Goal: Register for event/course

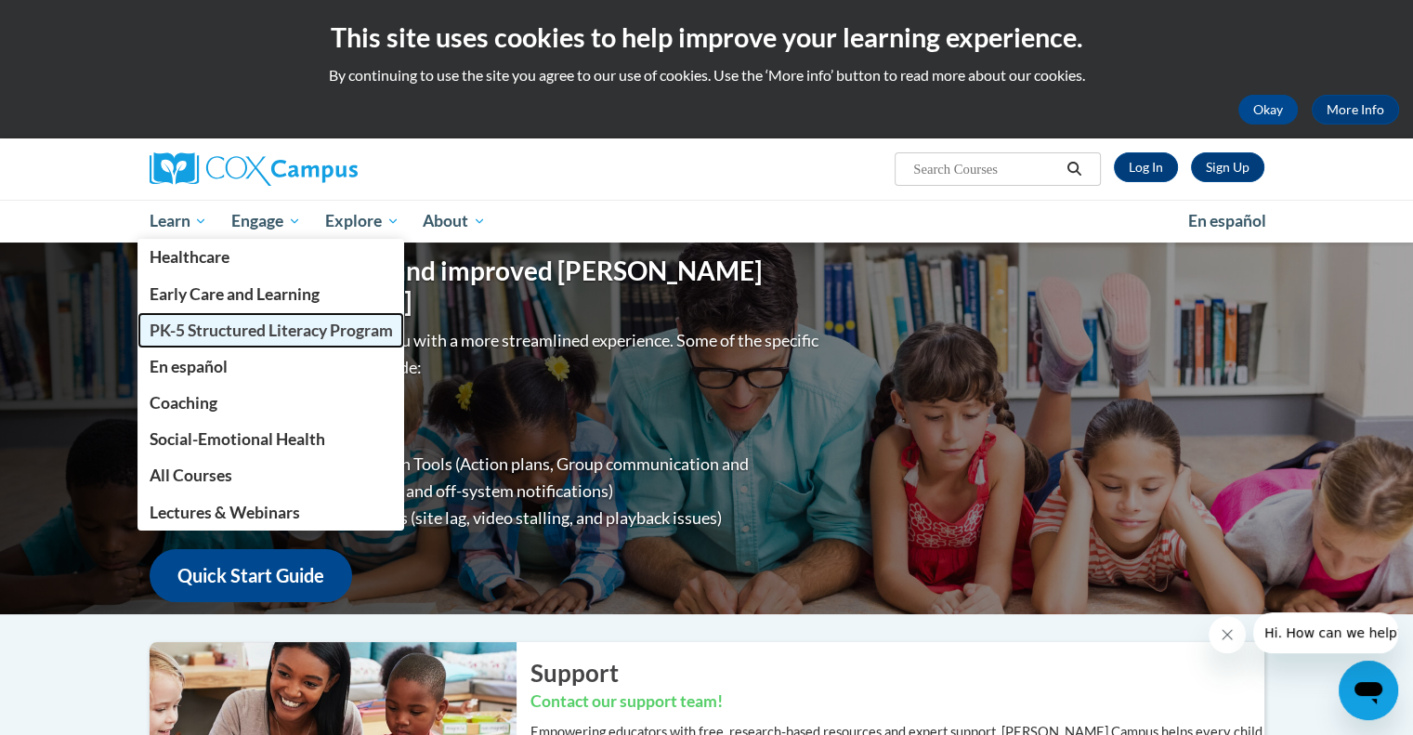
click at [198, 336] on span "PK-5 Structured Literacy Program" at bounding box center [270, 330] width 243 height 20
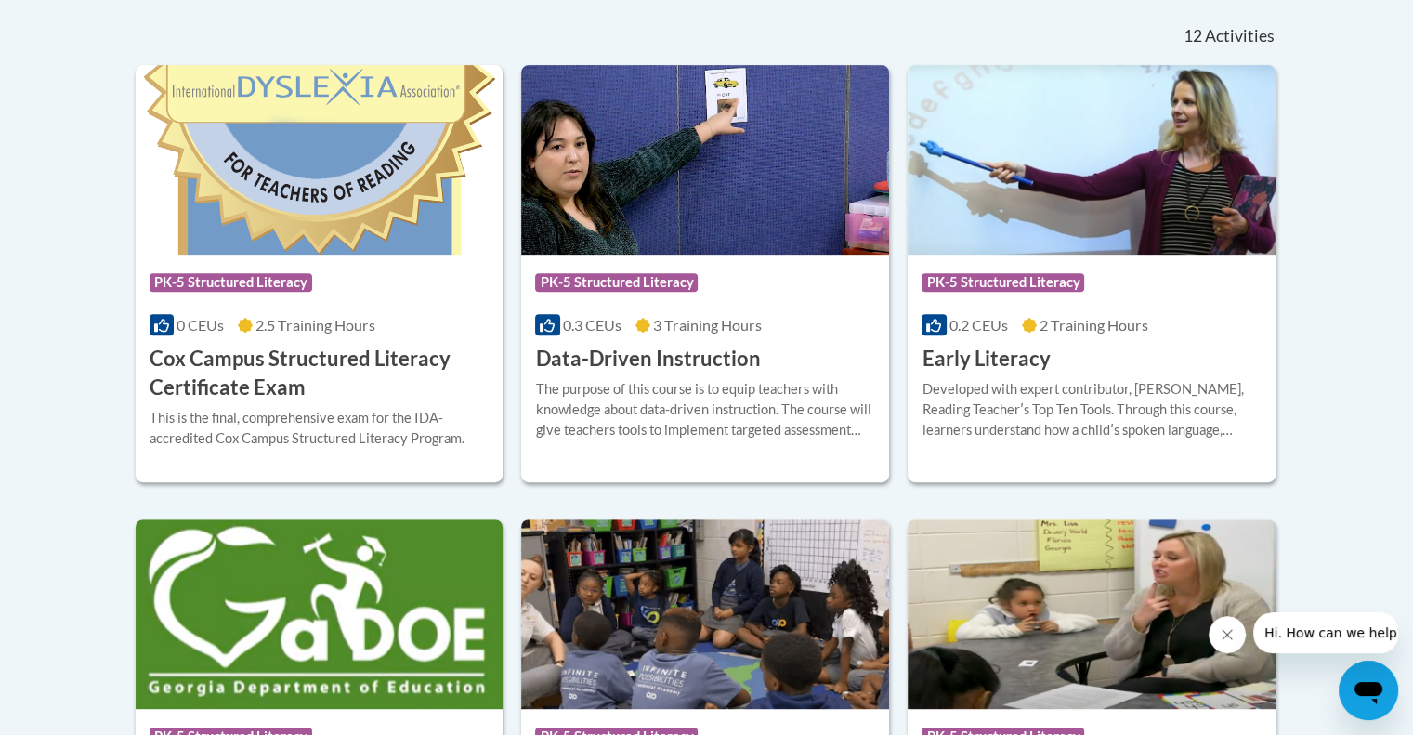
scroll to position [788, 0]
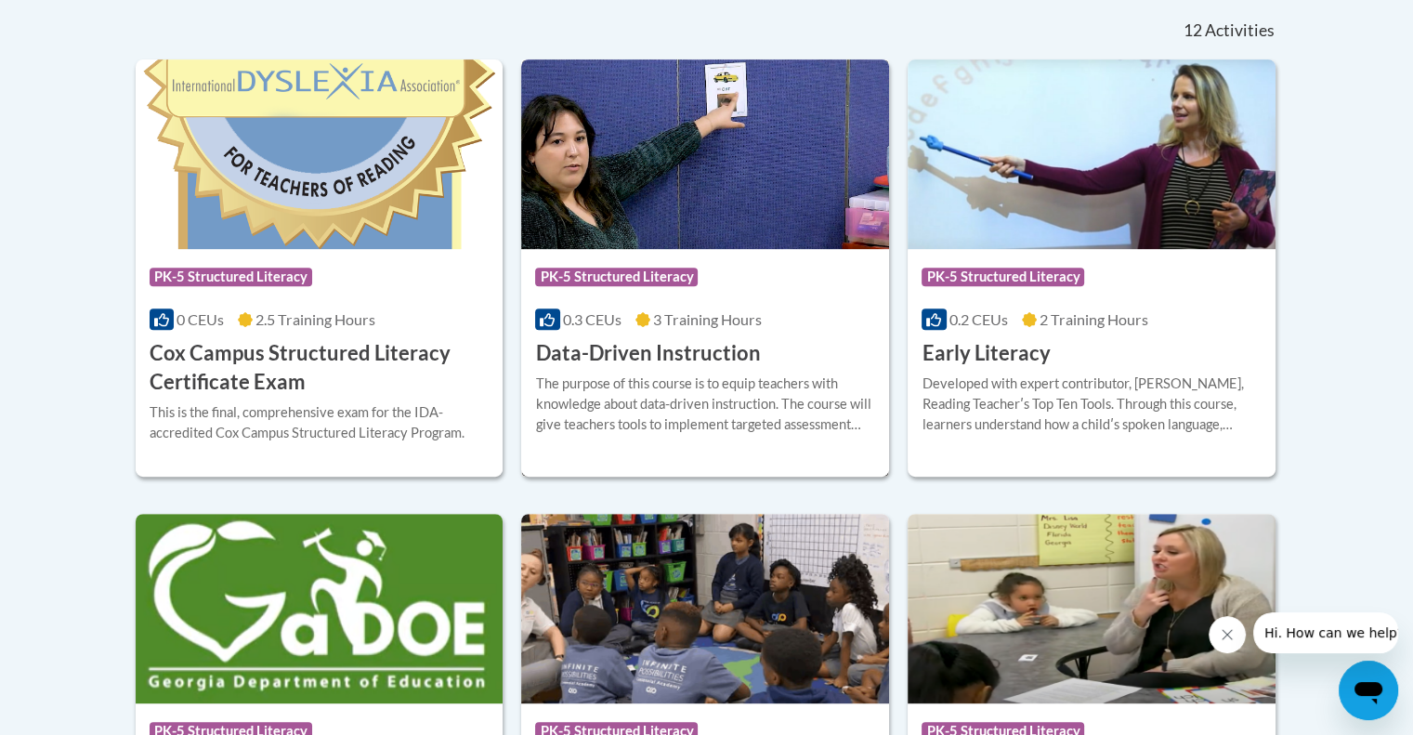
click at [619, 355] on h3 "Data-Driven Instruction" at bounding box center [647, 353] width 225 height 29
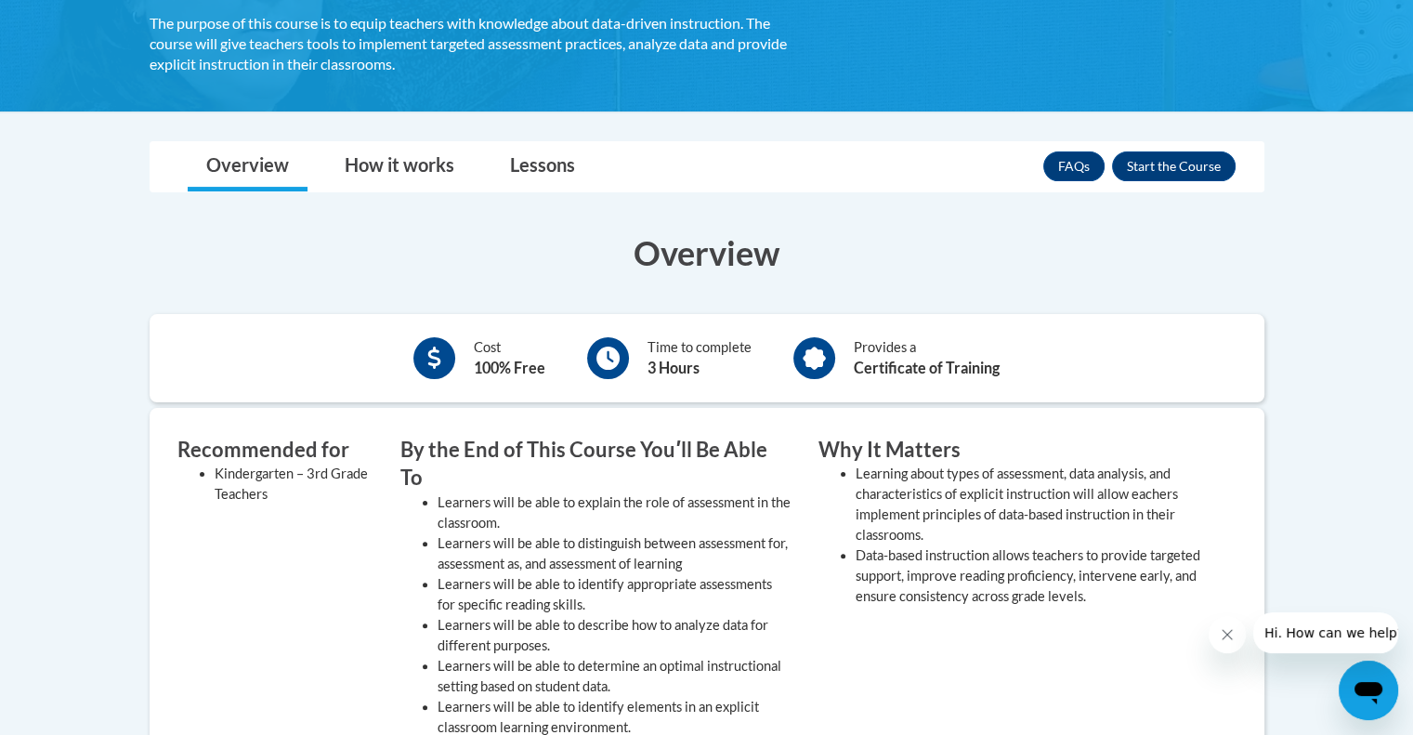
scroll to position [375, 0]
click at [1144, 158] on button "Enroll" at bounding box center [1174, 166] width 124 height 30
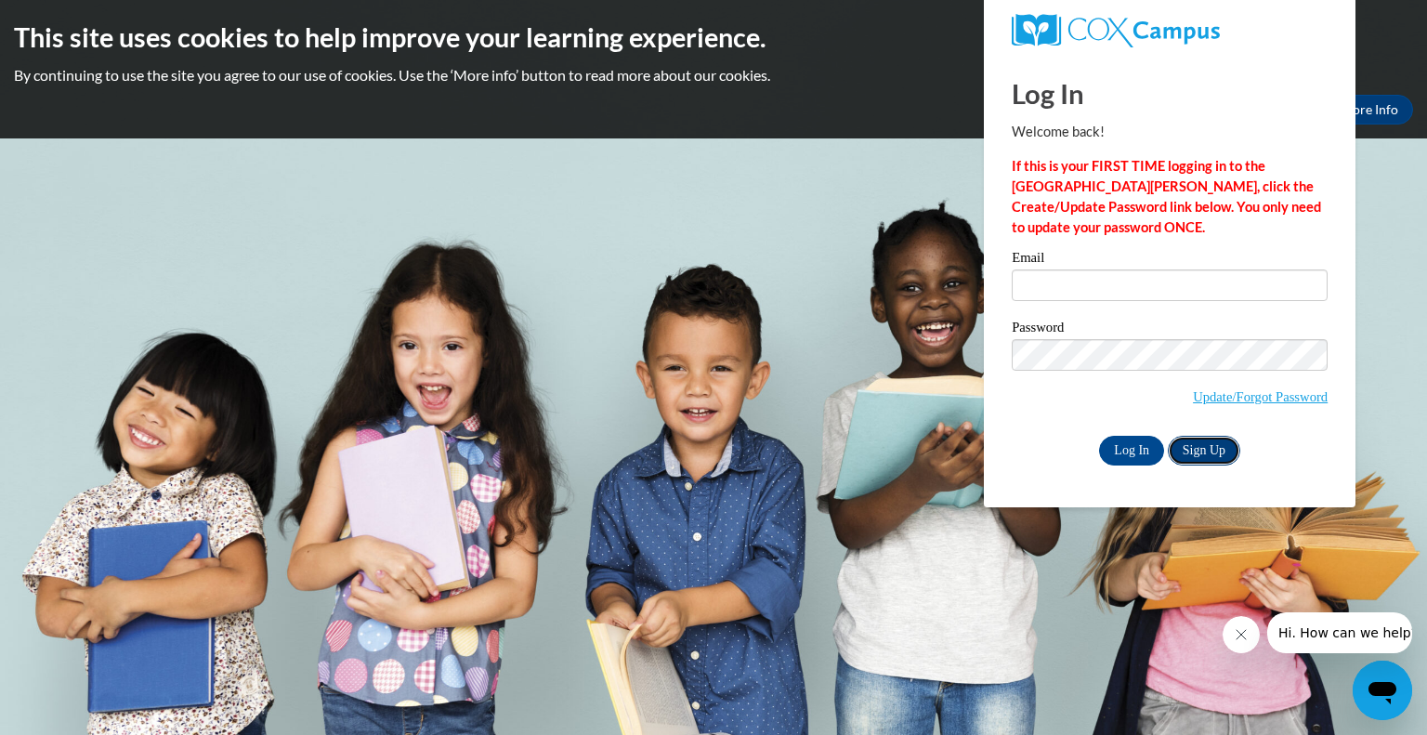
click at [1189, 442] on link "Sign Up" at bounding box center [1204, 451] width 72 height 30
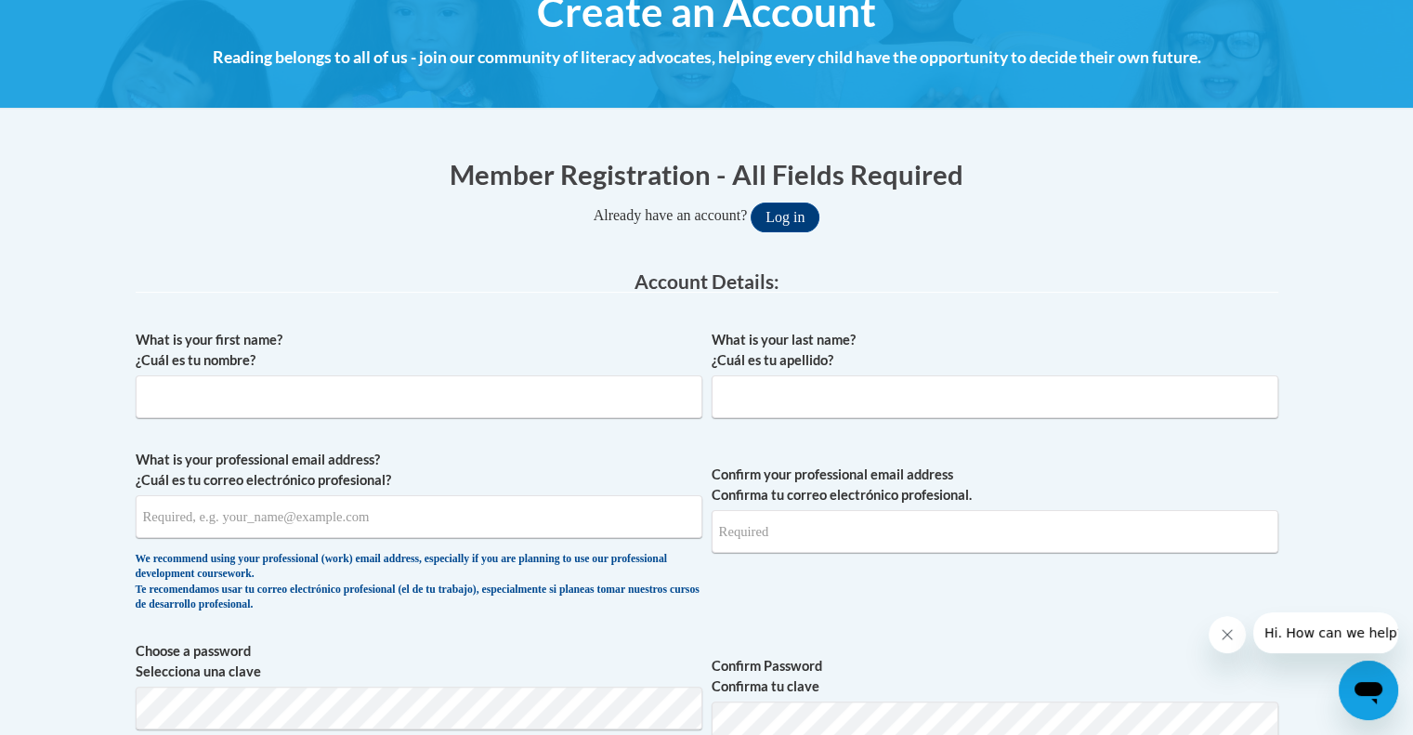
scroll to position [241, 0]
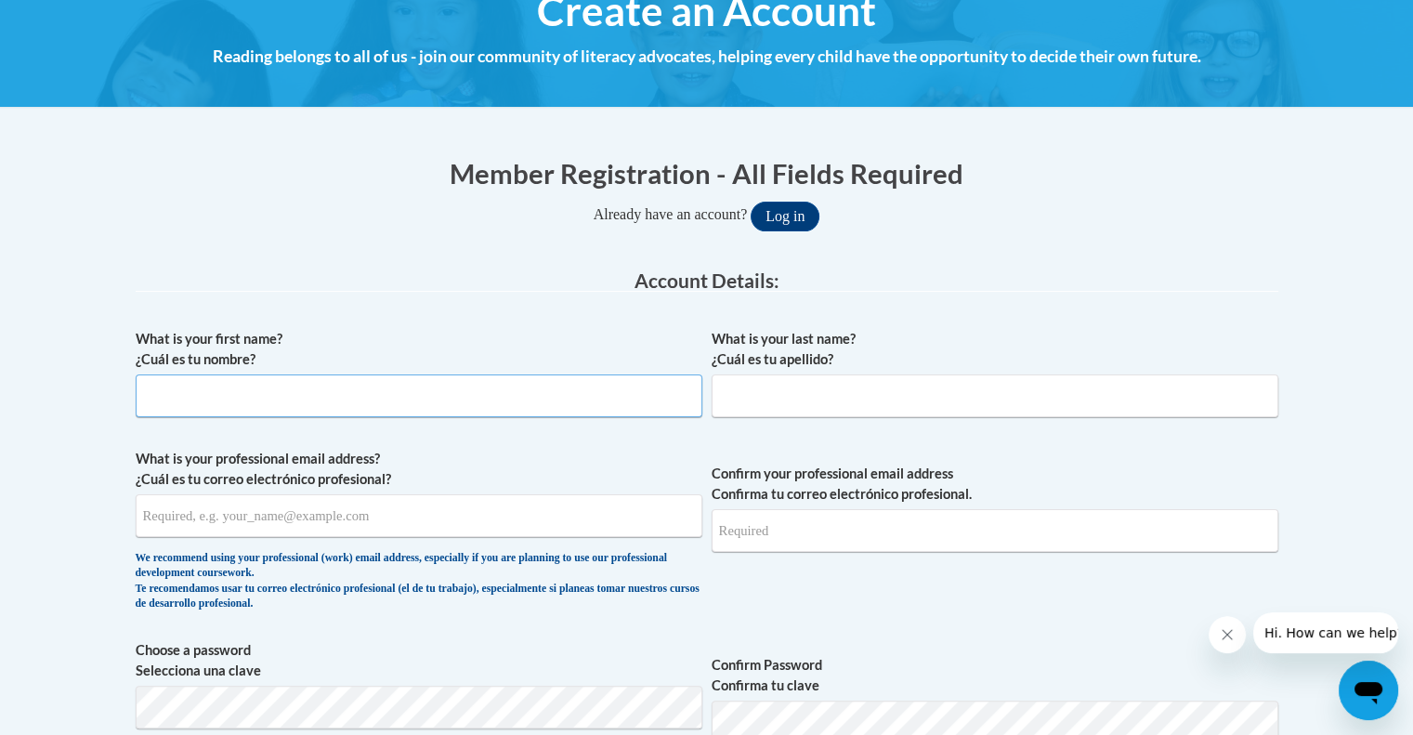
click at [231, 398] on input "What is your first name? ¿Cuál es tu nombre?" at bounding box center [419, 395] width 567 height 43
type input "Peyton"
click at [847, 376] on input "What is your last name? ¿Cuál es tu apellido?" at bounding box center [994, 395] width 567 height 43
type input "Graetz"
click at [438, 515] on input "What is your professional email address? ¿Cuál es tu correo electrónico profesi…" at bounding box center [419, 515] width 567 height 43
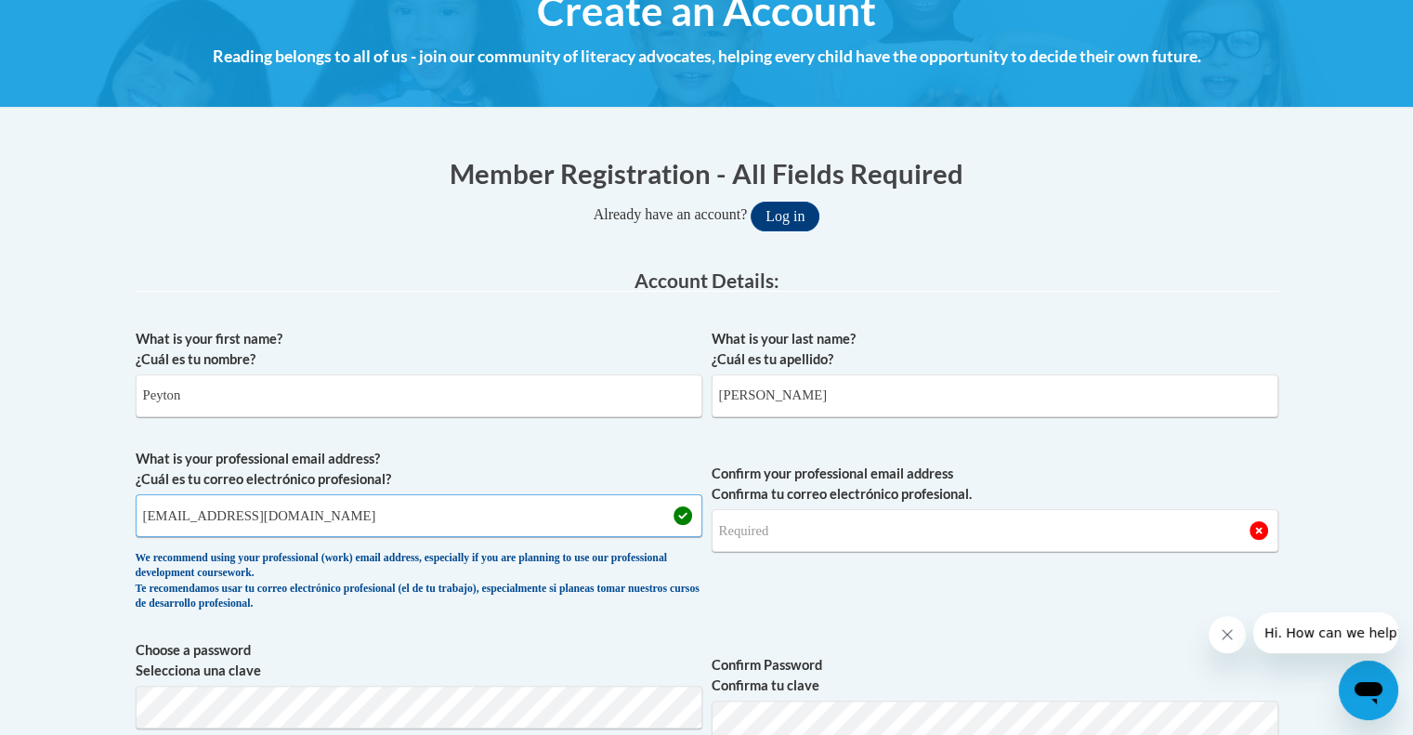
type input "graetzp@peshtigo.k12.wi.us"
click at [740, 529] on input "Confirm your professional email address Confirma tu correo electrónico profesio…" at bounding box center [994, 530] width 567 height 43
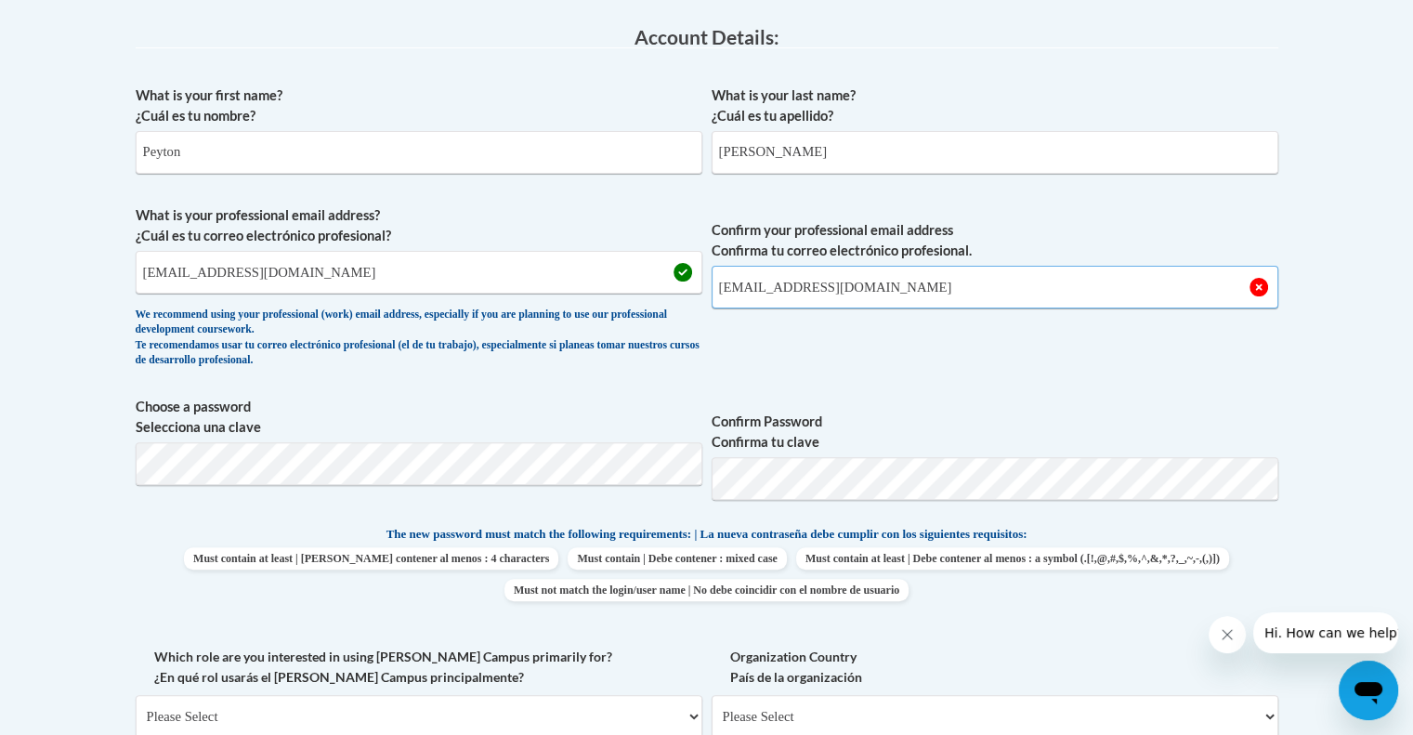
scroll to position [518, 0]
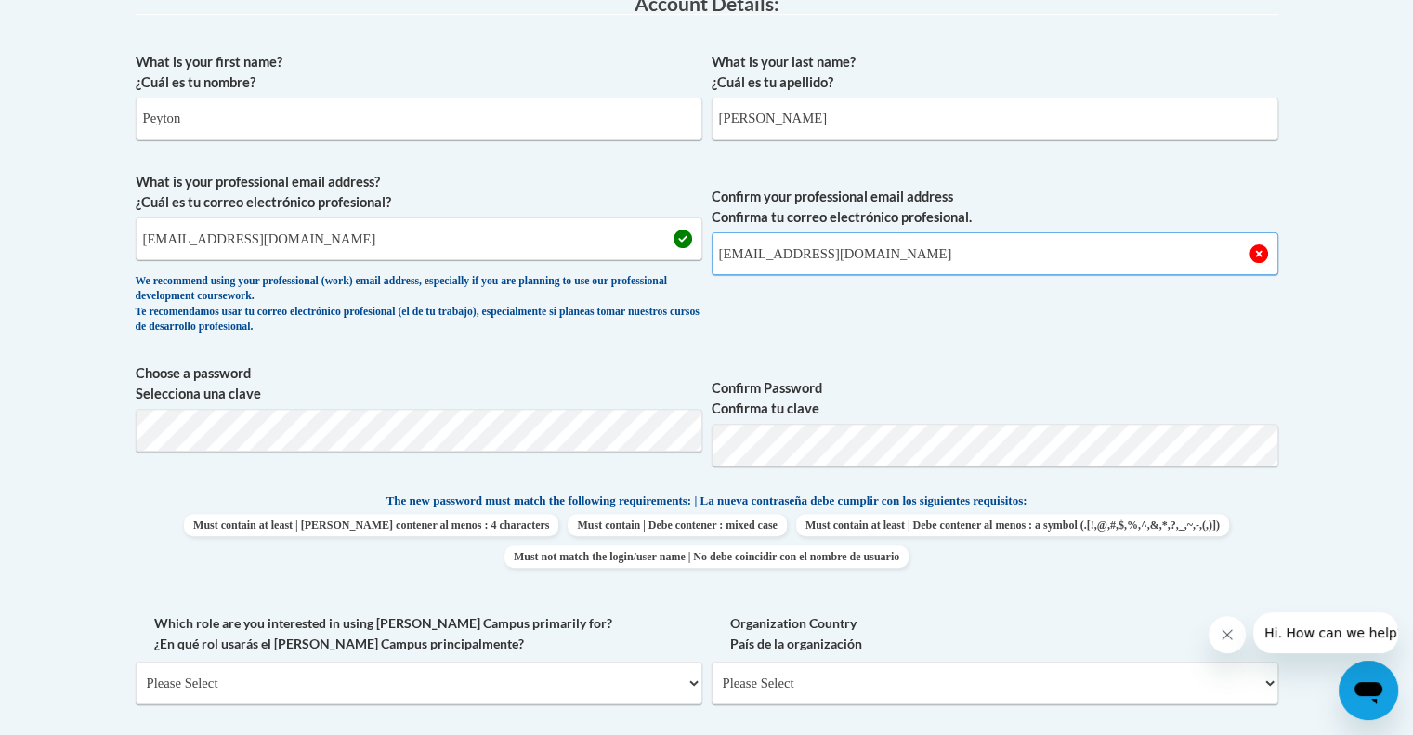
type input "graetzp@peshtigo.k12.wi.us"
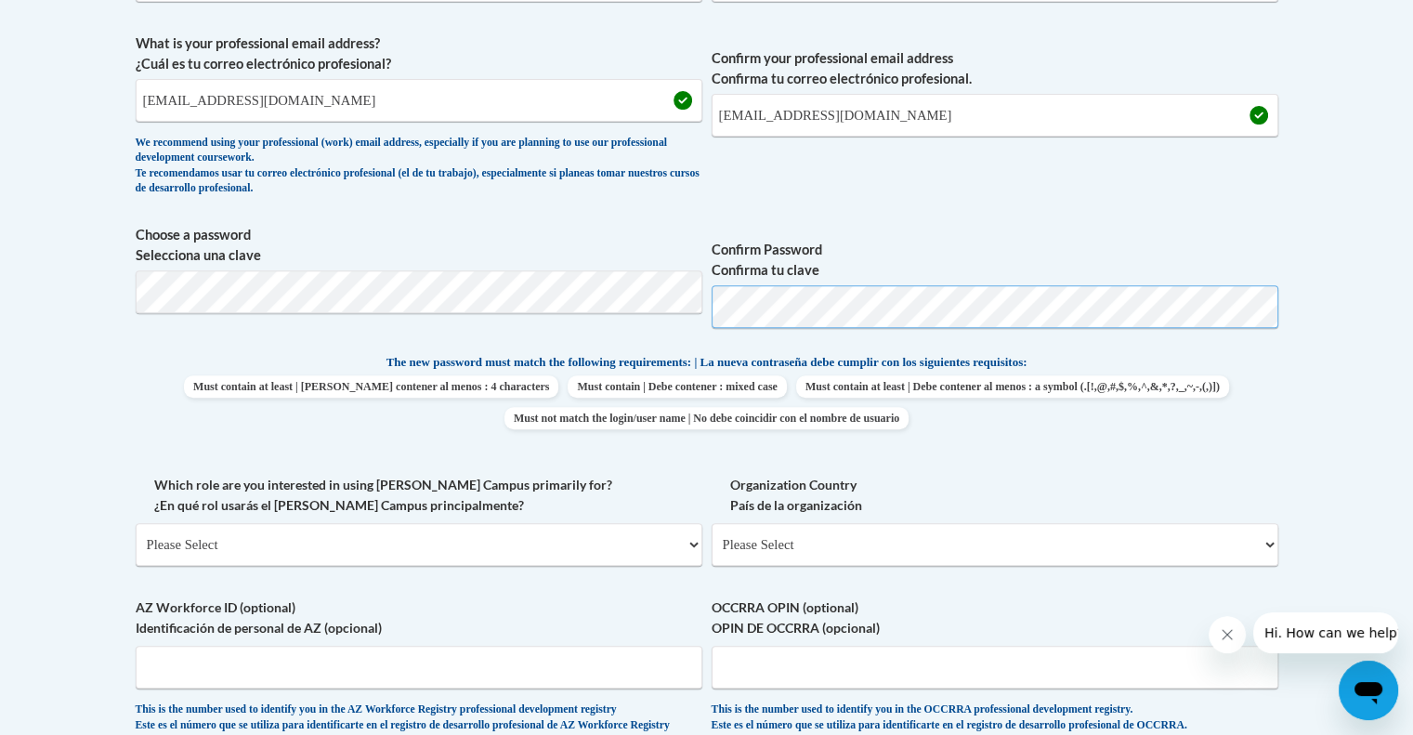
scroll to position [658, 0]
click at [1307, 467] on body "This site uses cookies to help improve your learning experience. By continuing …" at bounding box center [706, 475] width 1413 height 2267
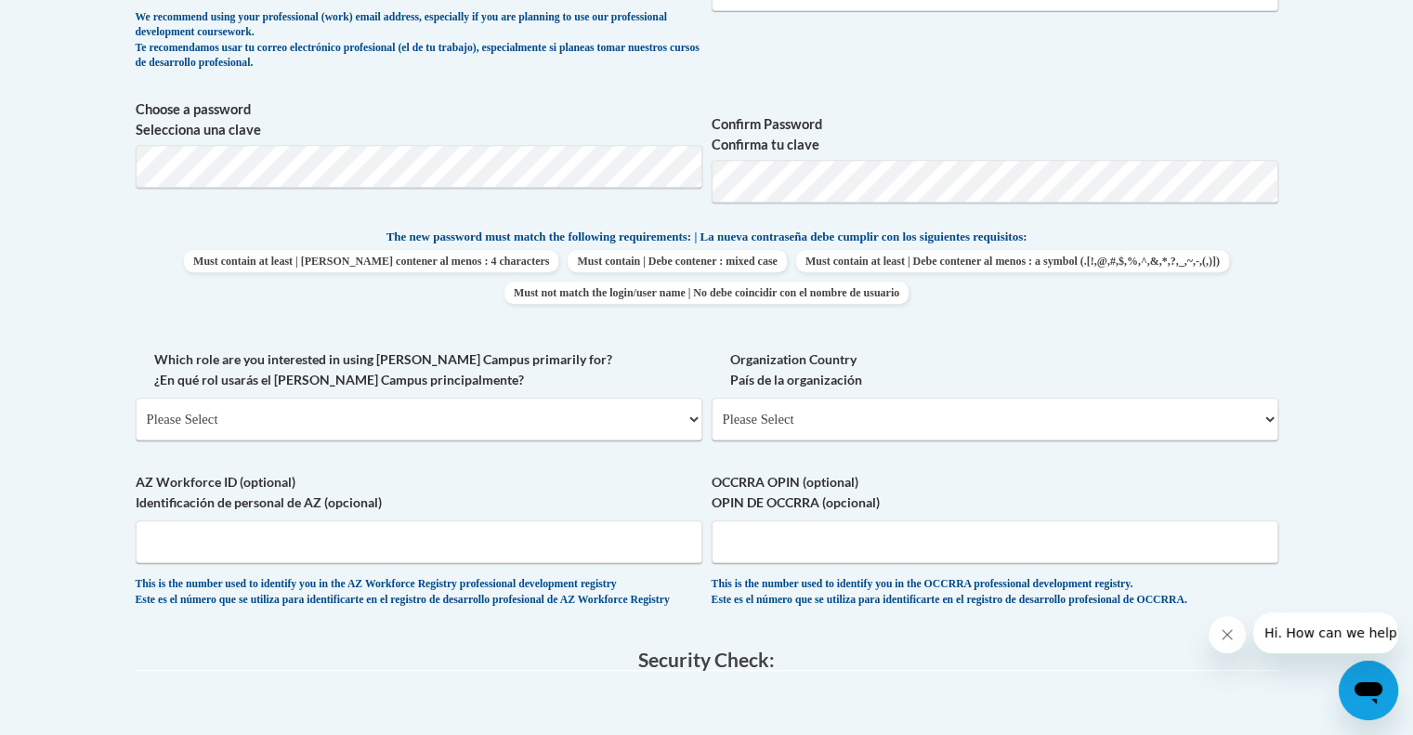
scroll to position [784, 0]
click at [479, 410] on select "Please Select College/University | Colegio/Universidad Community/Nonprofit Part…" at bounding box center [419, 417] width 567 height 43
select select "fbf2d438-af2f-41f8-98f1-81c410e29de3"
click at [136, 396] on select "Please Select College/University | Colegio/Universidad Community/Nonprofit Part…" at bounding box center [419, 417] width 567 height 43
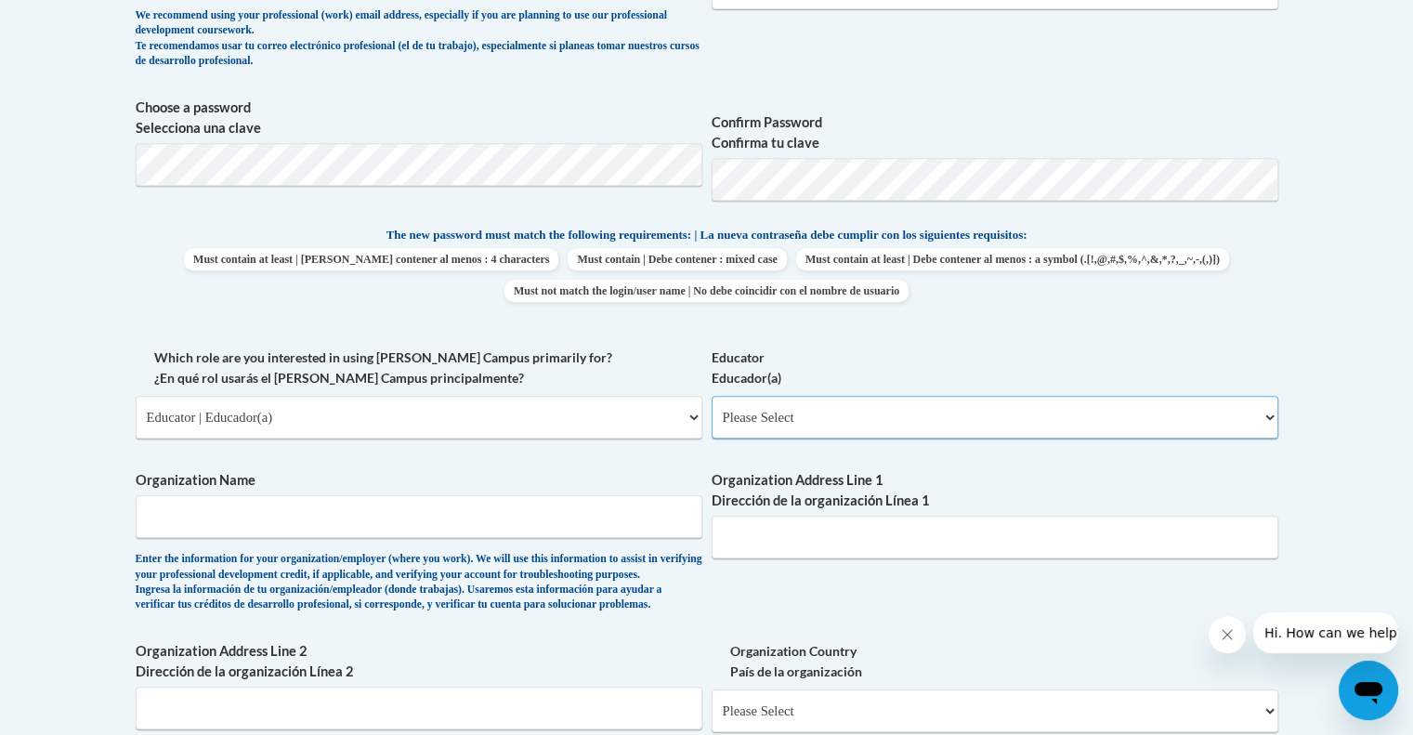
click at [880, 417] on select "Please Select Early Learning/Daycare Teacher/Family Home Care Provider | Maestr…" at bounding box center [994, 417] width 567 height 43
select select "8e40623d-54d0-45cd-9f92-5df65cd3f8cf"
click at [711, 396] on select "Please Select Early Learning/Daycare Teacher/Family Home Care Provider | Maestr…" at bounding box center [994, 417] width 567 height 43
click at [472, 518] on input "Organization Name" at bounding box center [419, 516] width 567 height 43
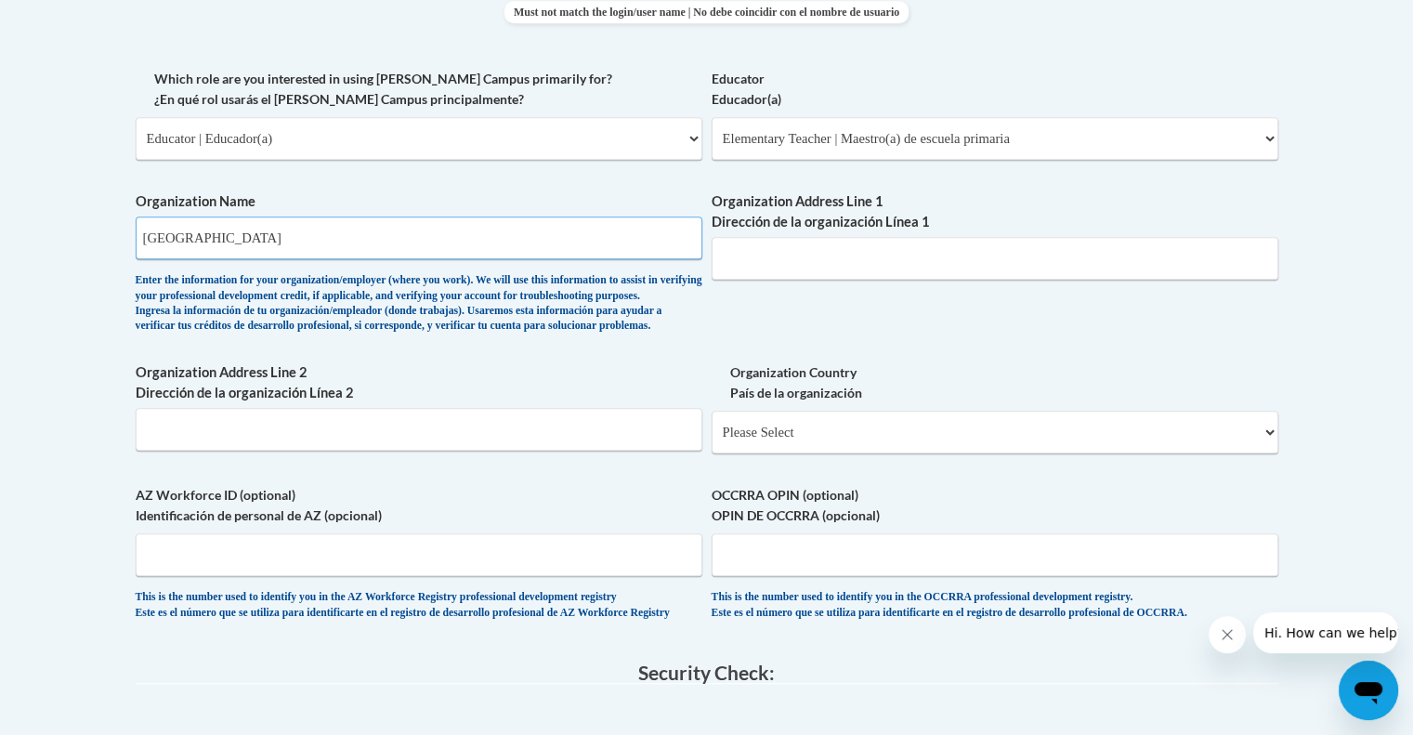
scroll to position [925, 0]
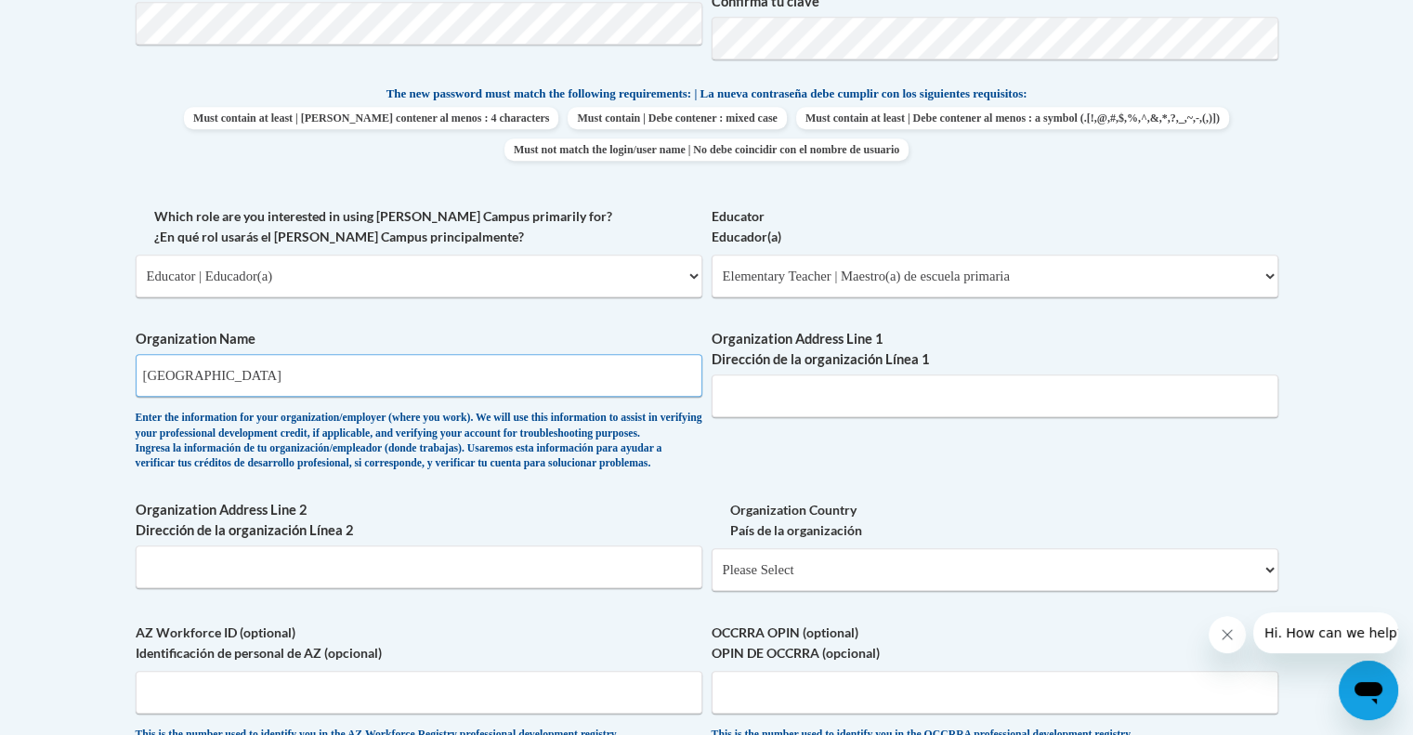
type input "Peshtigo Elementary Learning Center"
click at [813, 388] on input "Organization Address Line 1 Dirección de la organización Línea 1" at bounding box center [994, 395] width 567 height 43
paste input "341 N Emery Ave, Peshtigo, WI 54157"
type input "341 N Emery Ave, Peshtigo, WI 54157"
click at [879, 590] on select "Please Select United States | Estados Unidos Outside of the United States | Fue…" at bounding box center [994, 569] width 567 height 43
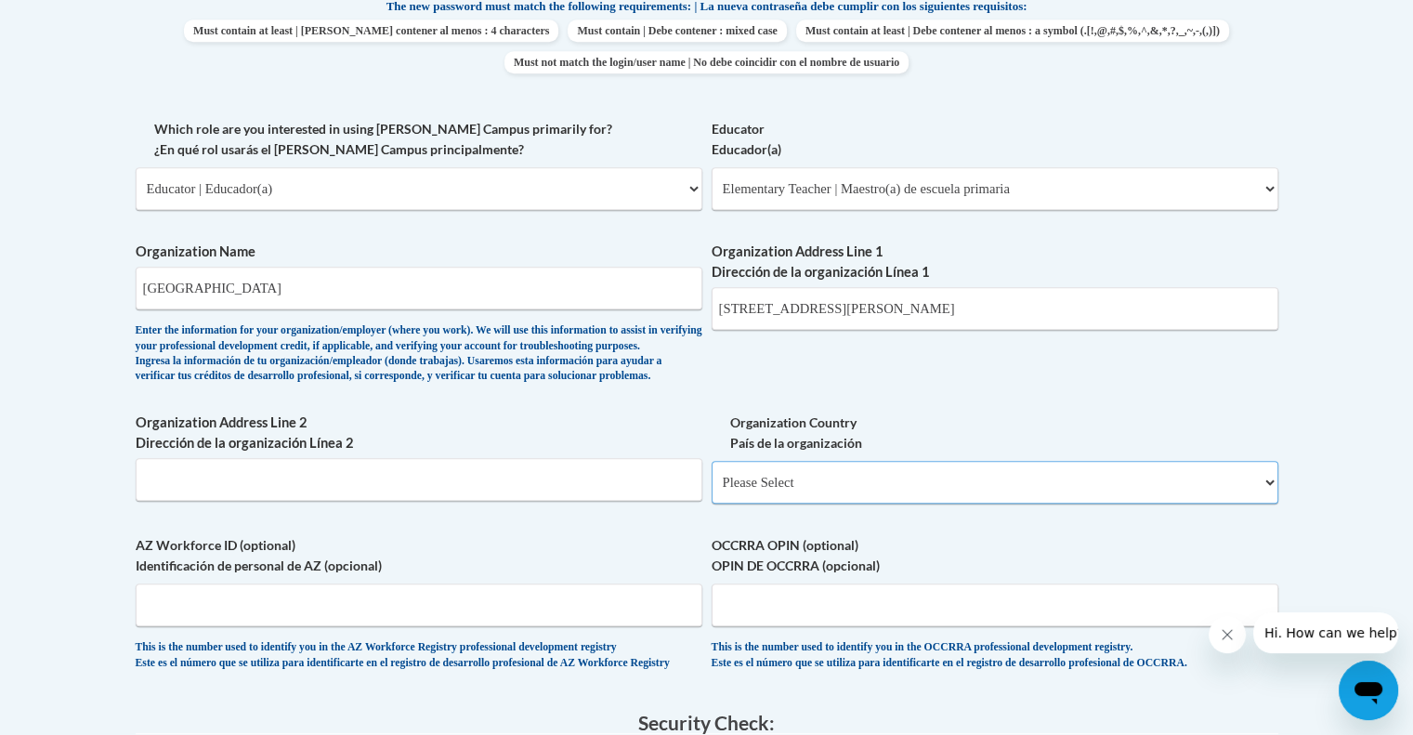
scroll to position [1018, 0]
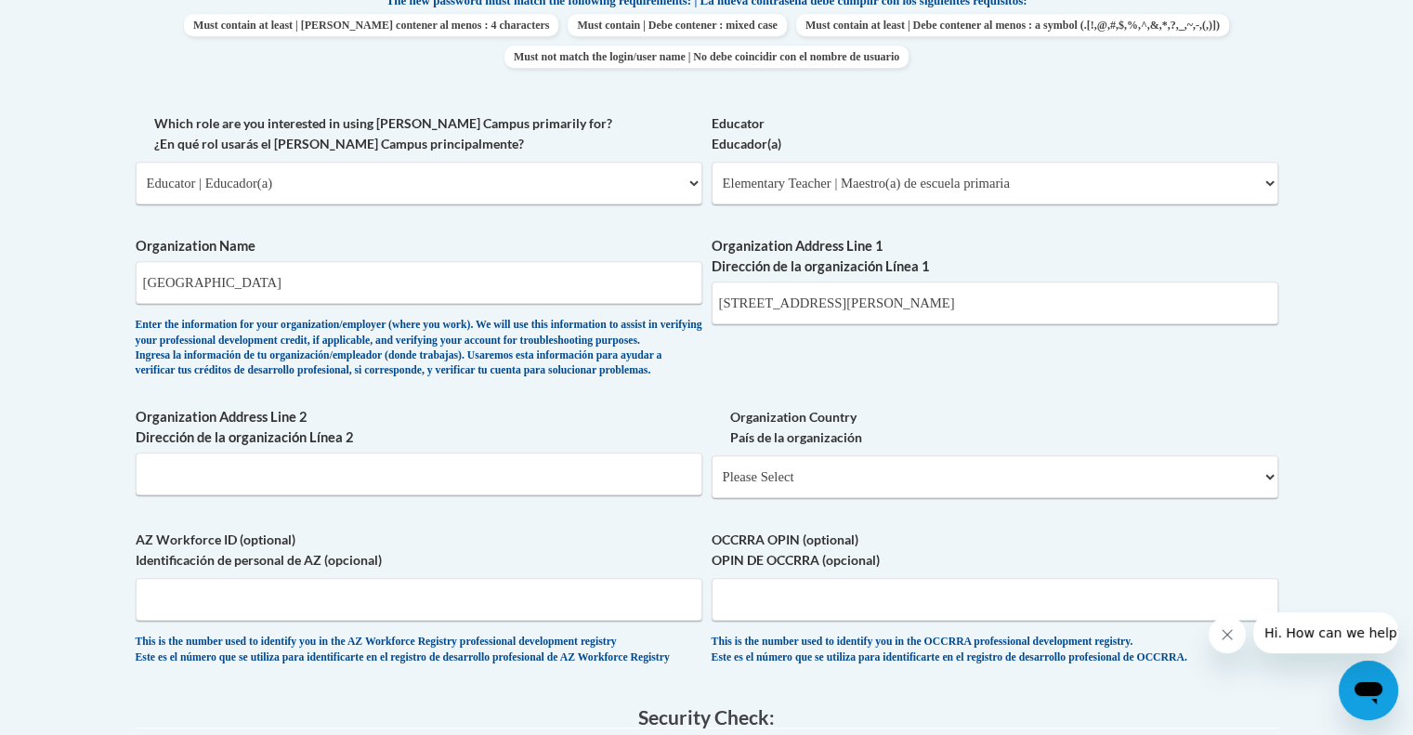
click at [807, 481] on span "Organization Country País de la organización Please Select United States | Esta…" at bounding box center [994, 452] width 567 height 91
click at [807, 494] on select "Please Select United States | Estados Unidos Outside of the United States | Fue…" at bounding box center [994, 476] width 567 height 43
select select "ad49bcad-a171-4b2e-b99c-48b446064914"
click at [711, 484] on select "Please Select United States | Estados Unidos Outside of the United States | Fue…" at bounding box center [994, 476] width 567 height 43
select select
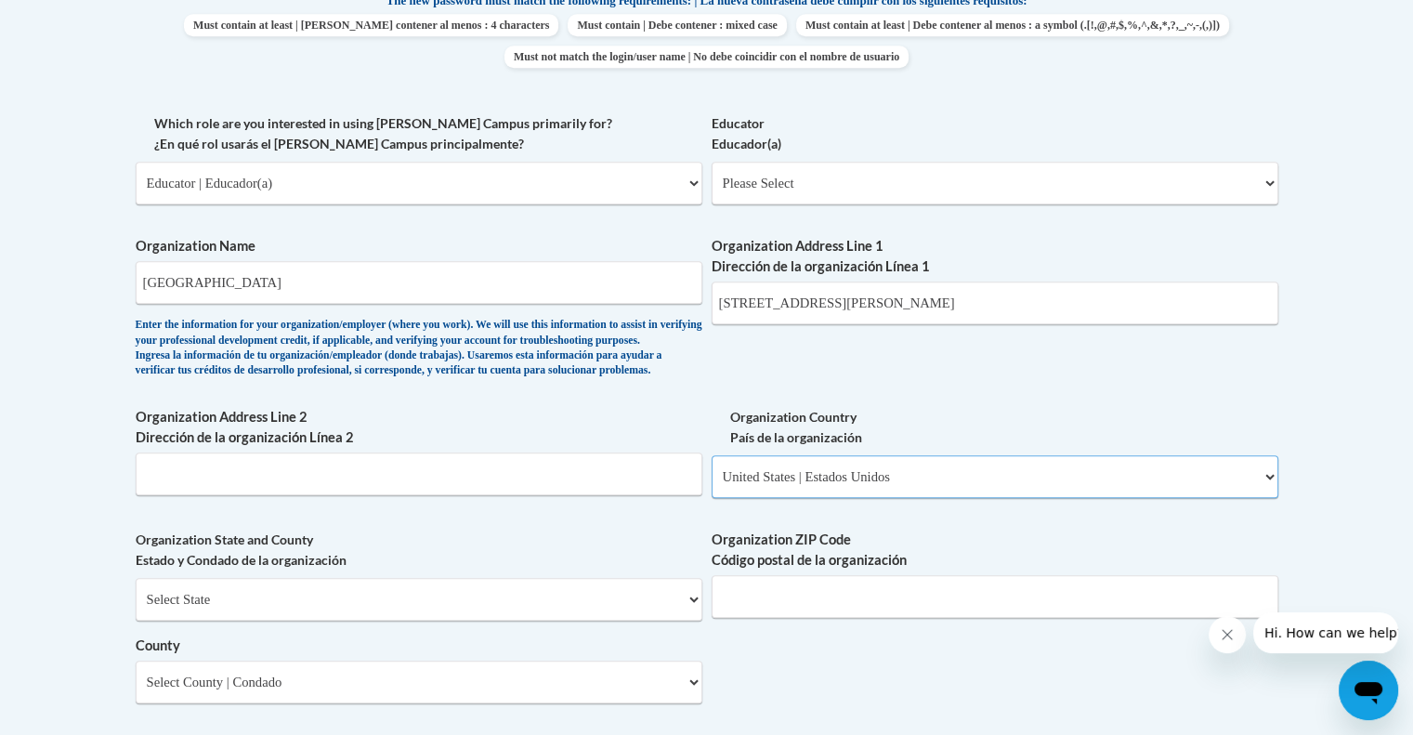
scroll to position [1199, 0]
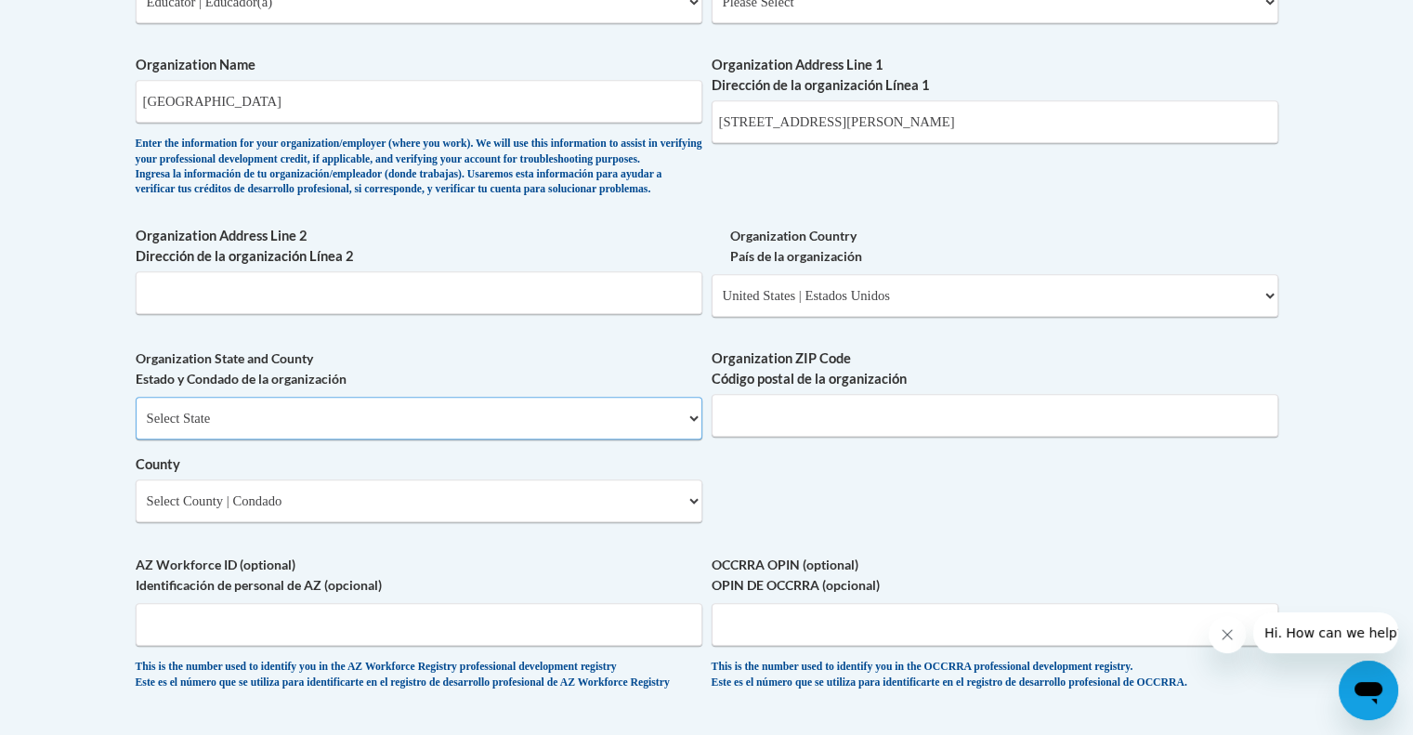
click at [438, 437] on select "Select State Alabama Alaska Arizona Arkansas California Colorado Connecticut De…" at bounding box center [419, 418] width 567 height 43
select select "Wisconsin"
click at [136, 427] on select "Select State Alabama Alaska Arizona Arkansas California Colorado Connecticut De…" at bounding box center [419, 418] width 567 height 43
click at [913, 428] on input "Organization ZIP Code Código postal de la organización" at bounding box center [994, 415] width 567 height 43
type input "54157"
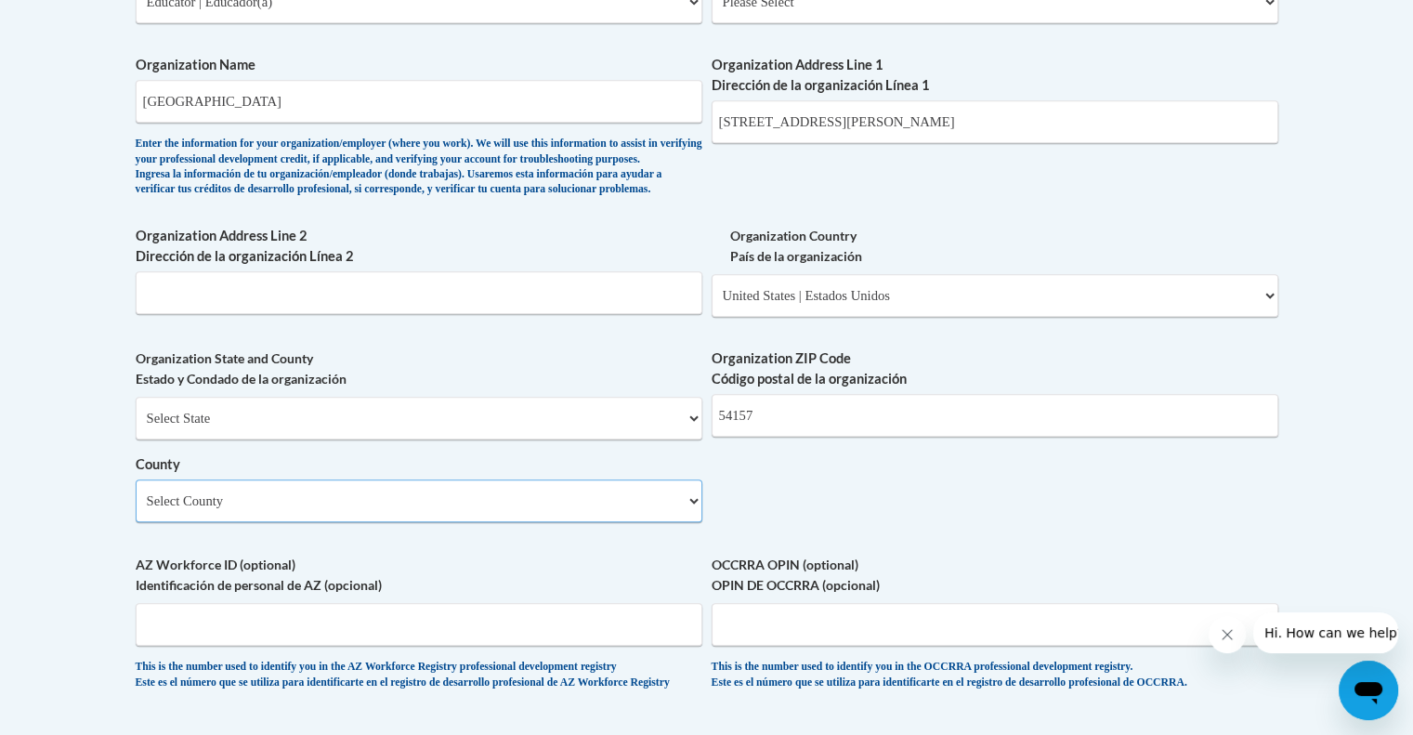
click at [390, 522] on select "Select County Adams Ashland Barron Bayfield Brown Buffalo Burnett Calumet Chipp…" at bounding box center [419, 500] width 567 height 43
select select "Marinette"
click at [136, 510] on select "Select County Adams Ashland Barron Bayfield Brown Buffalo Burnett Calumet Chipp…" at bounding box center [419, 500] width 567 height 43
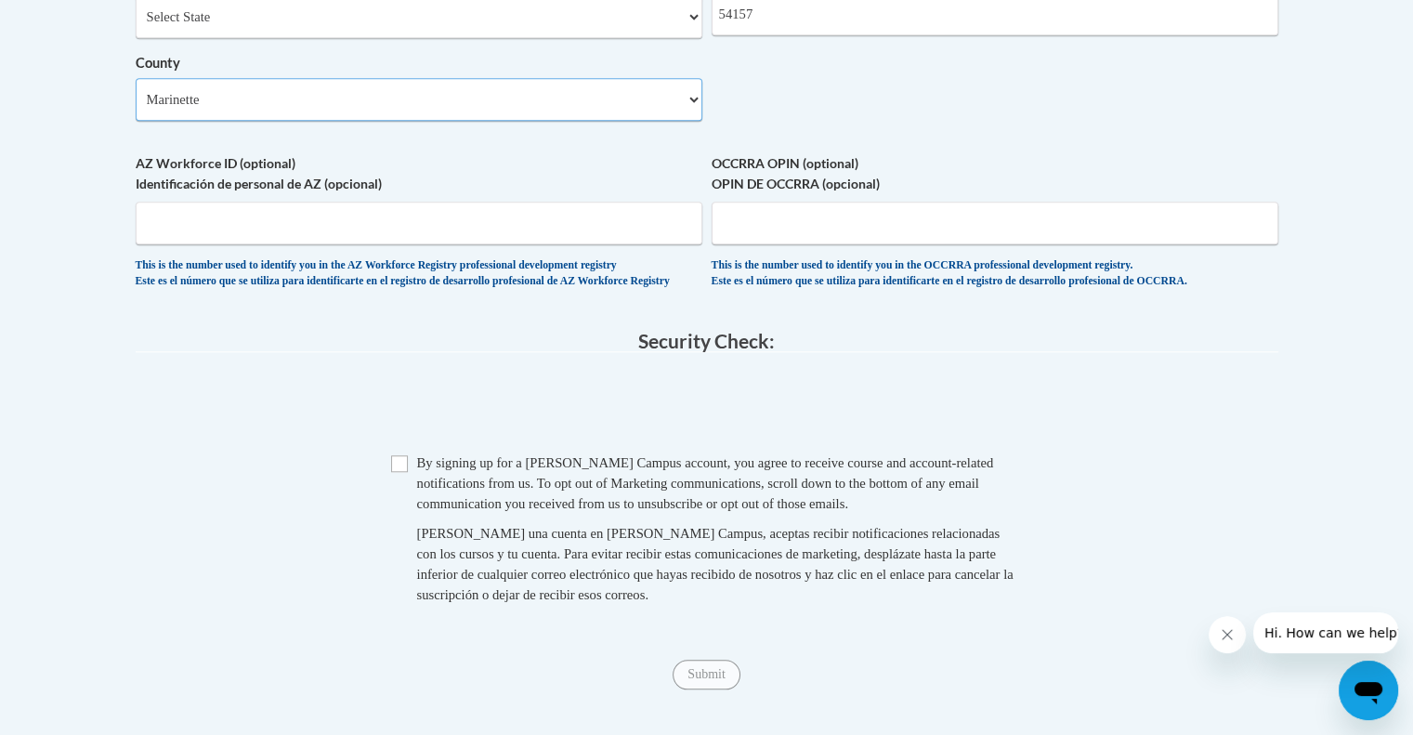
scroll to position [1619, 0]
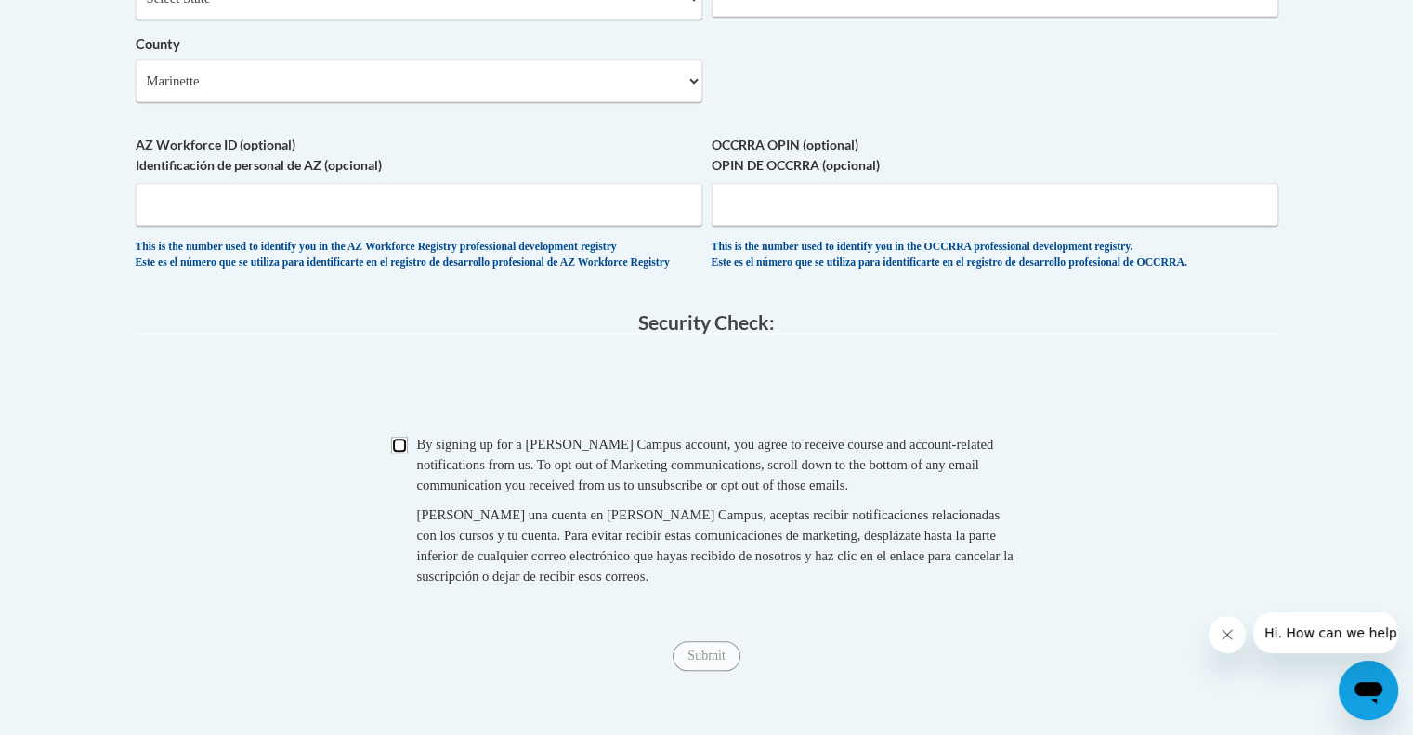
click at [404, 453] on input "Checkbox" at bounding box center [399, 445] width 17 height 17
checkbox input "true"
click at [698, 671] on input "Submit" at bounding box center [705, 656] width 67 height 30
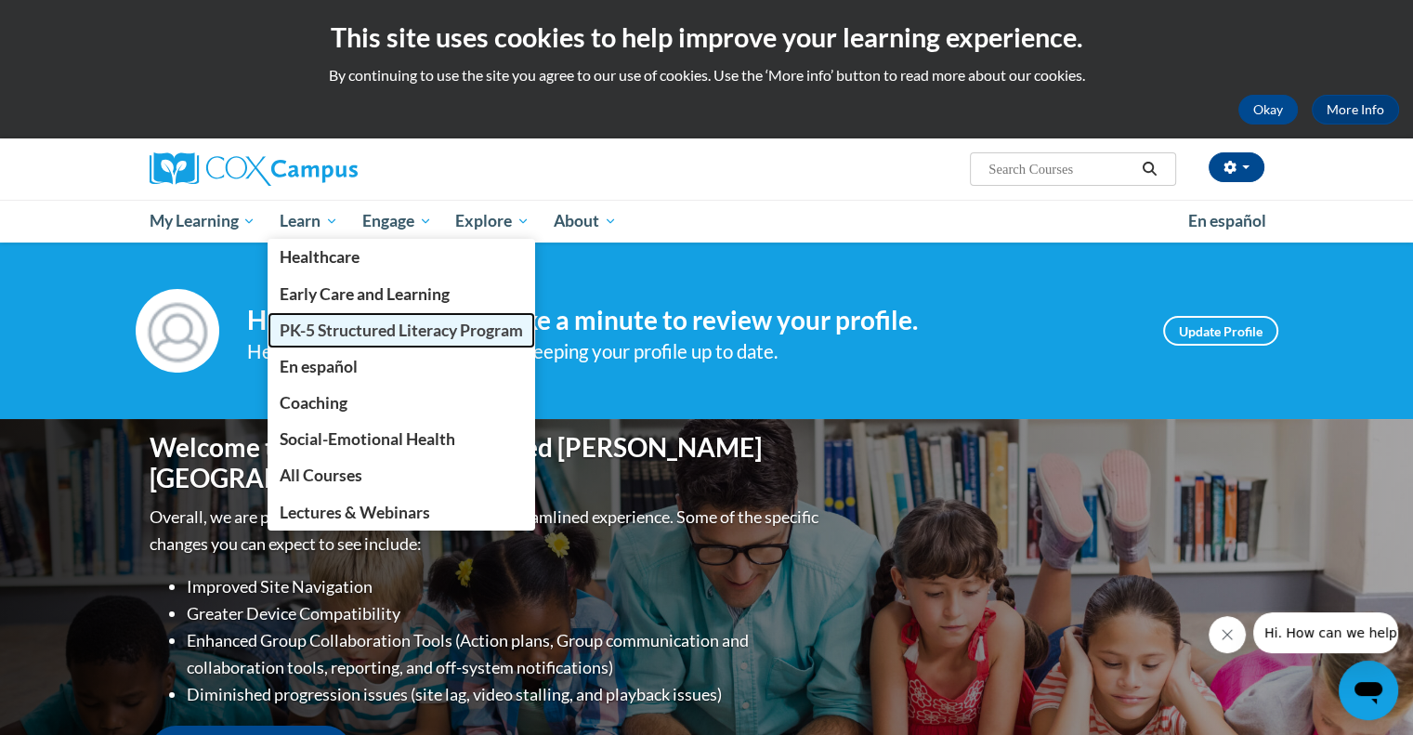
click at [331, 328] on span "PK-5 Structured Literacy Program" at bounding box center [401, 330] width 243 height 20
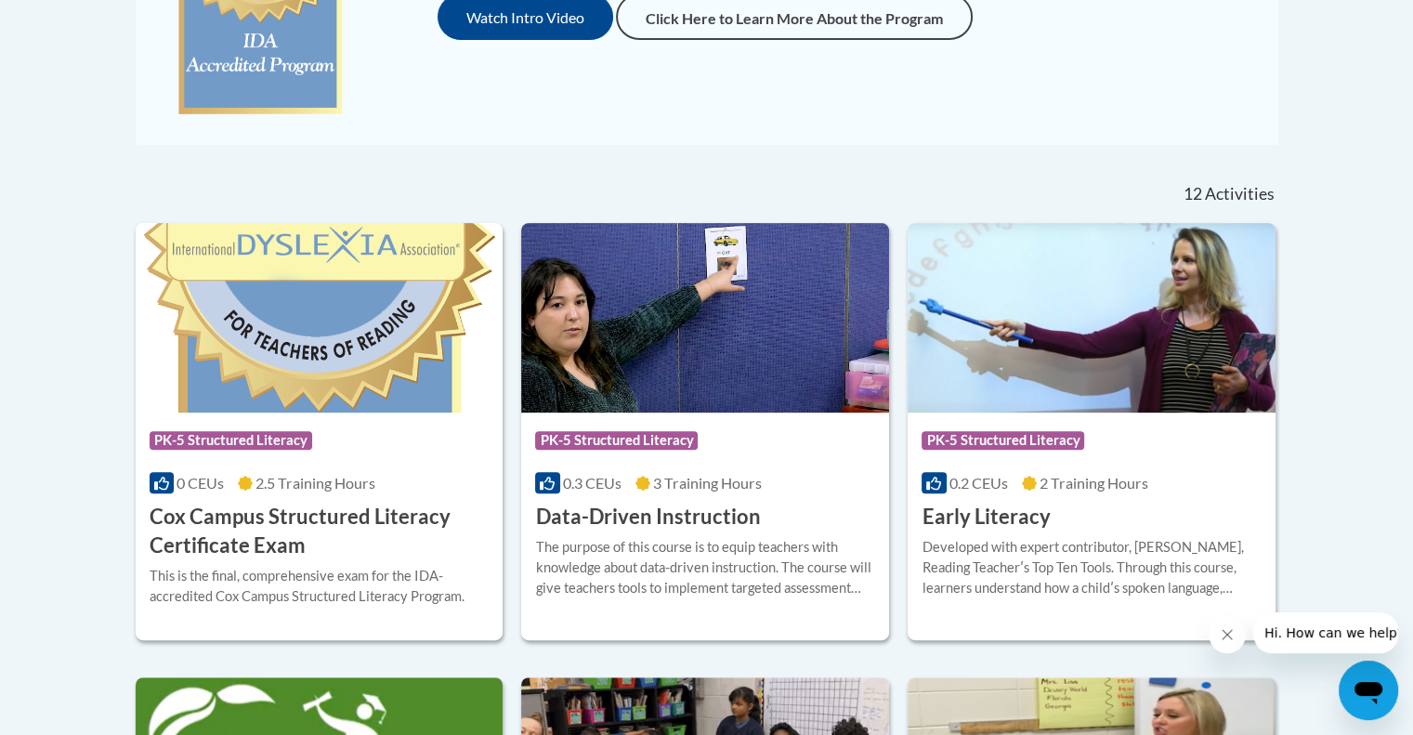
scroll to position [626, 0]
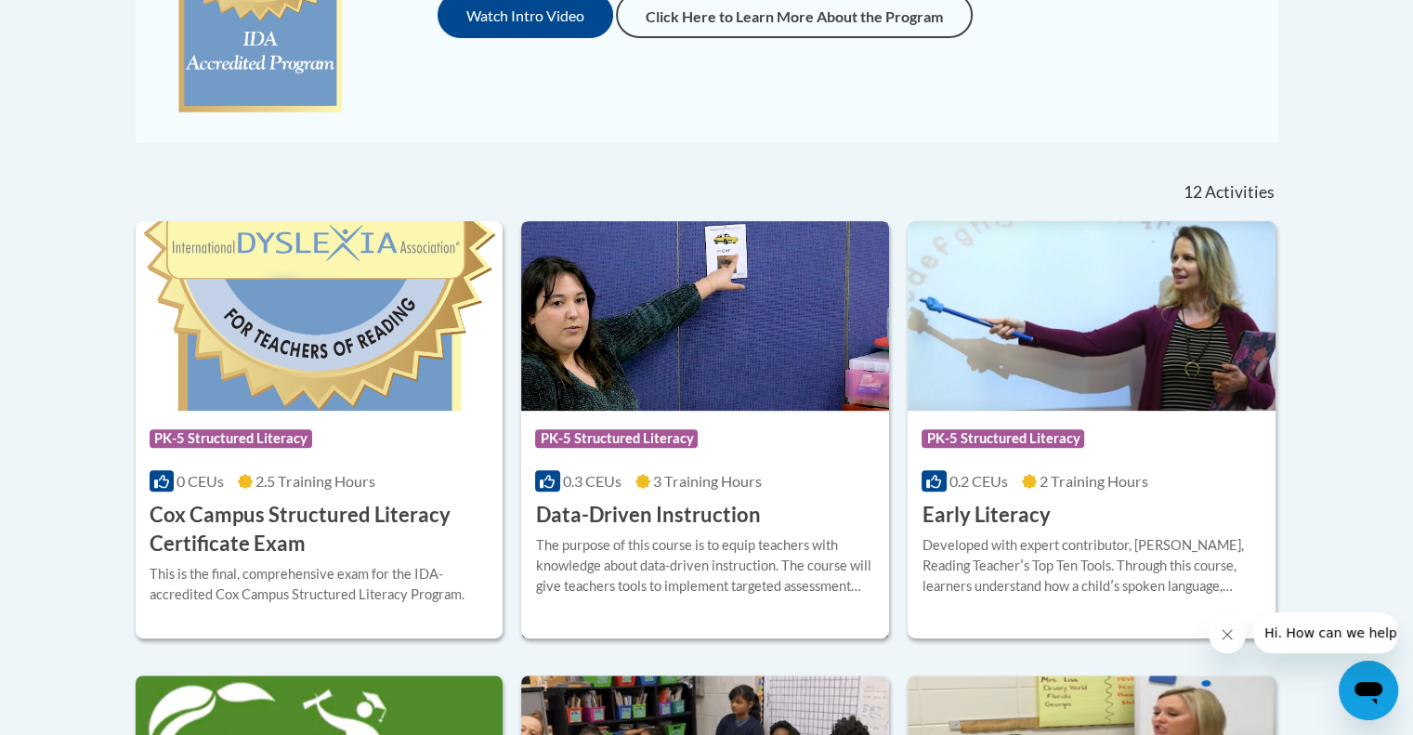
click at [672, 508] on h3 "Data-Driven Instruction" at bounding box center [647, 515] width 225 height 29
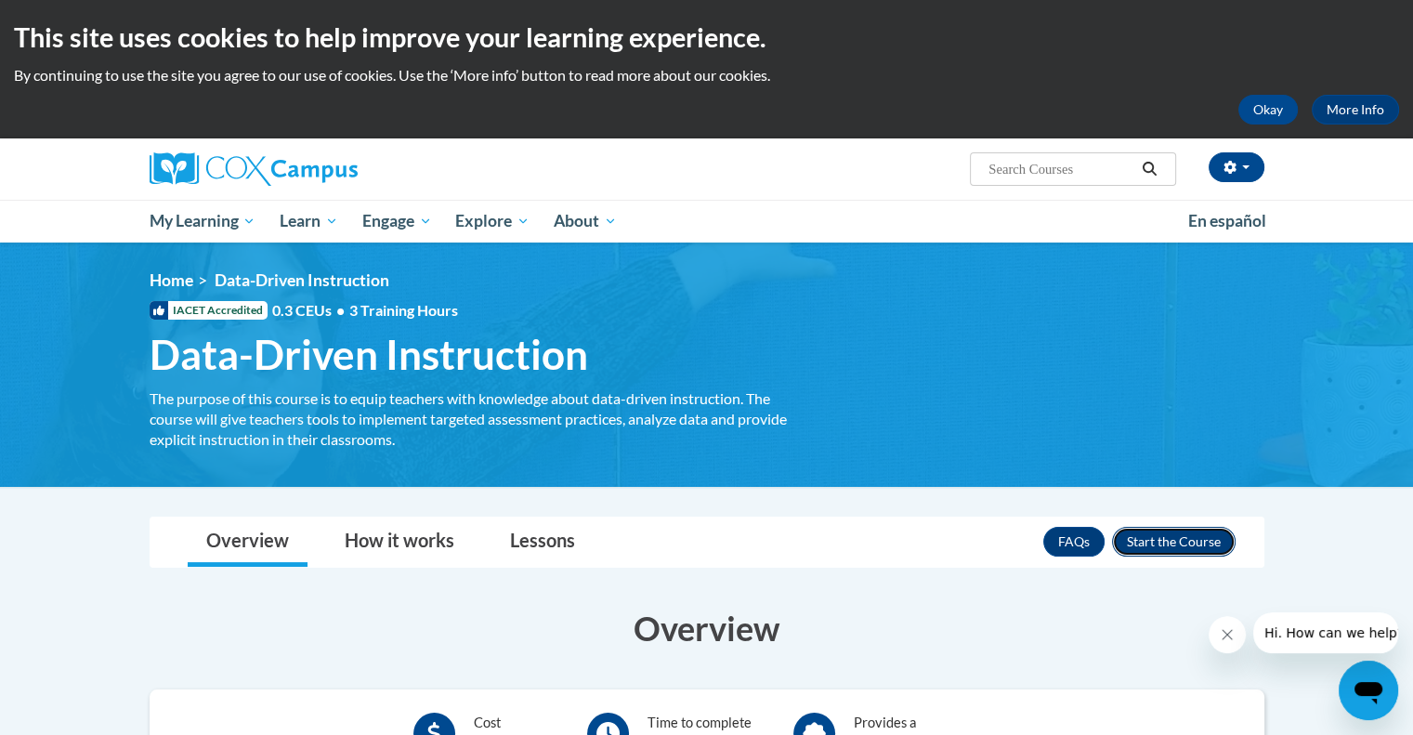
click at [1179, 536] on button "Enroll" at bounding box center [1174, 542] width 124 height 30
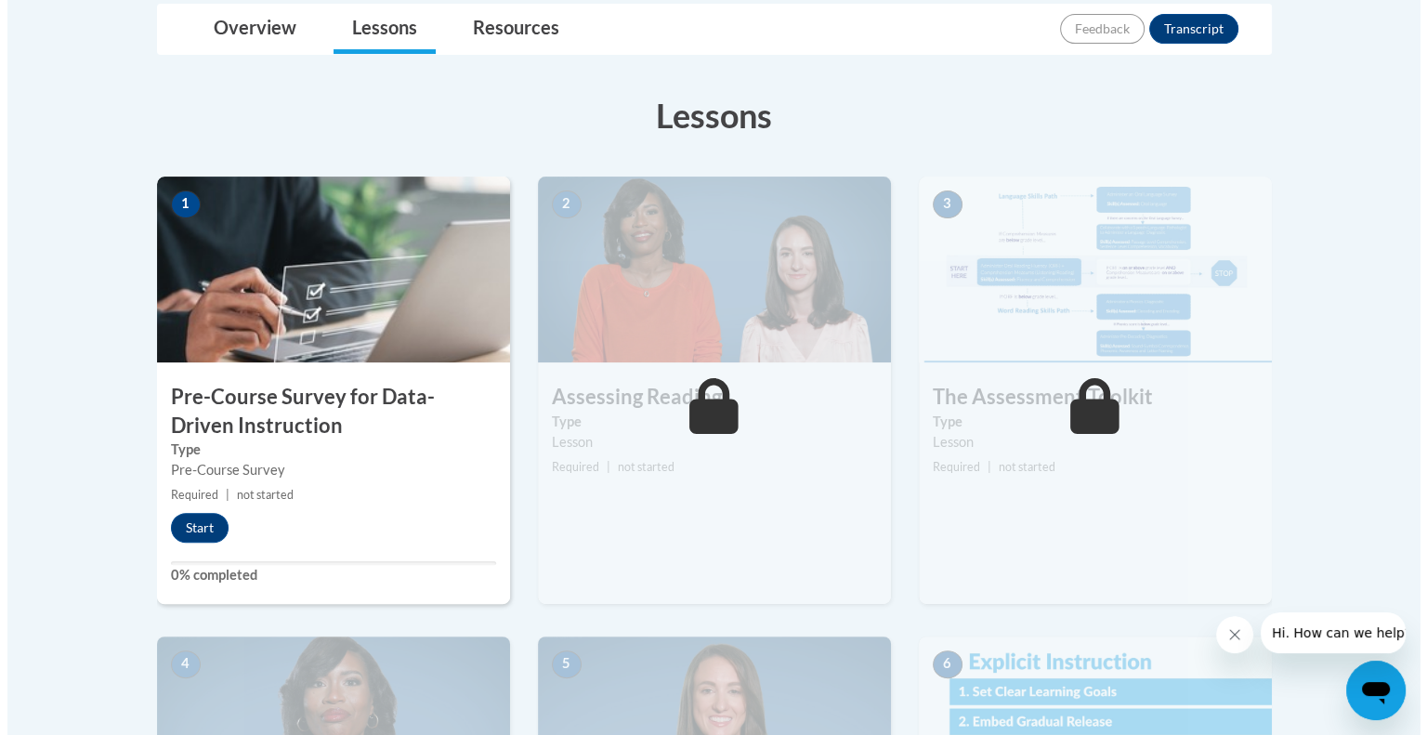
scroll to position [450, 0]
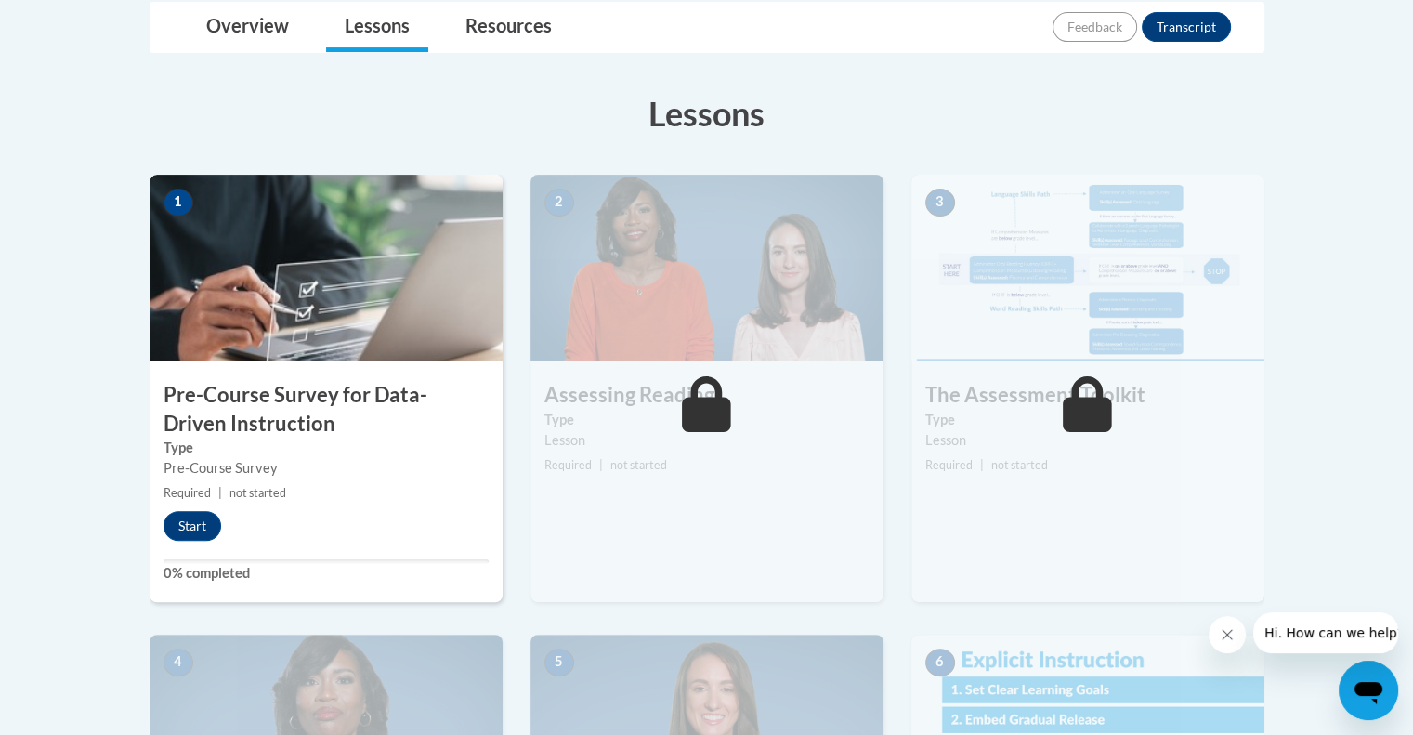
click at [234, 296] on img at bounding box center [326, 268] width 353 height 186
click at [212, 516] on button "Start" at bounding box center [192, 526] width 58 height 30
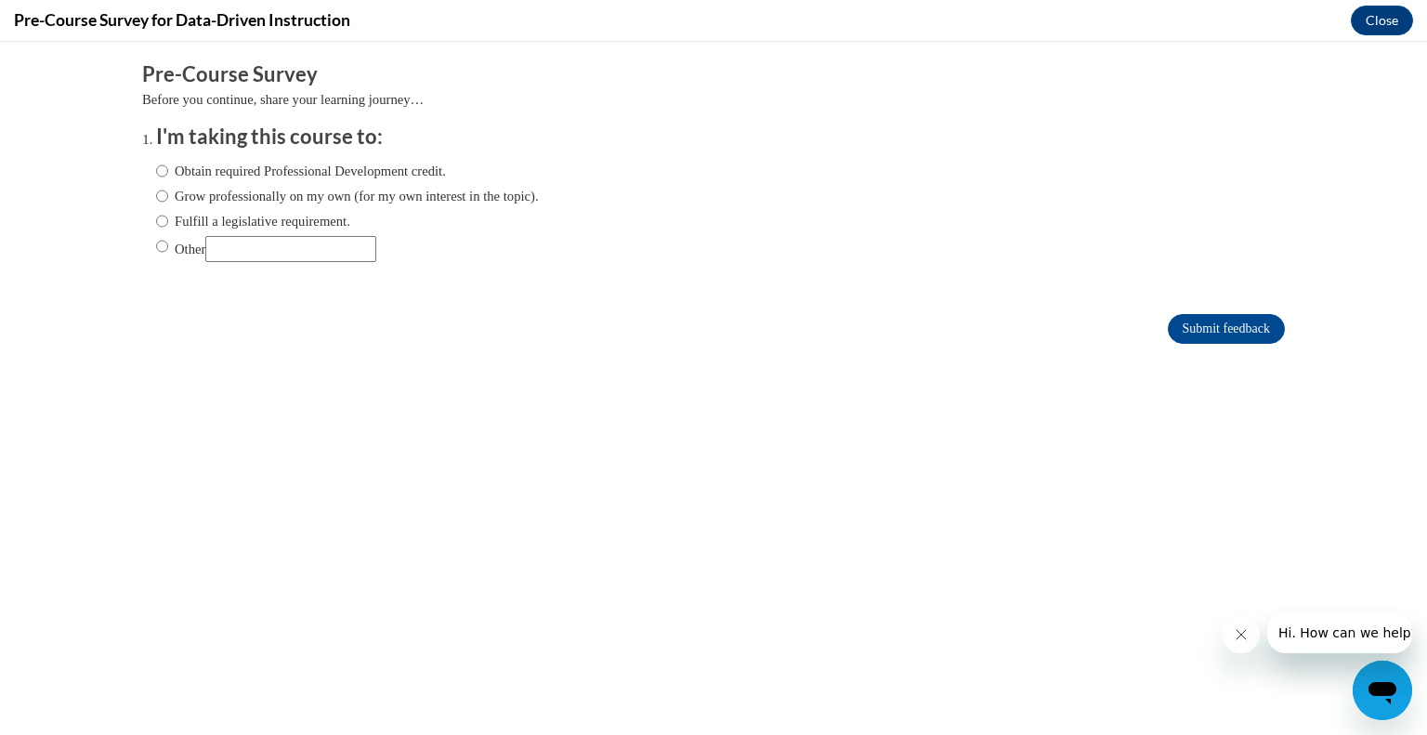
scroll to position [0, 0]
click at [198, 164] on label "Obtain required Professional Development credit." at bounding box center [301, 171] width 290 height 20
click at [168, 164] on input "Obtain required Professional Development credit." at bounding box center [162, 171] width 12 height 20
radio input "true"
click at [1207, 324] on input "Submit feedback" at bounding box center [1226, 329] width 117 height 30
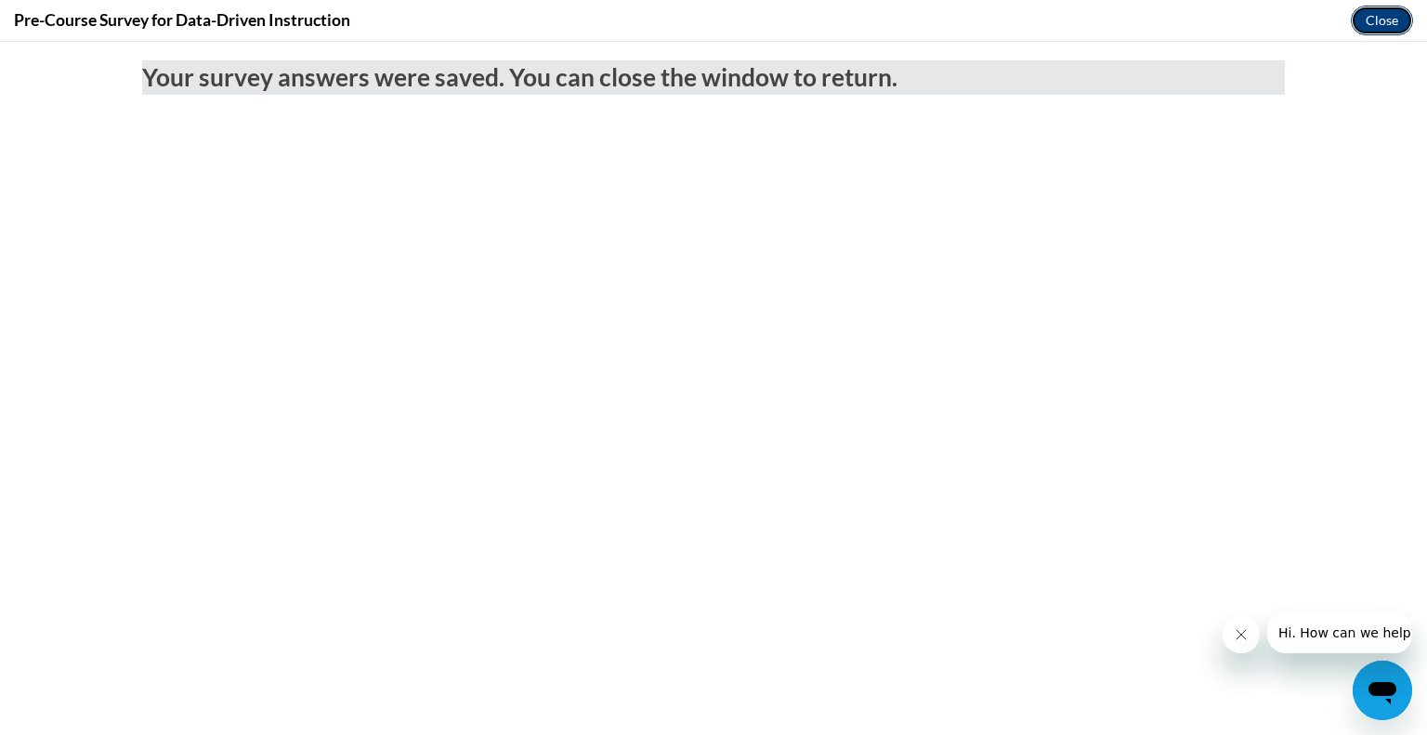
click at [1366, 20] on button "Close" at bounding box center [1381, 21] width 62 height 30
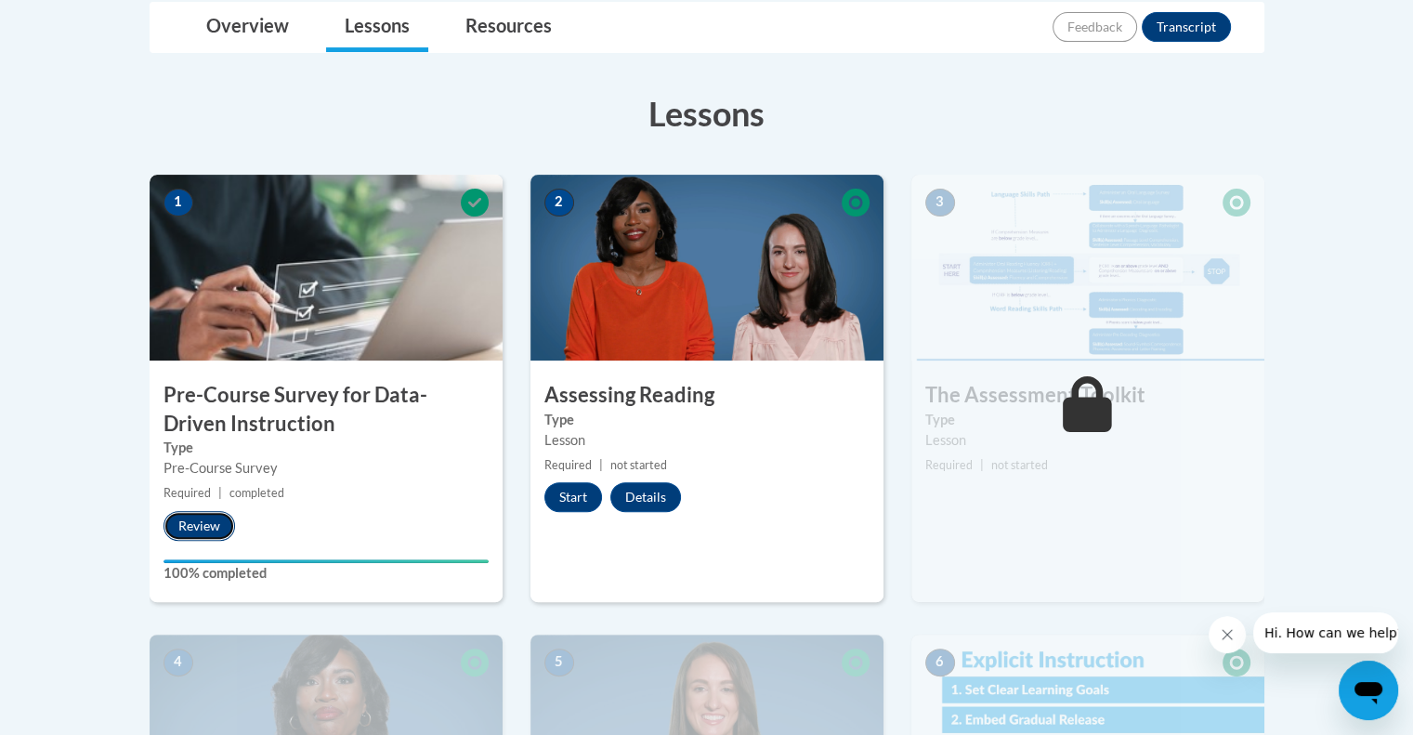
click at [207, 526] on button "Review" at bounding box center [199, 526] width 72 height 30
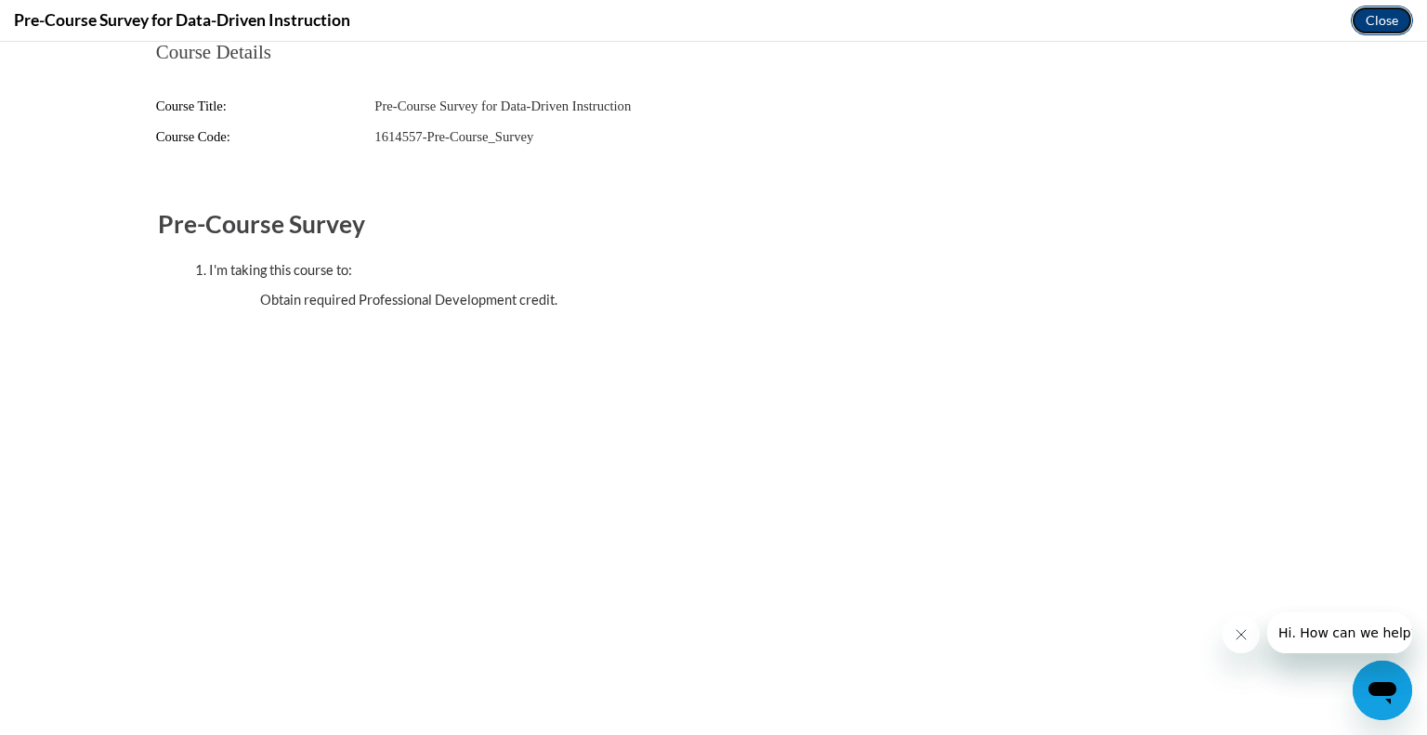
click at [1380, 15] on button "Close" at bounding box center [1381, 21] width 62 height 30
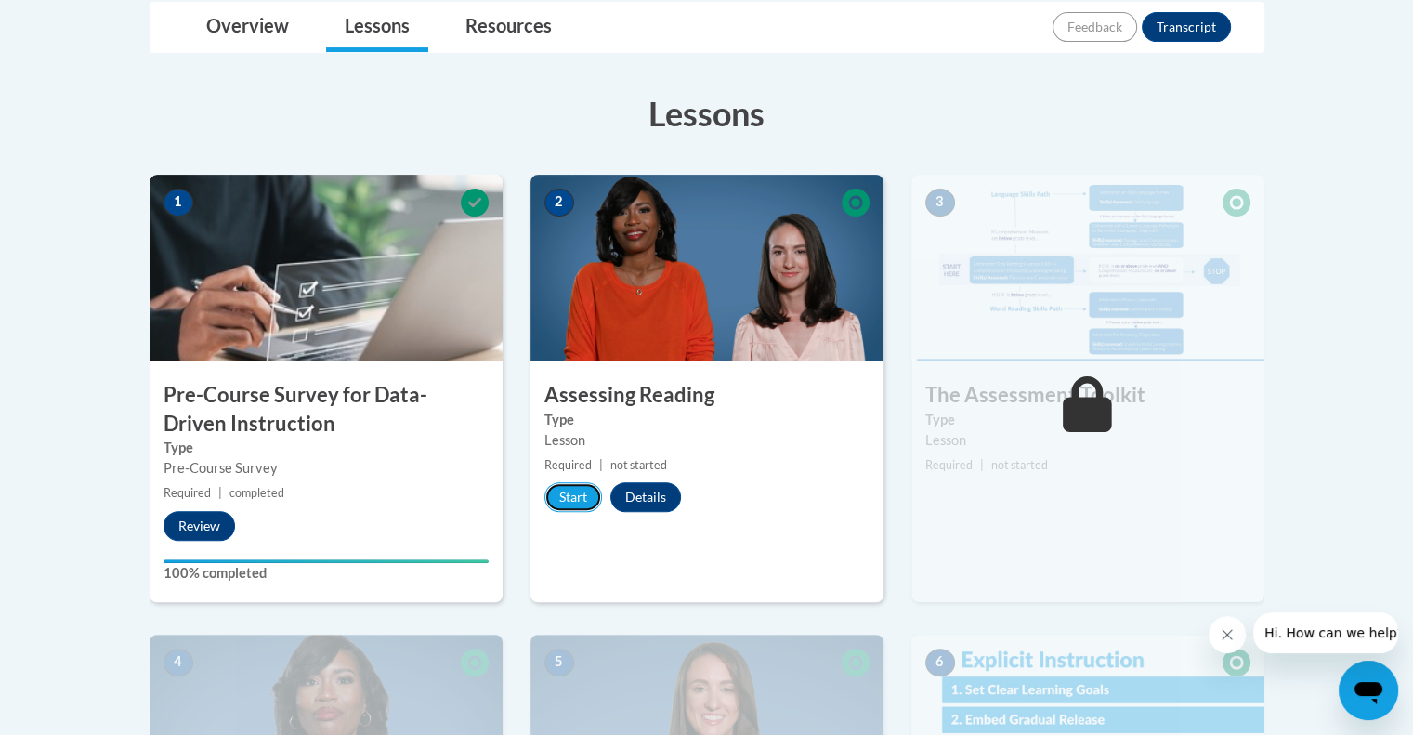
click at [555, 482] on button "Start" at bounding box center [573, 497] width 58 height 30
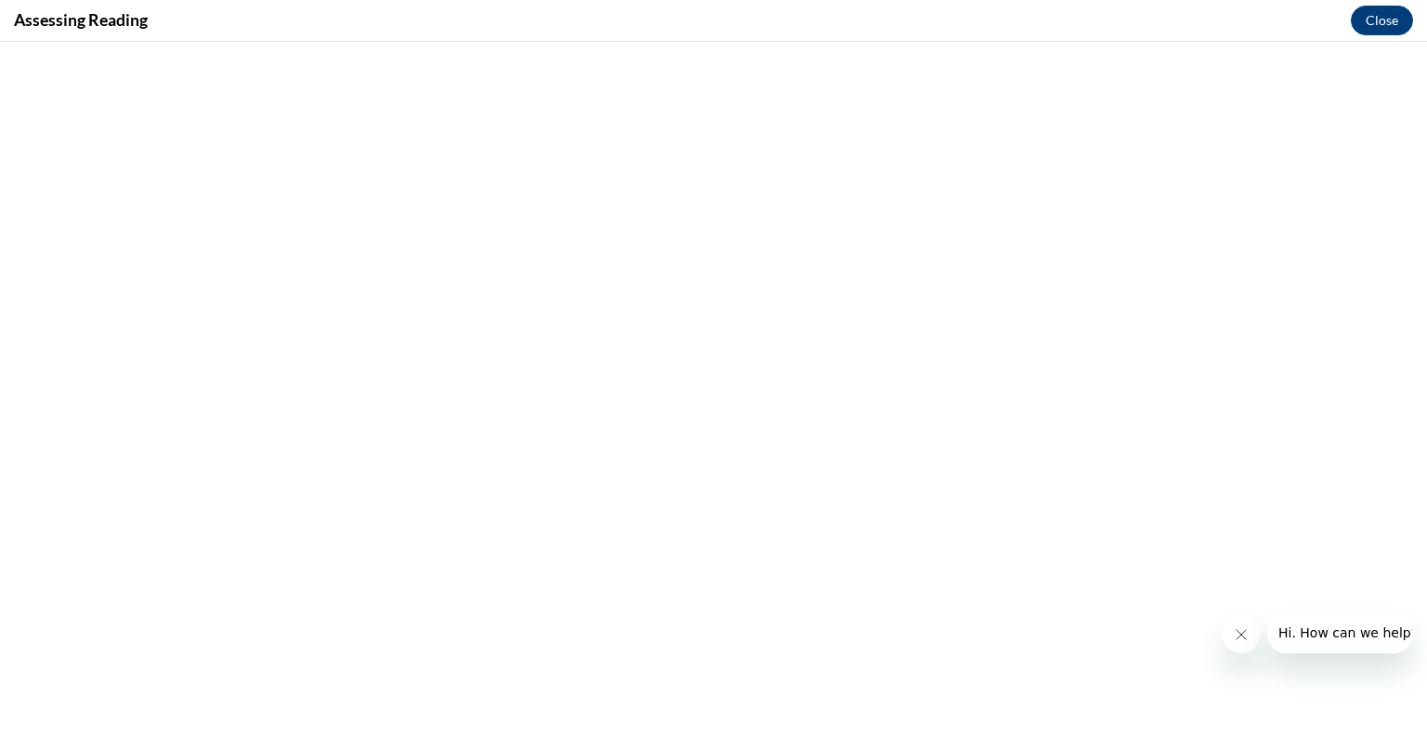
click at [1238, 620] on button "Close message from company" at bounding box center [1239, 634] width 37 height 37
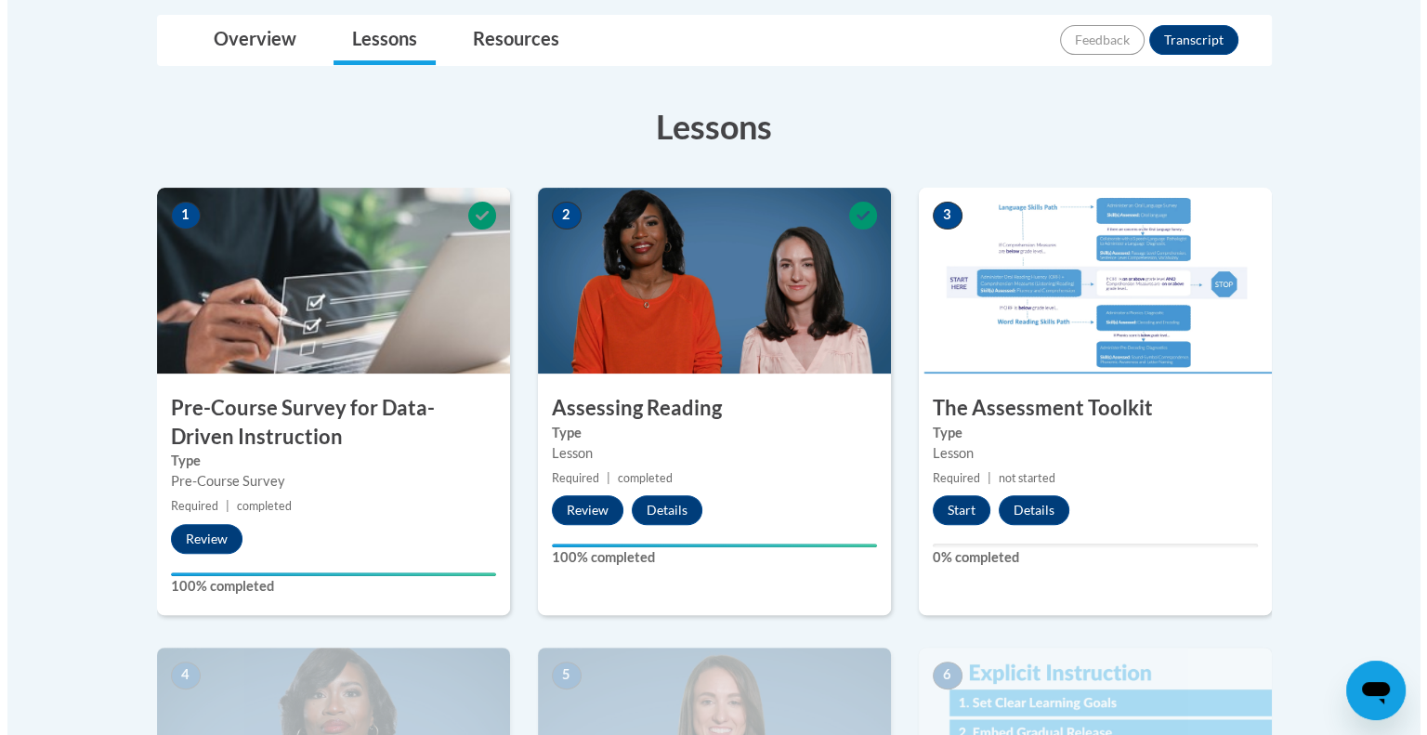
scroll to position [442, 0]
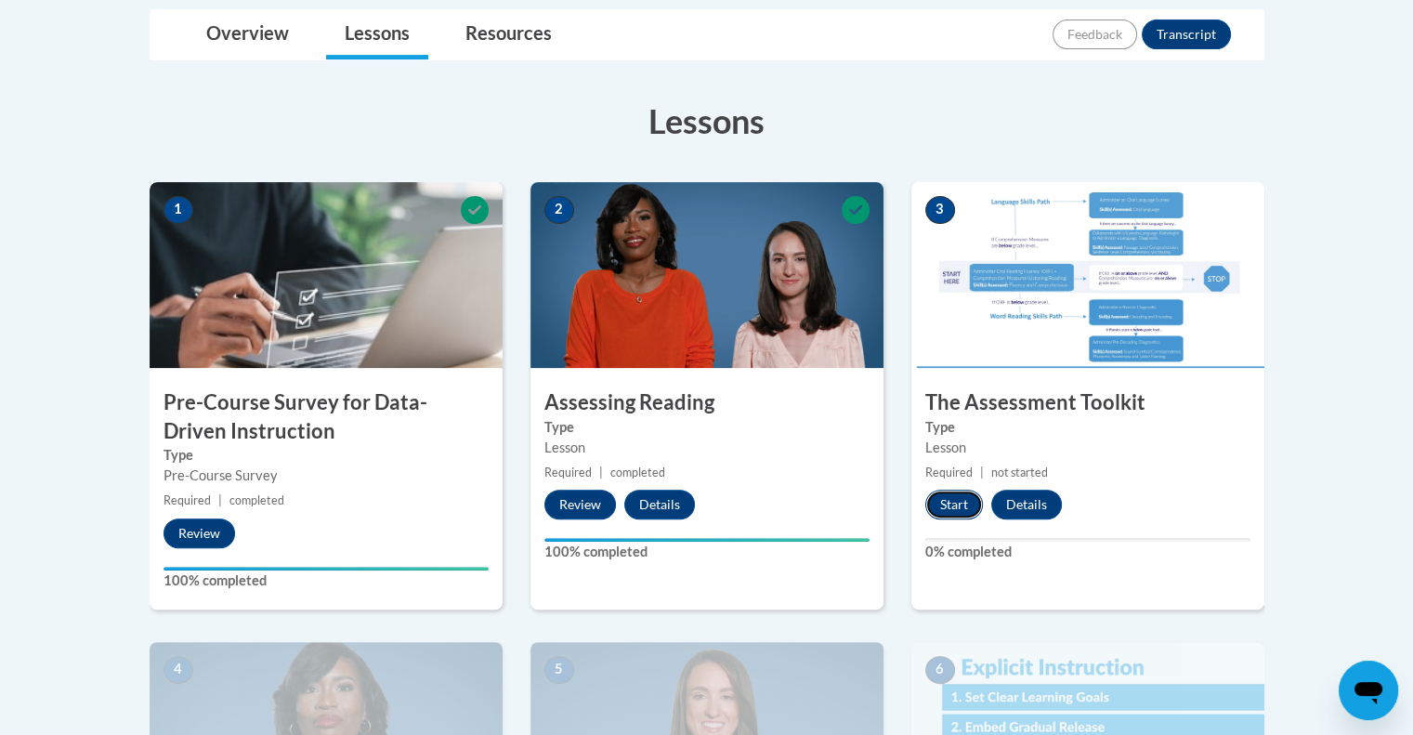
click at [958, 504] on button "Start" at bounding box center [954, 504] width 58 height 30
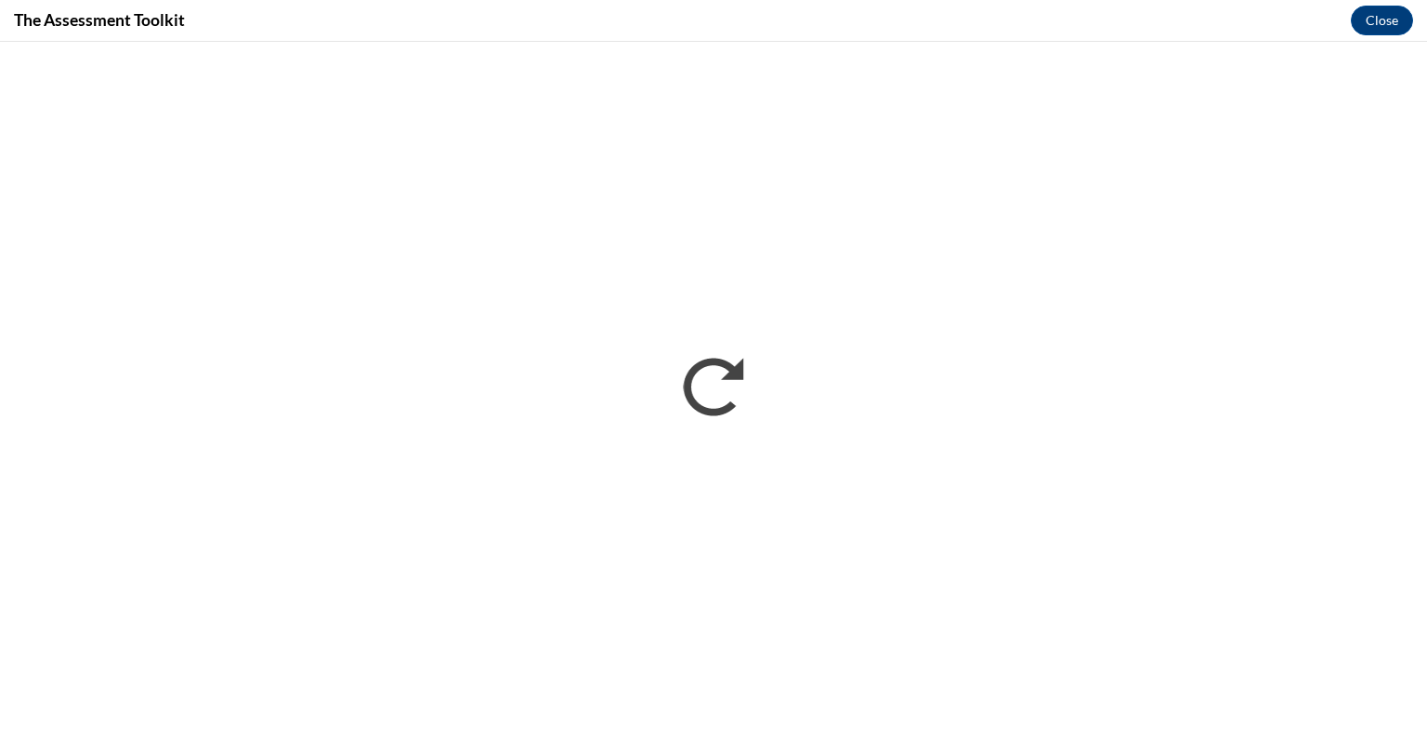
scroll to position [0, 0]
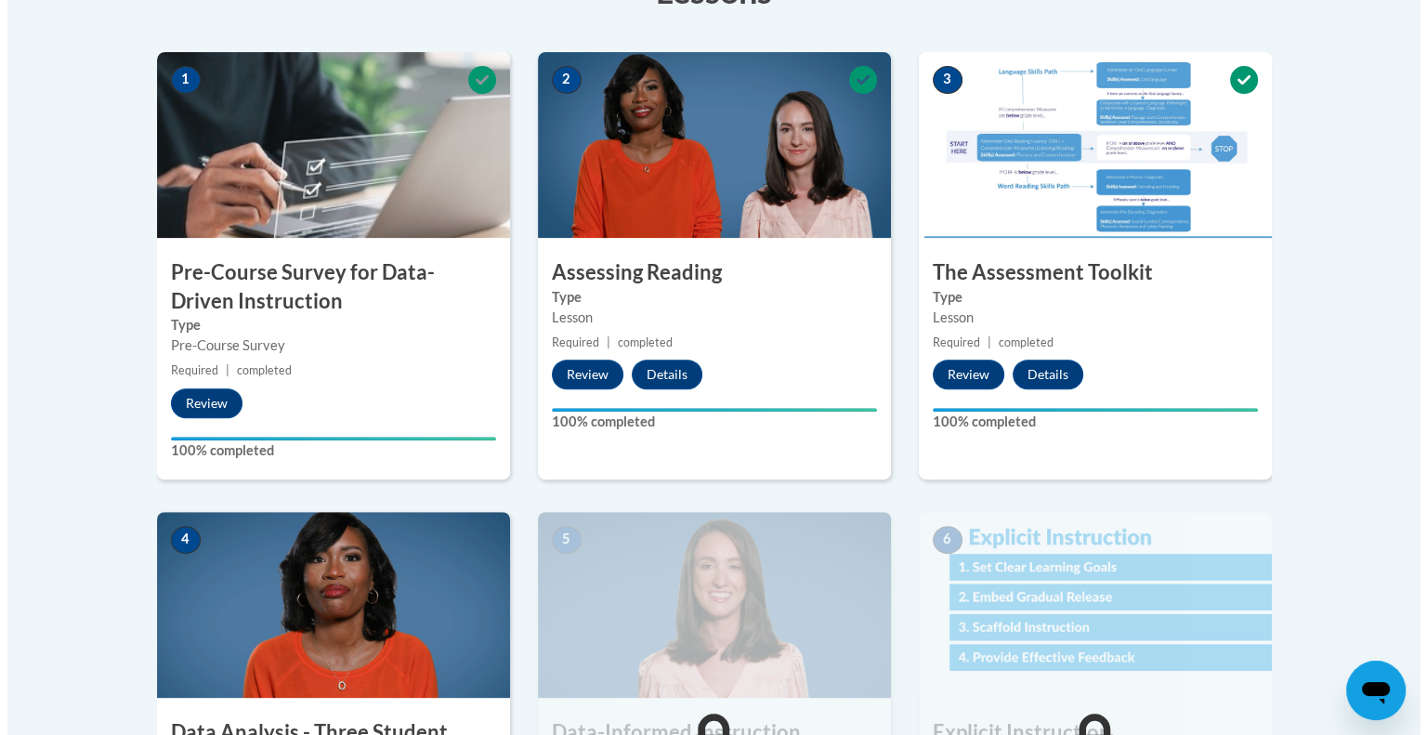
scroll to position [954, 0]
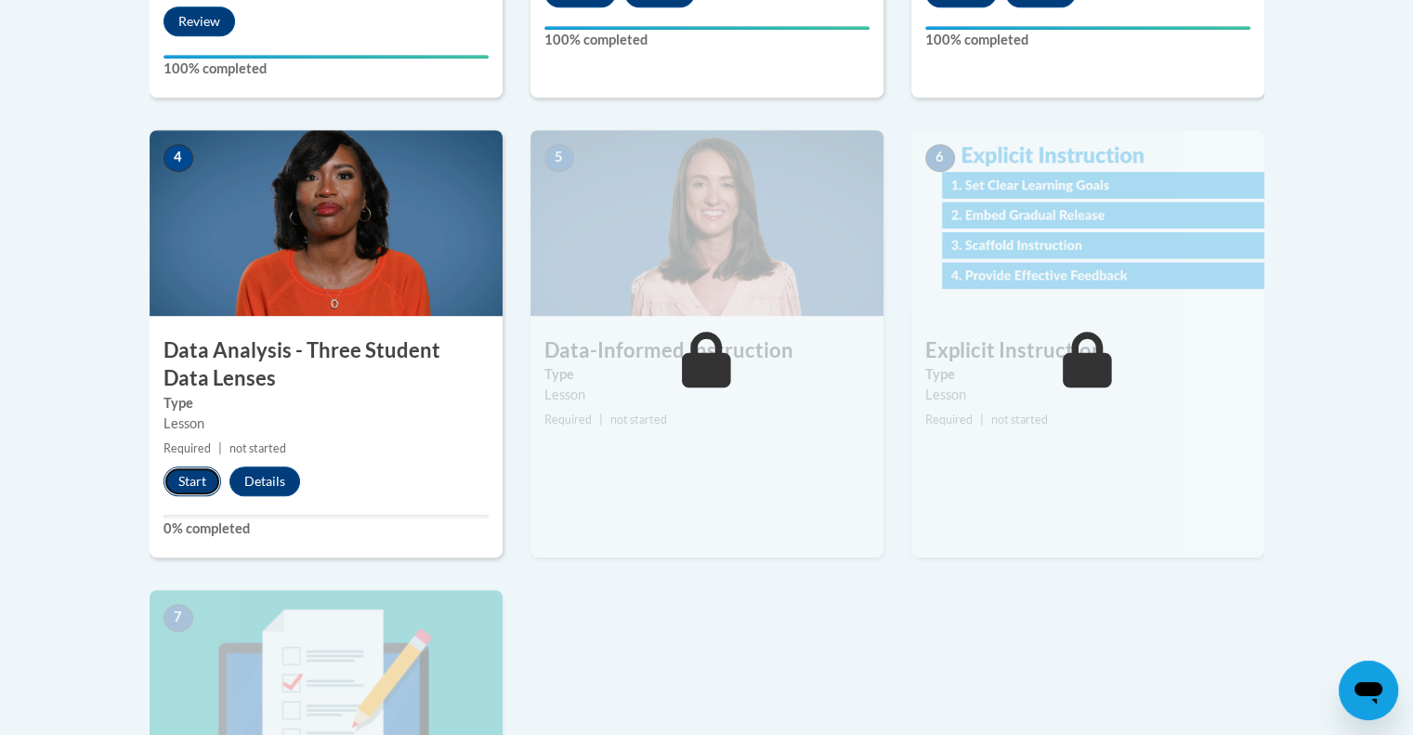
click at [193, 479] on button "Start" at bounding box center [192, 481] width 58 height 30
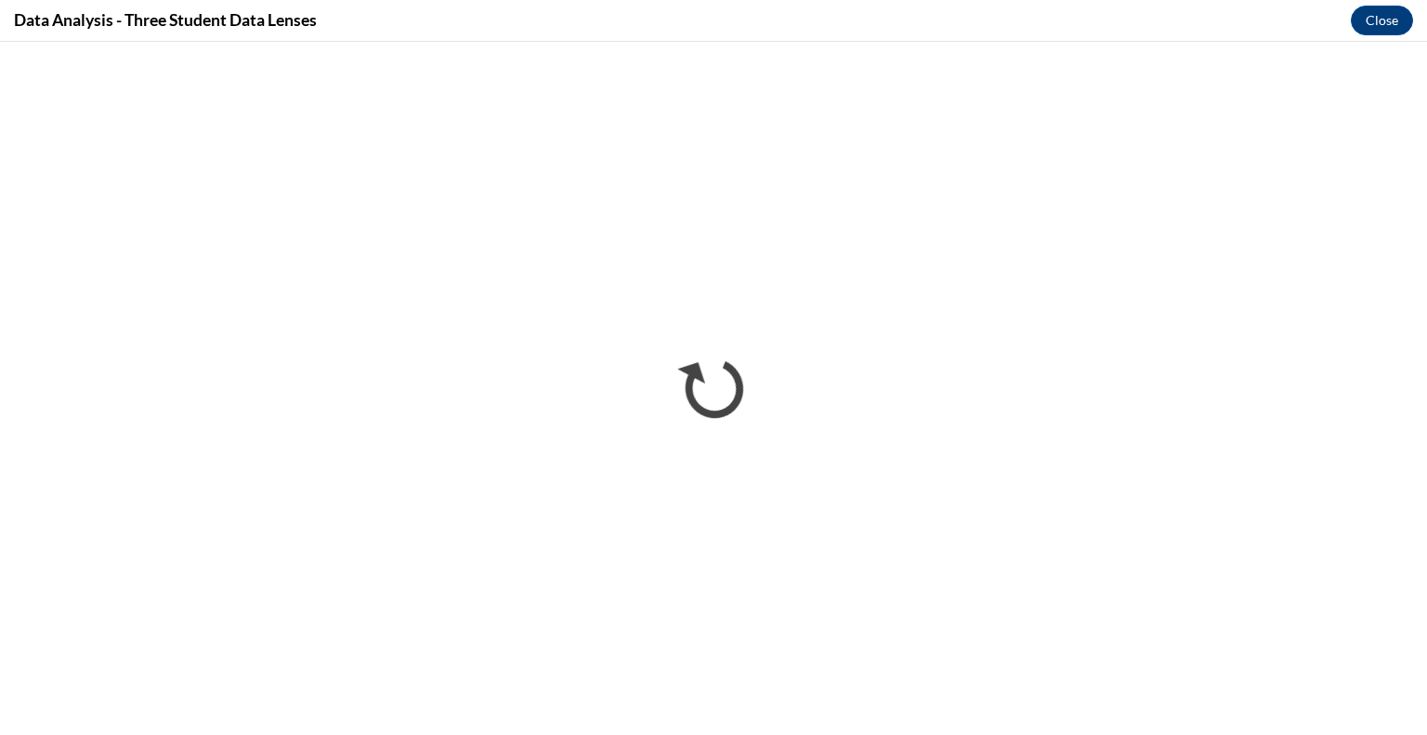
scroll to position [0, 0]
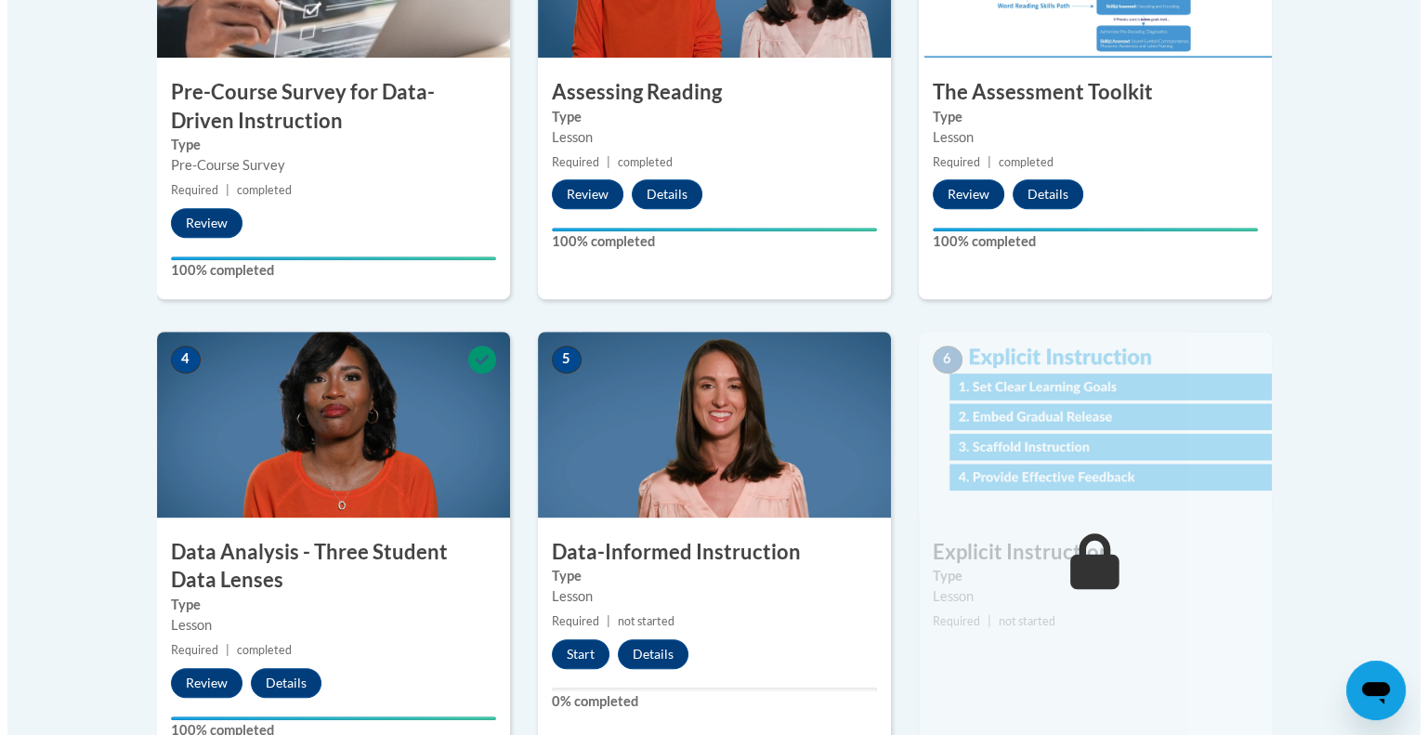
scroll to position [825, 0]
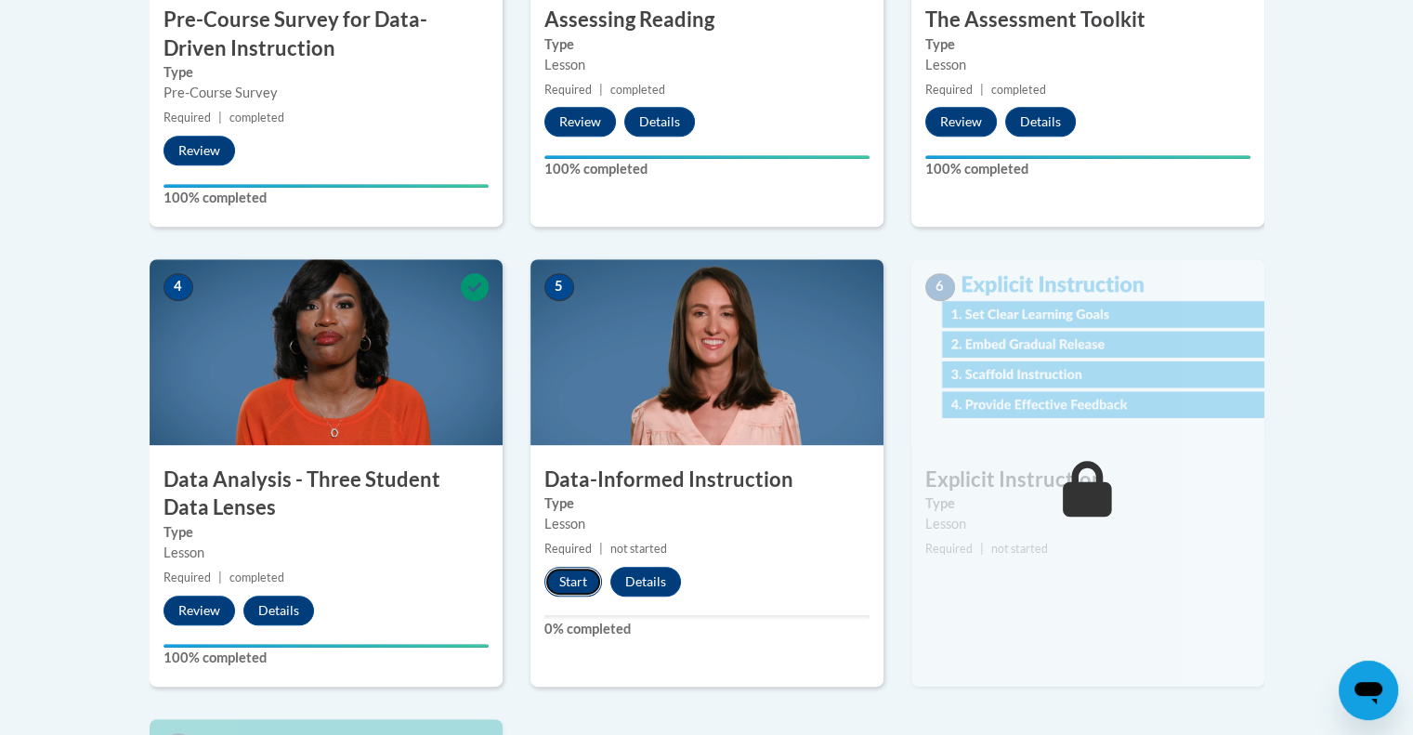
click at [568, 575] on button "Start" at bounding box center [573, 582] width 58 height 30
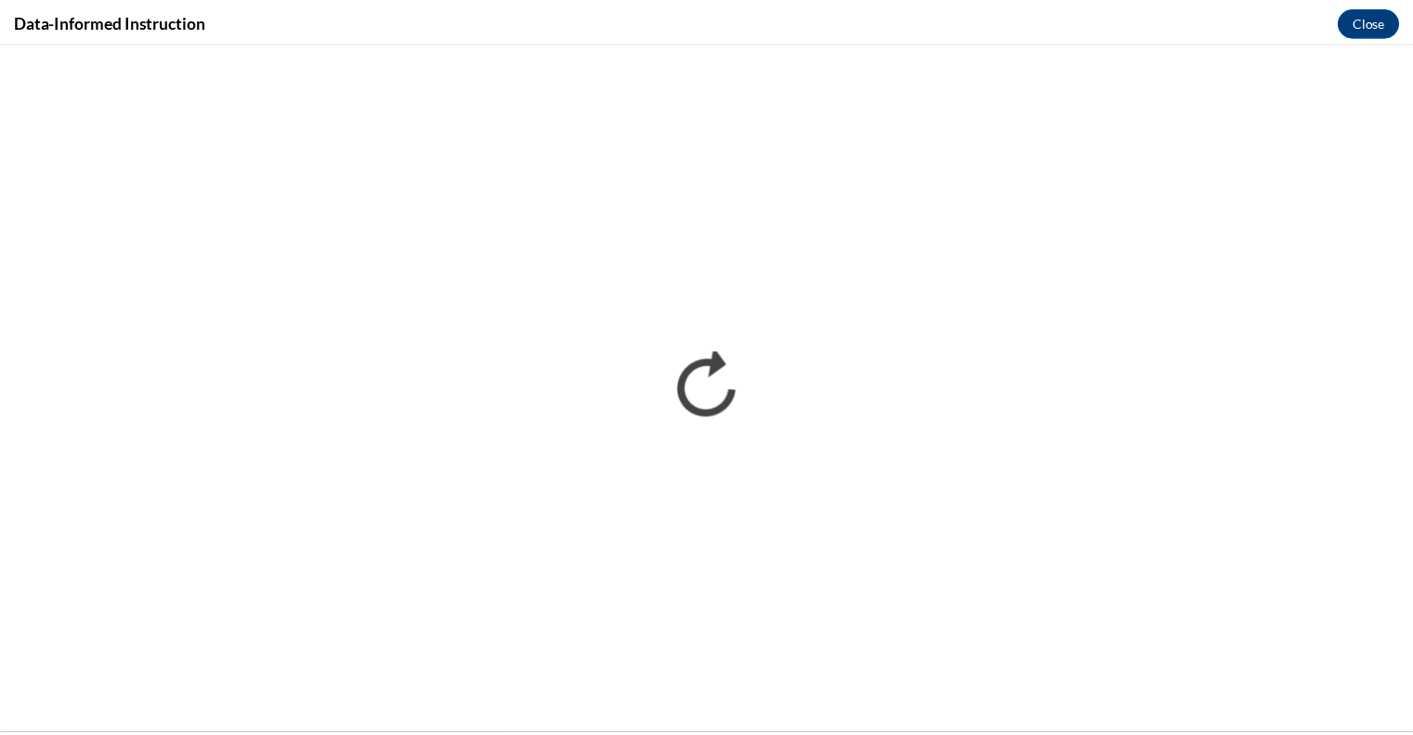
scroll to position [0, 0]
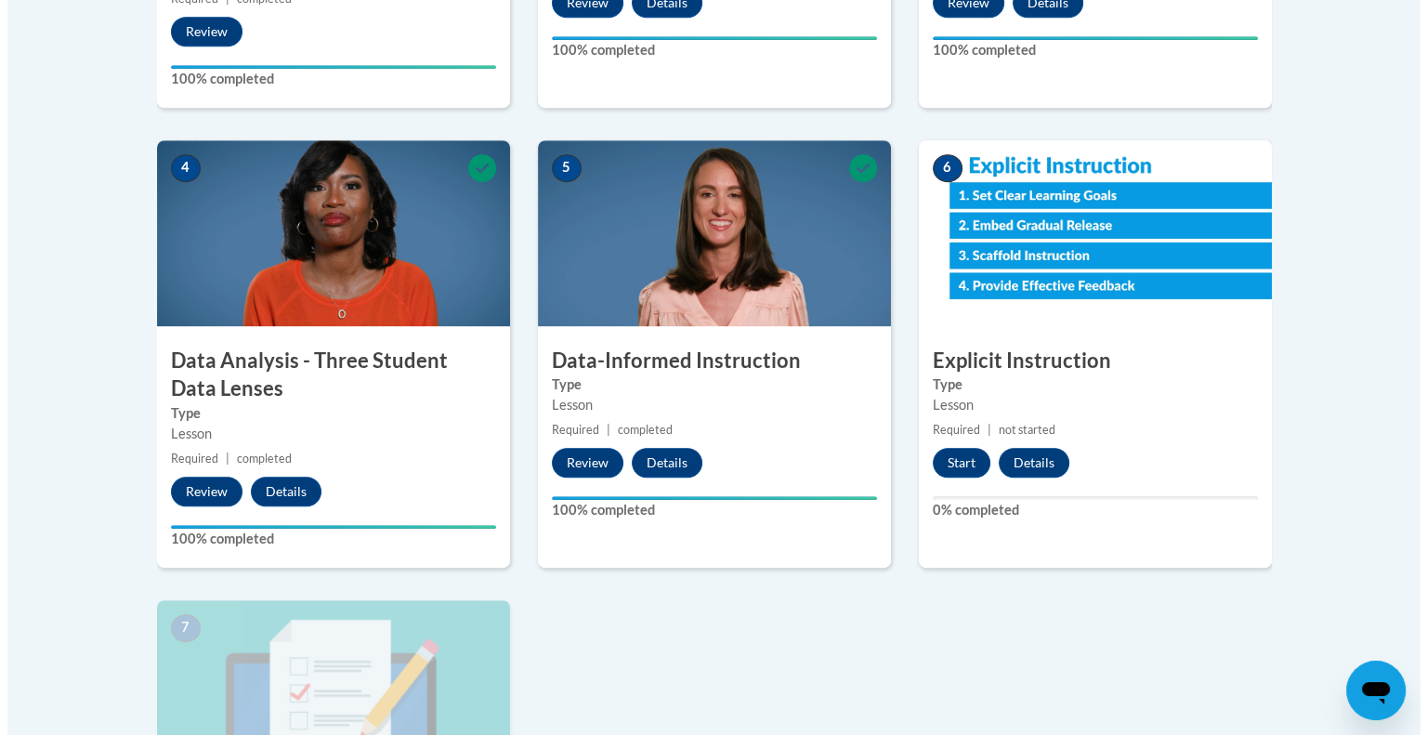
scroll to position [946, 0]
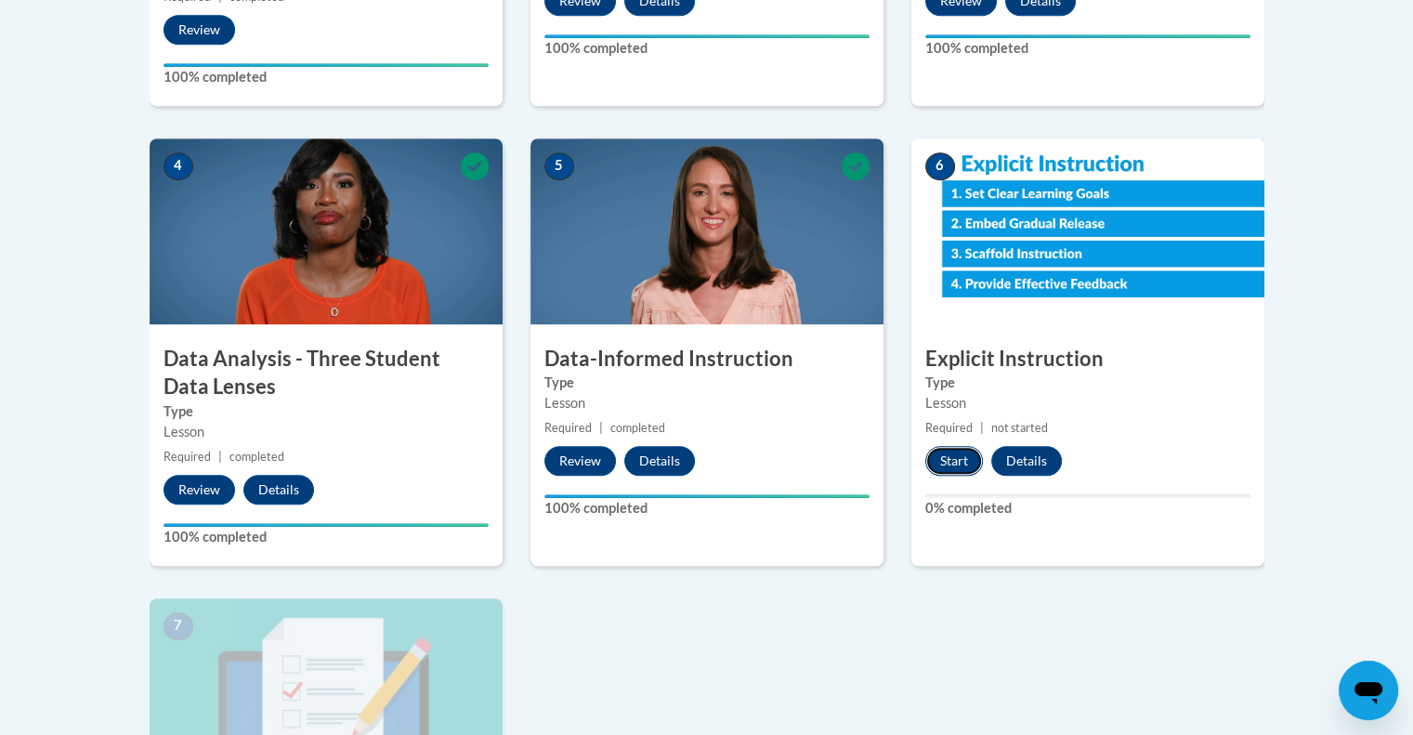
click at [944, 460] on button "Start" at bounding box center [954, 461] width 58 height 30
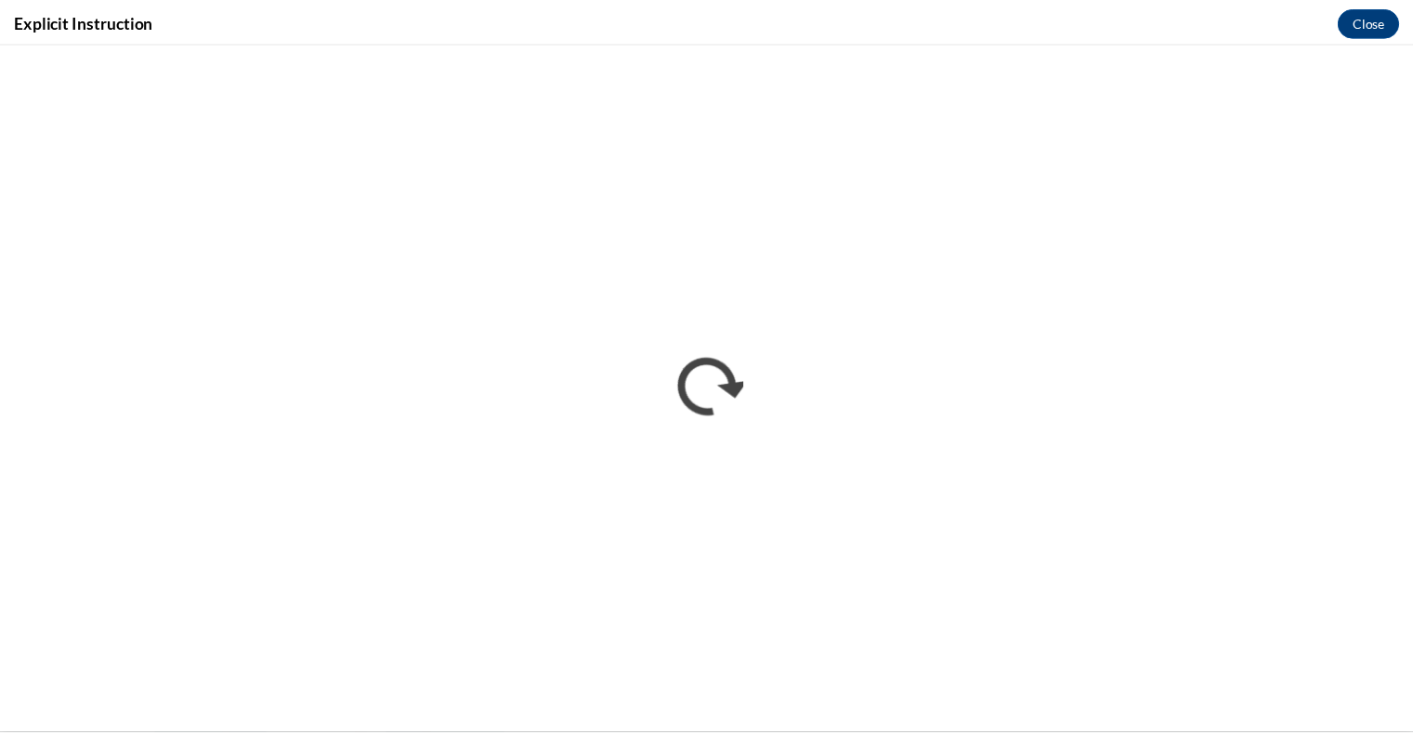
scroll to position [0, 0]
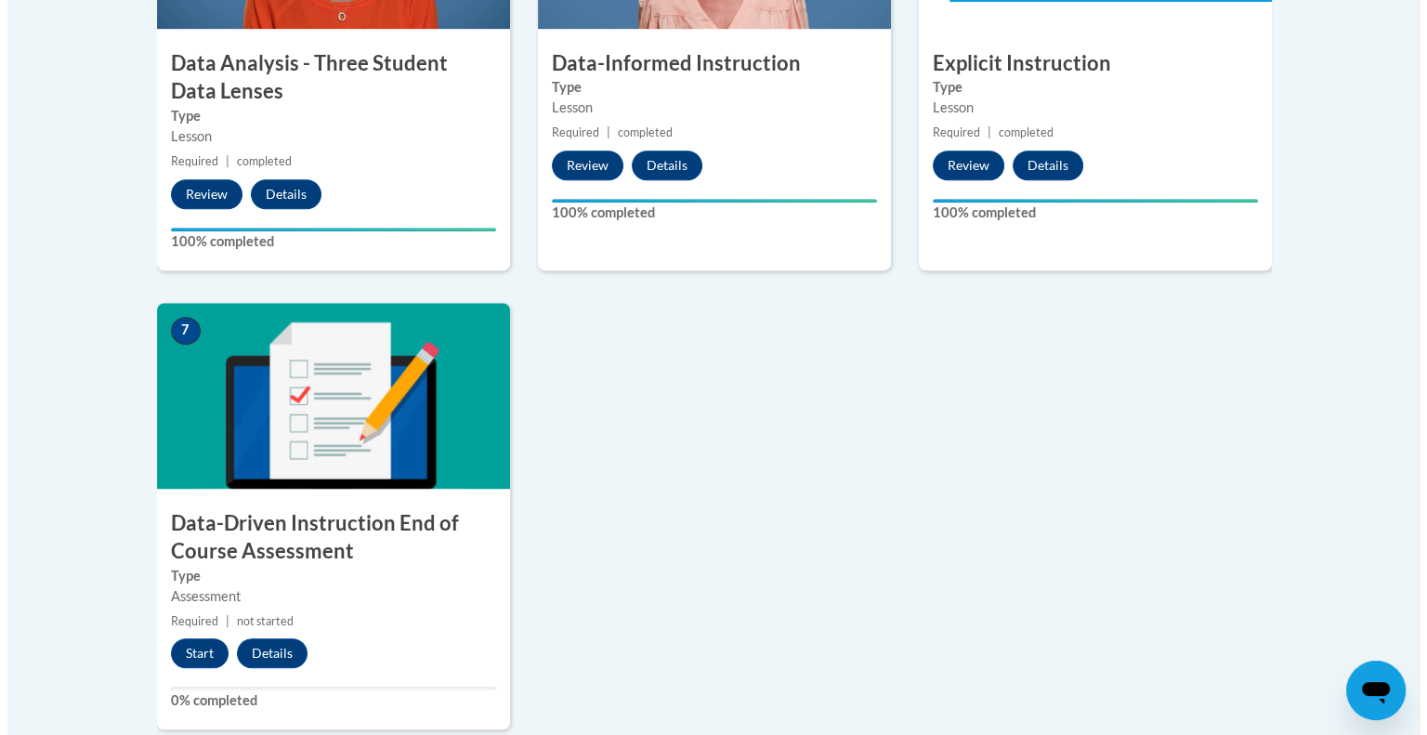
scroll to position [1241, 0]
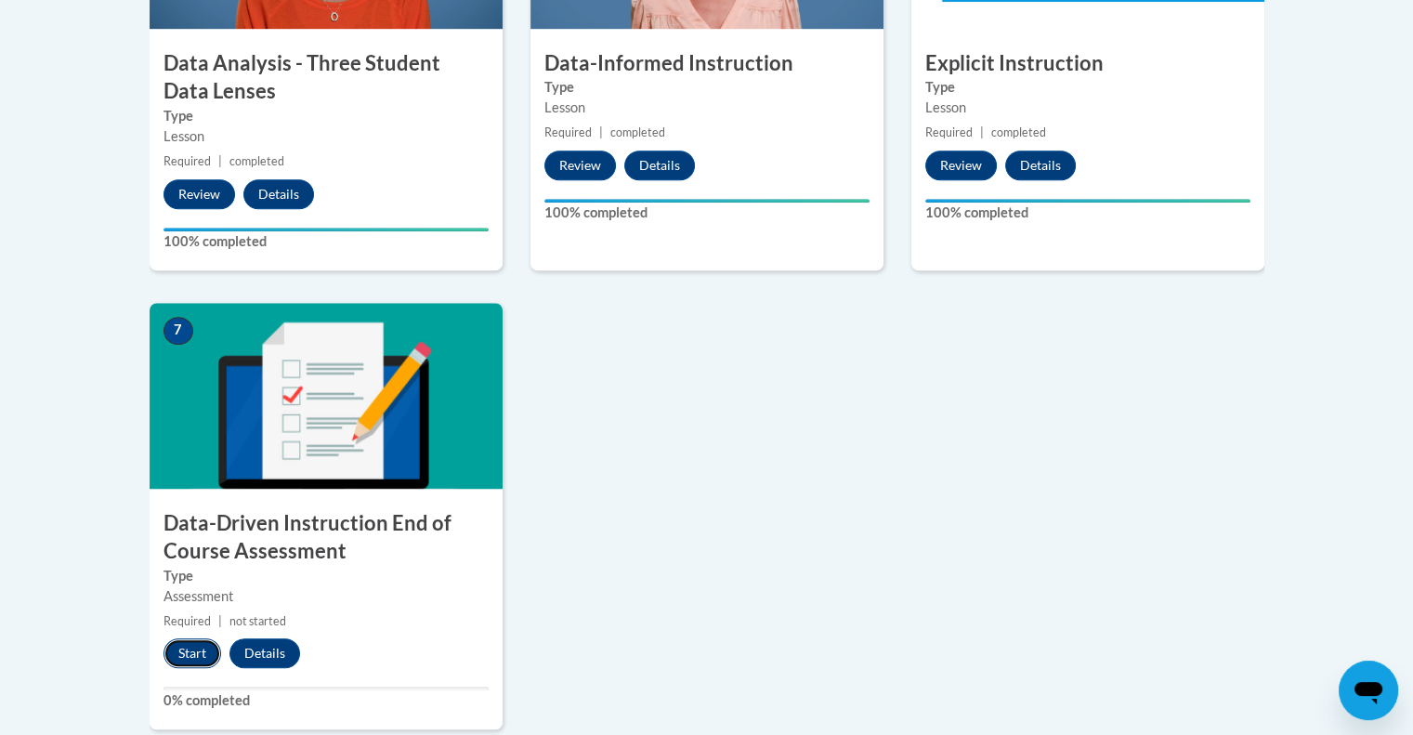
click at [186, 639] on button "Start" at bounding box center [192, 653] width 58 height 30
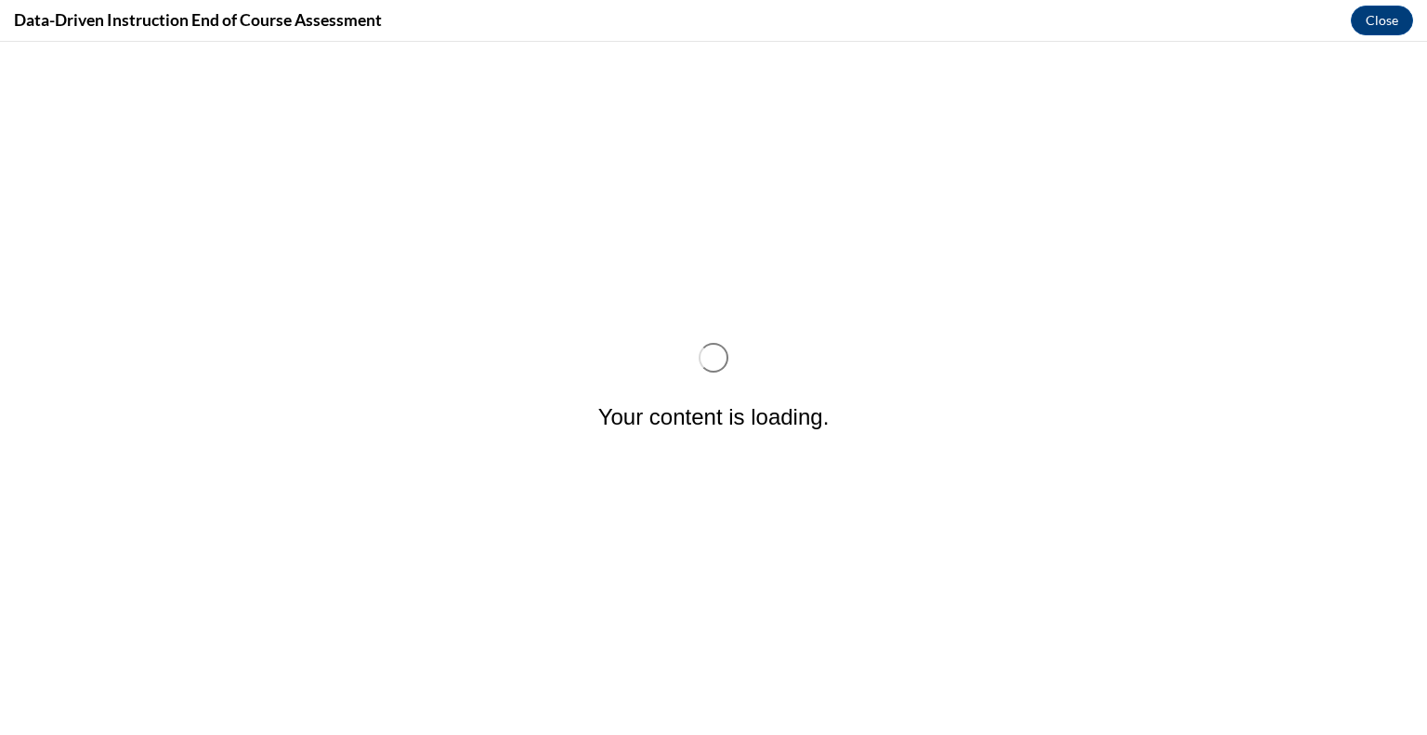
scroll to position [0, 0]
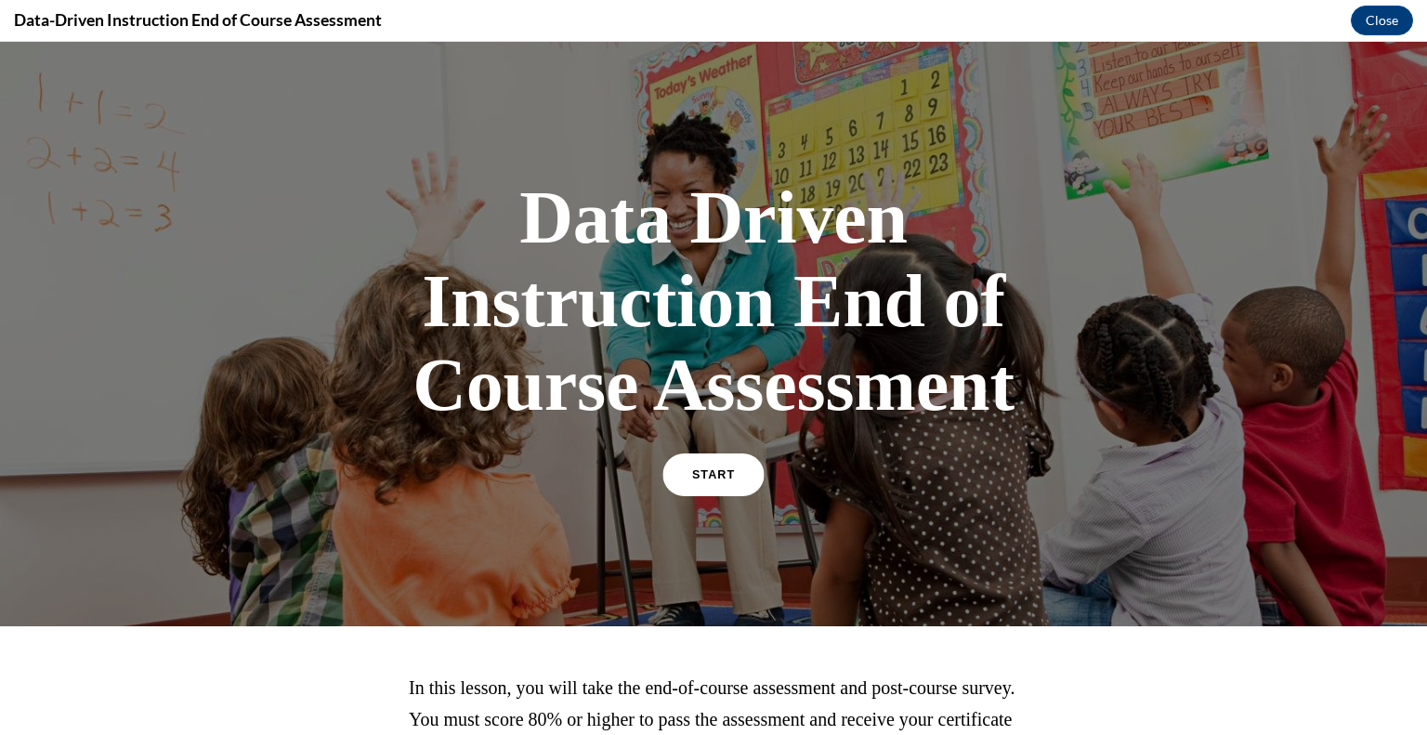
click at [734, 473] on link "START" at bounding box center [712, 474] width 101 height 43
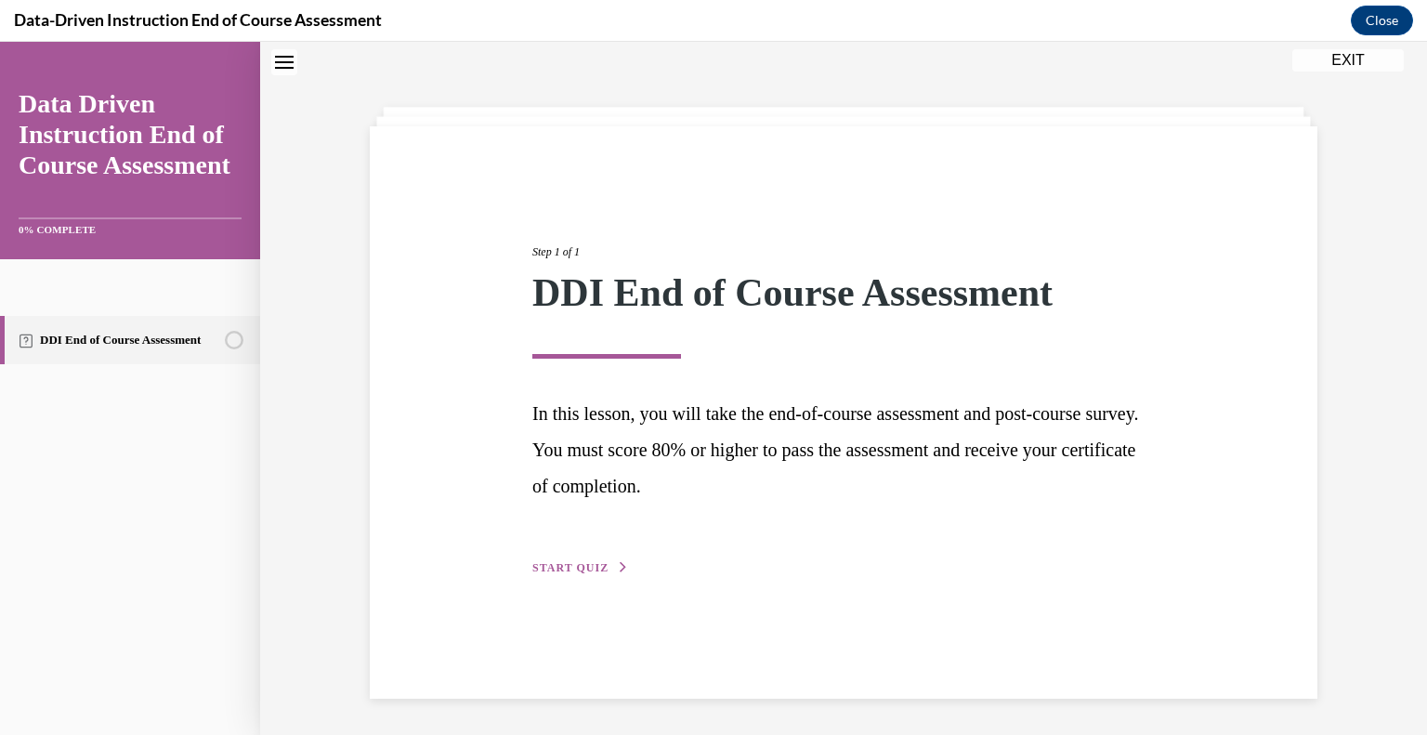
scroll to position [59, 0]
click at [596, 563] on span "START QUIZ" at bounding box center [570, 566] width 76 height 13
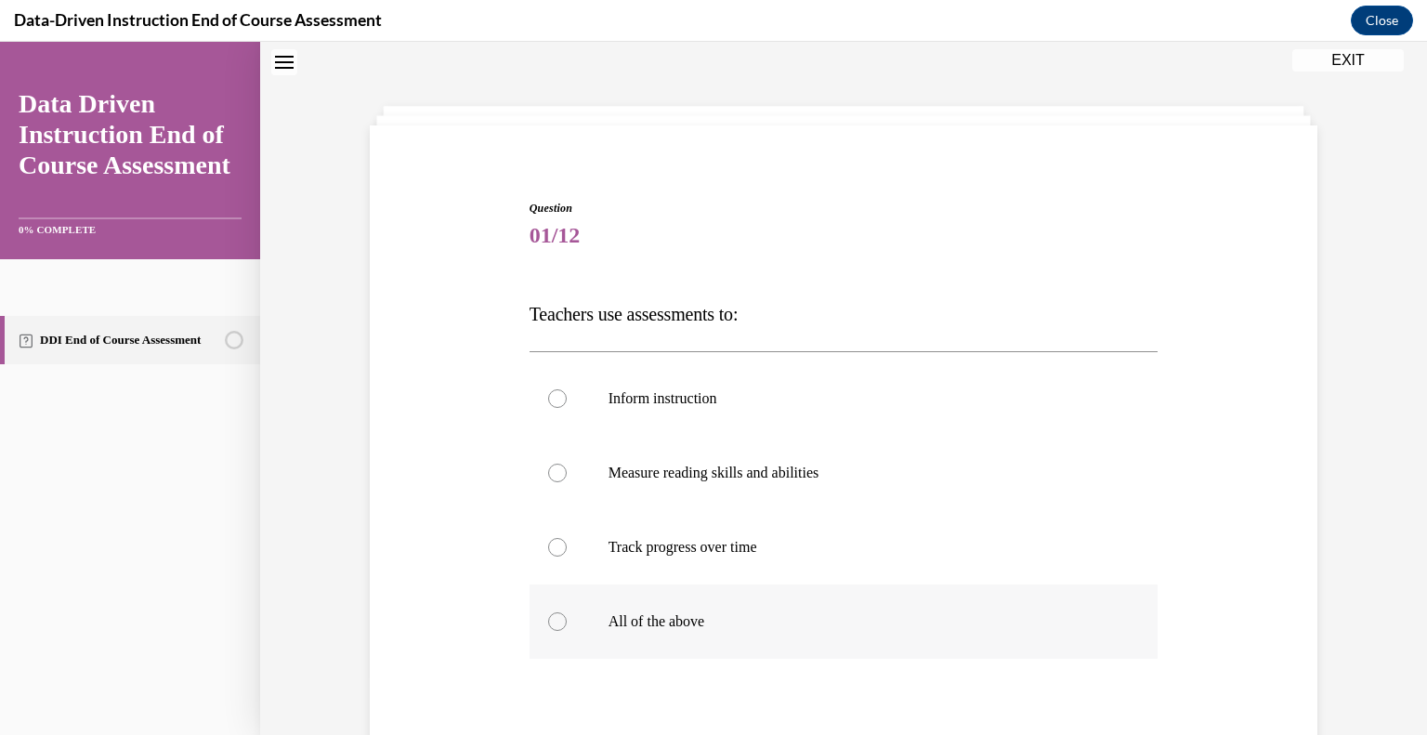
click at [697, 608] on label "All of the above" at bounding box center [843, 621] width 629 height 74
click at [567, 612] on input "All of the above" at bounding box center [557, 621] width 19 height 19
radio input "true"
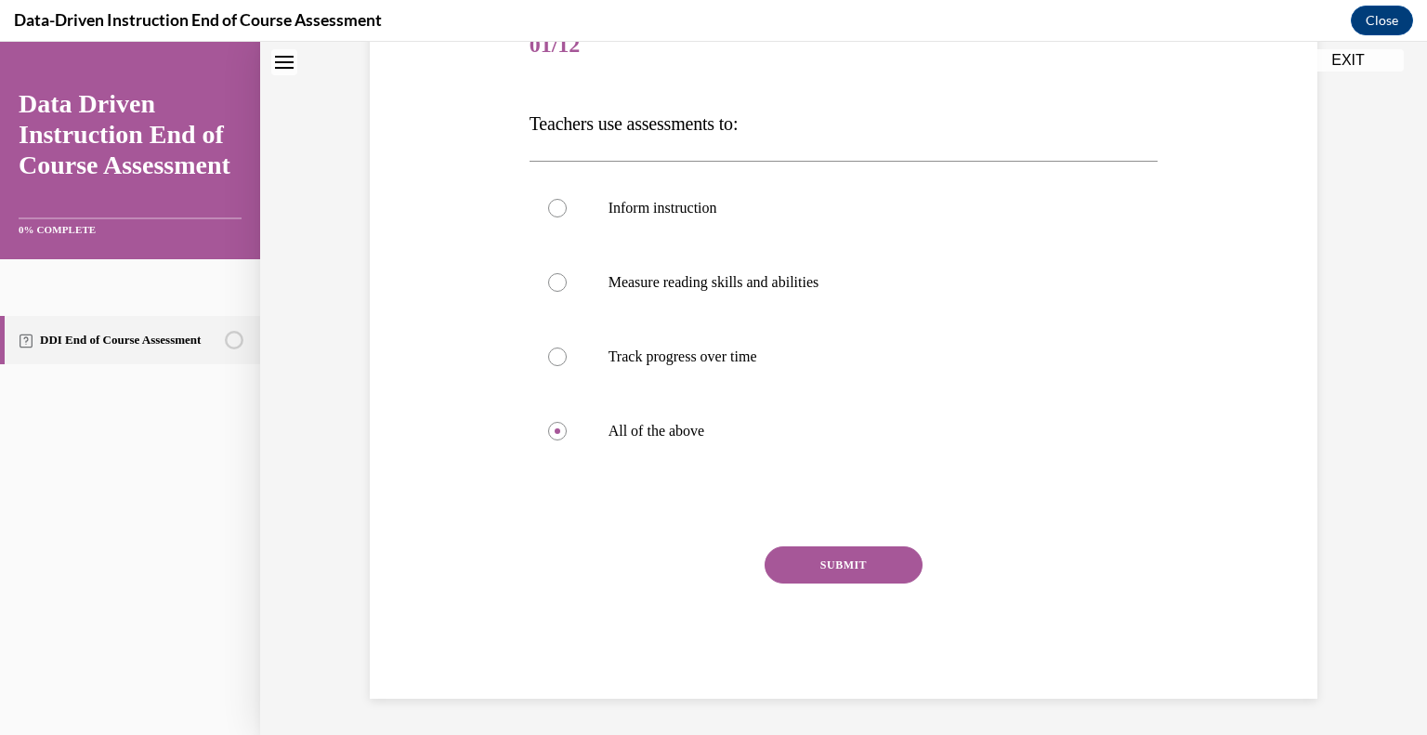
click at [817, 573] on button "SUBMIT" at bounding box center [843, 564] width 158 height 37
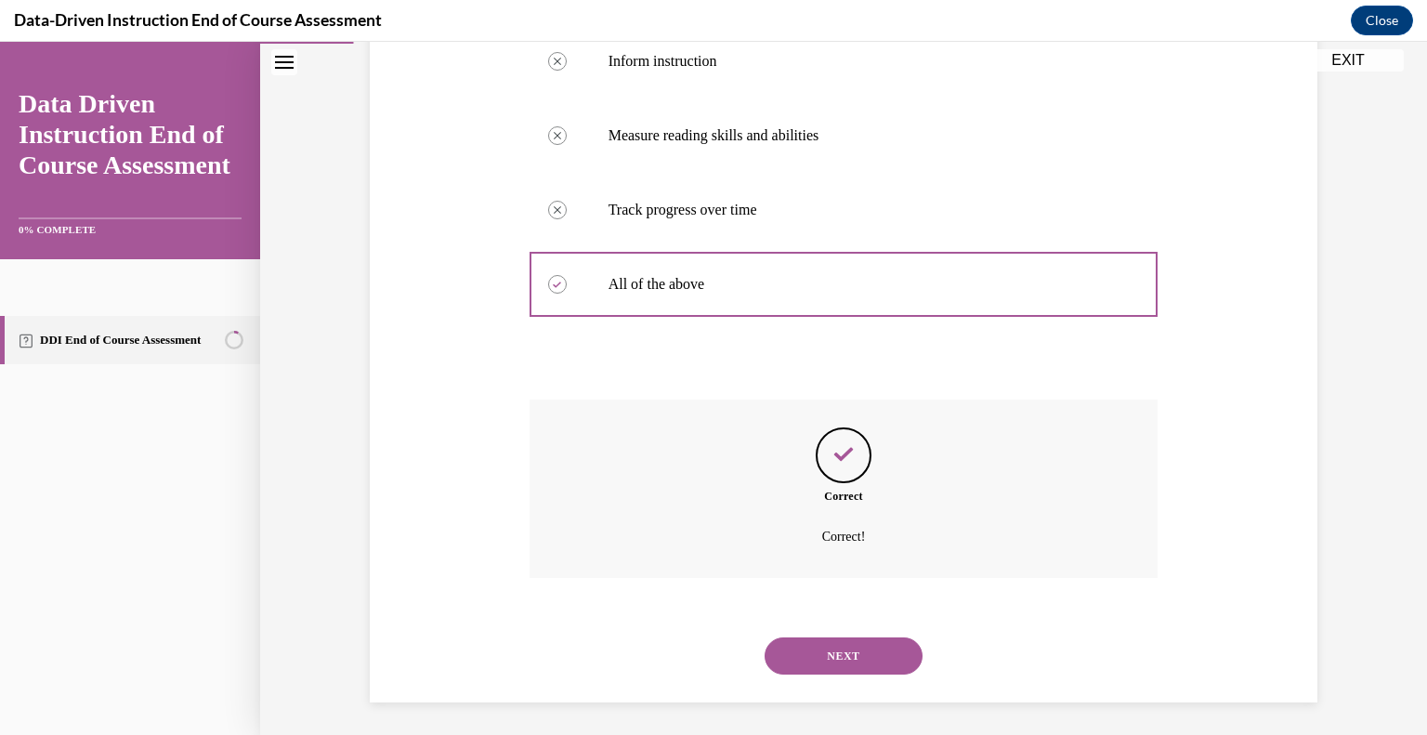
scroll to position [399, 0]
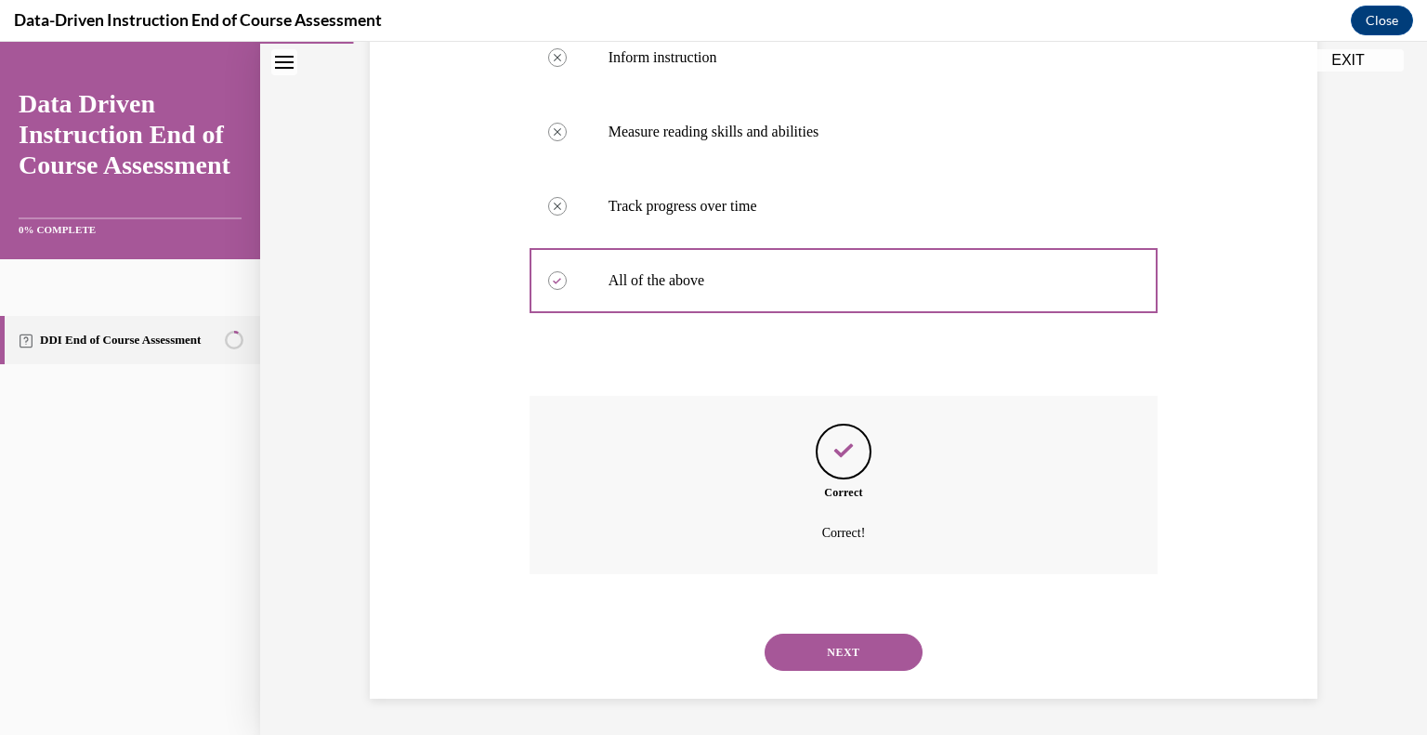
click at [877, 652] on button "NEXT" at bounding box center [843, 651] width 158 height 37
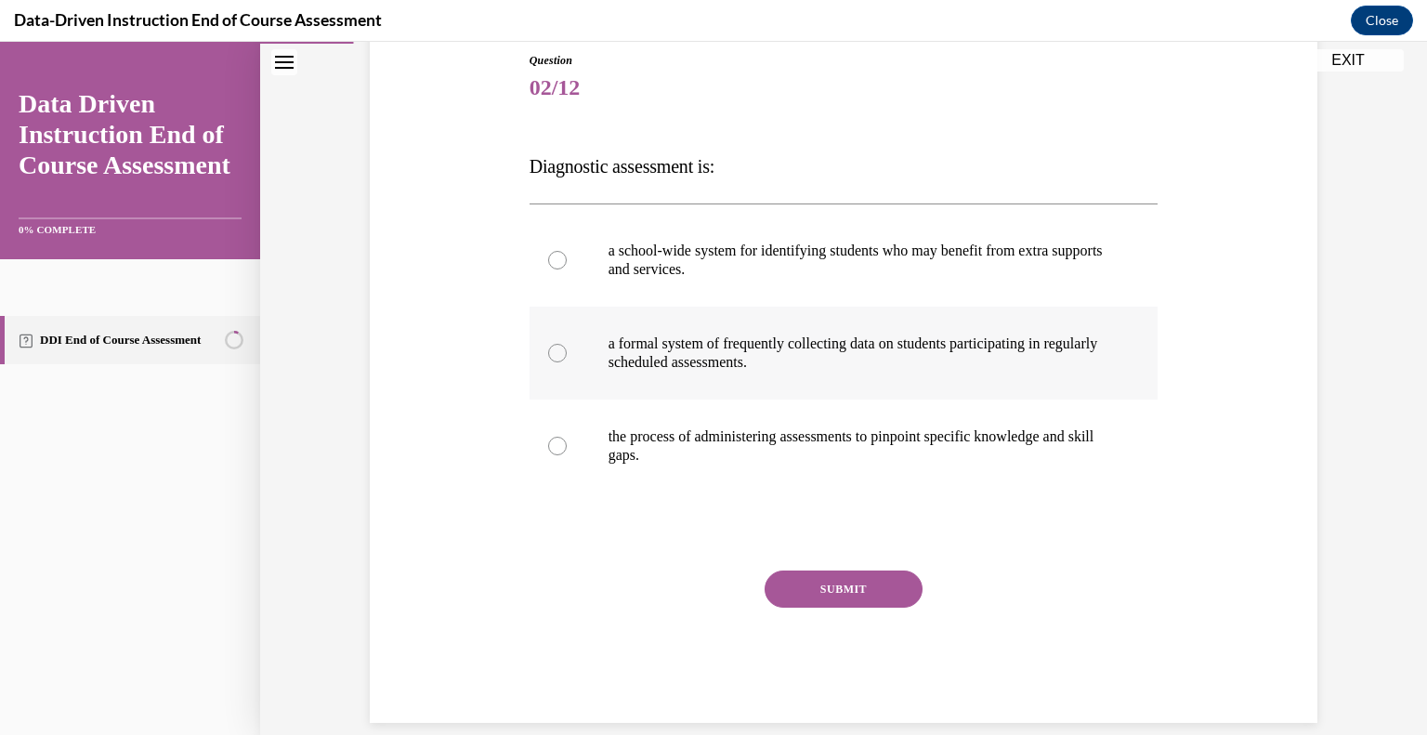
click at [988, 347] on p "a formal system of frequently collecting data on students participating in regu…" at bounding box center [859, 352] width 503 height 37
click at [567, 347] on input "a formal system of frequently collecting data on students participating in regu…" at bounding box center [557, 353] width 19 height 19
radio input "true"
click at [850, 583] on button "SUBMIT" at bounding box center [843, 588] width 158 height 37
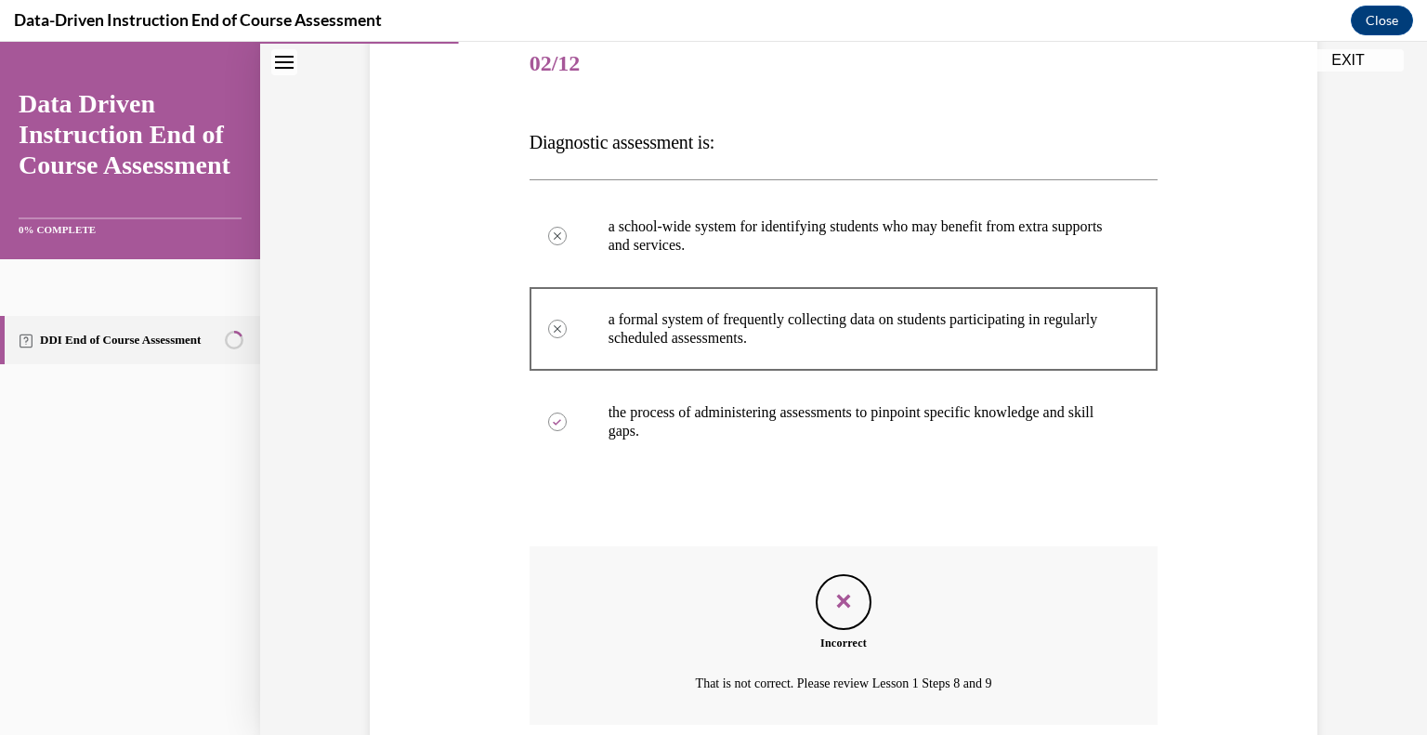
scroll to position [381, 0]
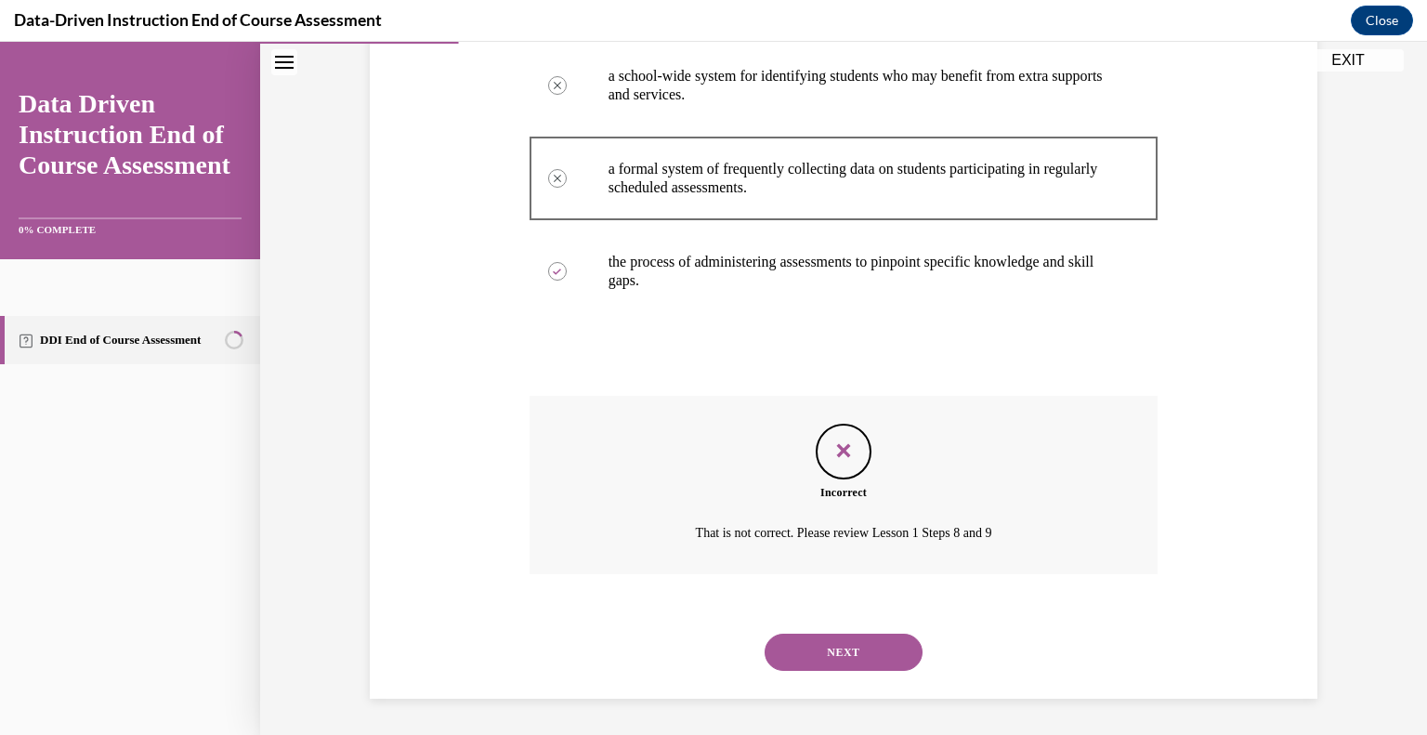
click at [868, 663] on button "NEXT" at bounding box center [843, 651] width 158 height 37
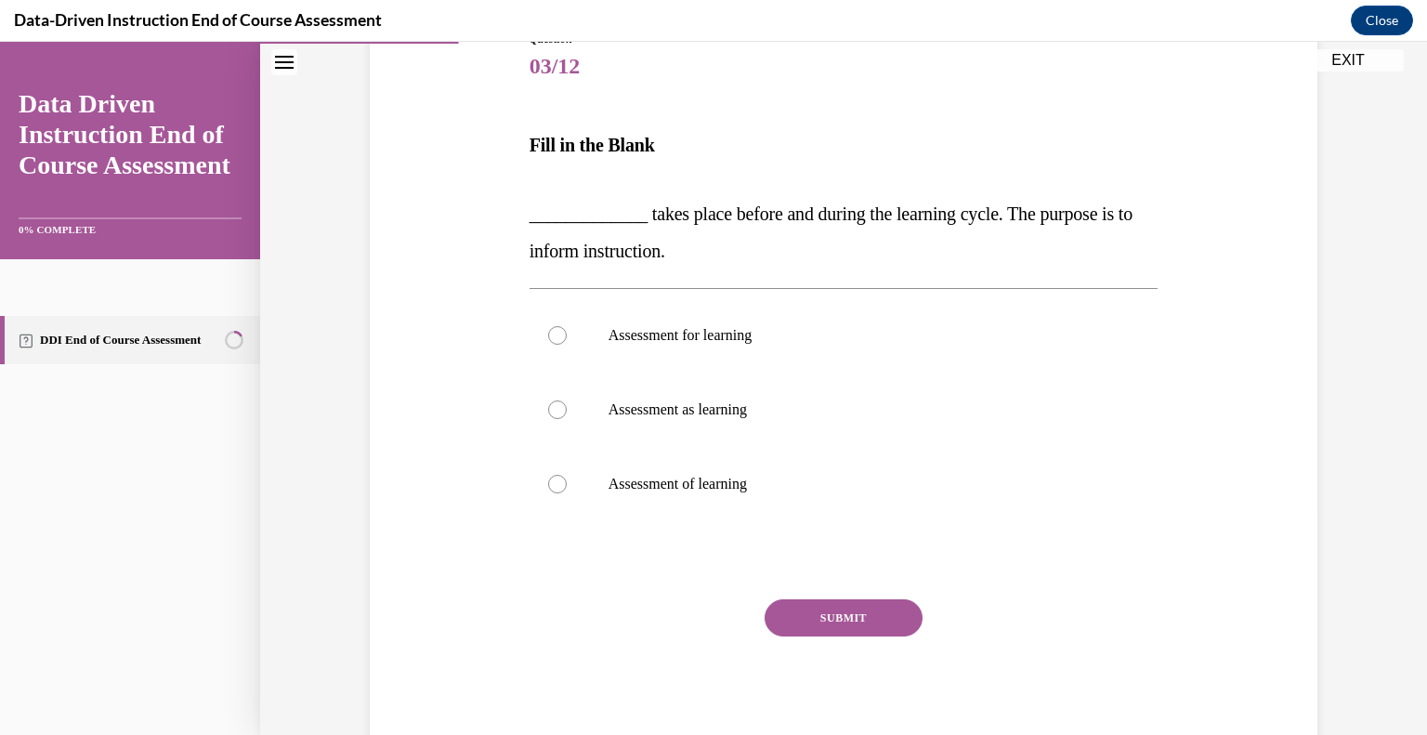
scroll to position [235, 0]
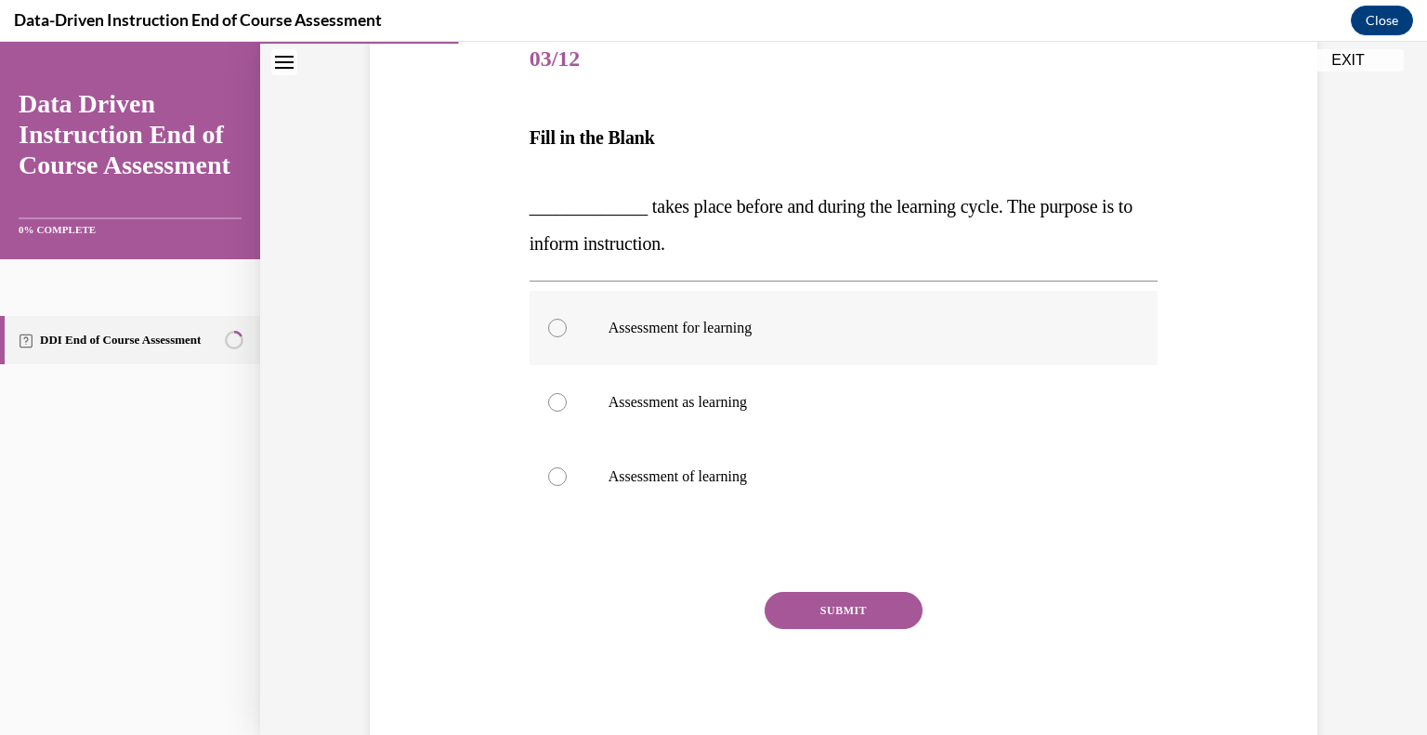
click at [793, 320] on p "Assessment for learning" at bounding box center [859, 328] width 503 height 19
click at [567, 320] on input "Assessment for learning" at bounding box center [557, 328] width 19 height 19
radio input "true"
click at [841, 603] on button "SUBMIT" at bounding box center [843, 610] width 158 height 37
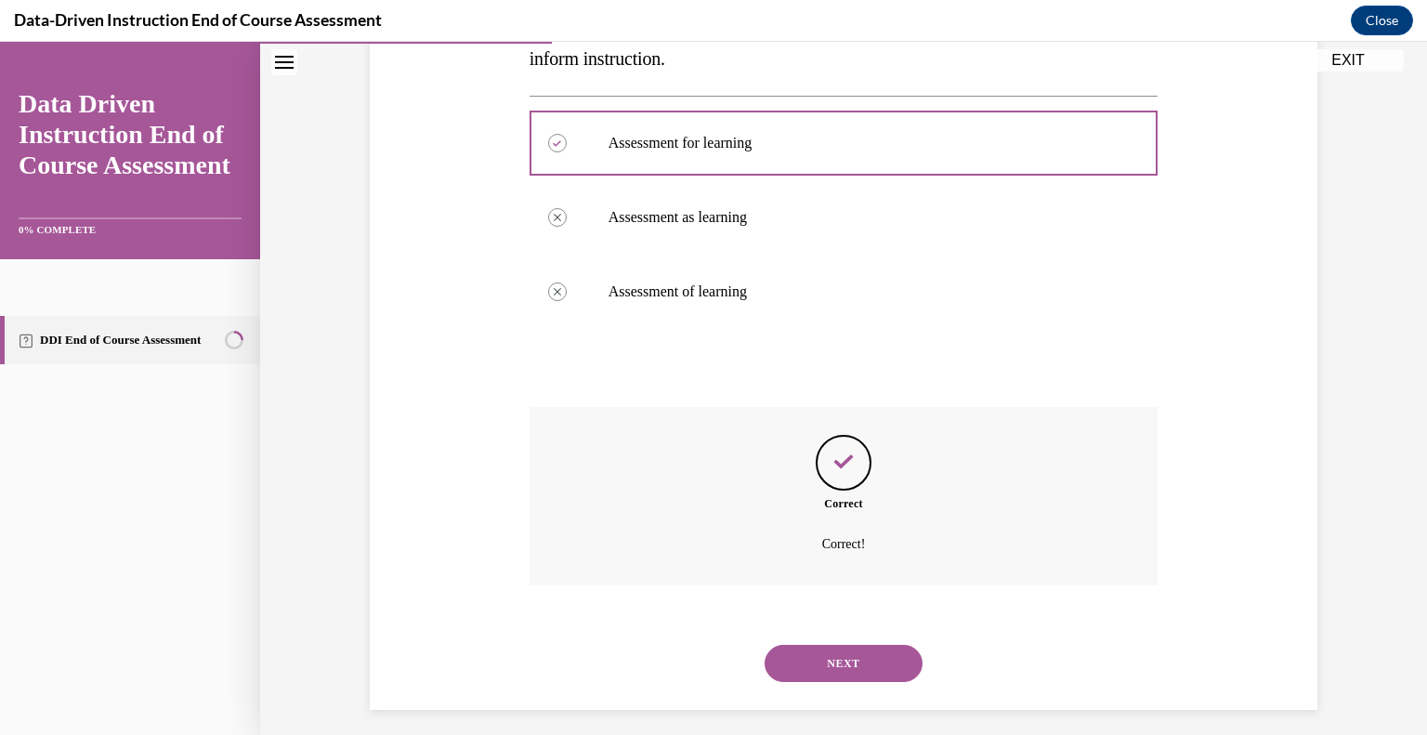
scroll to position [431, 0]
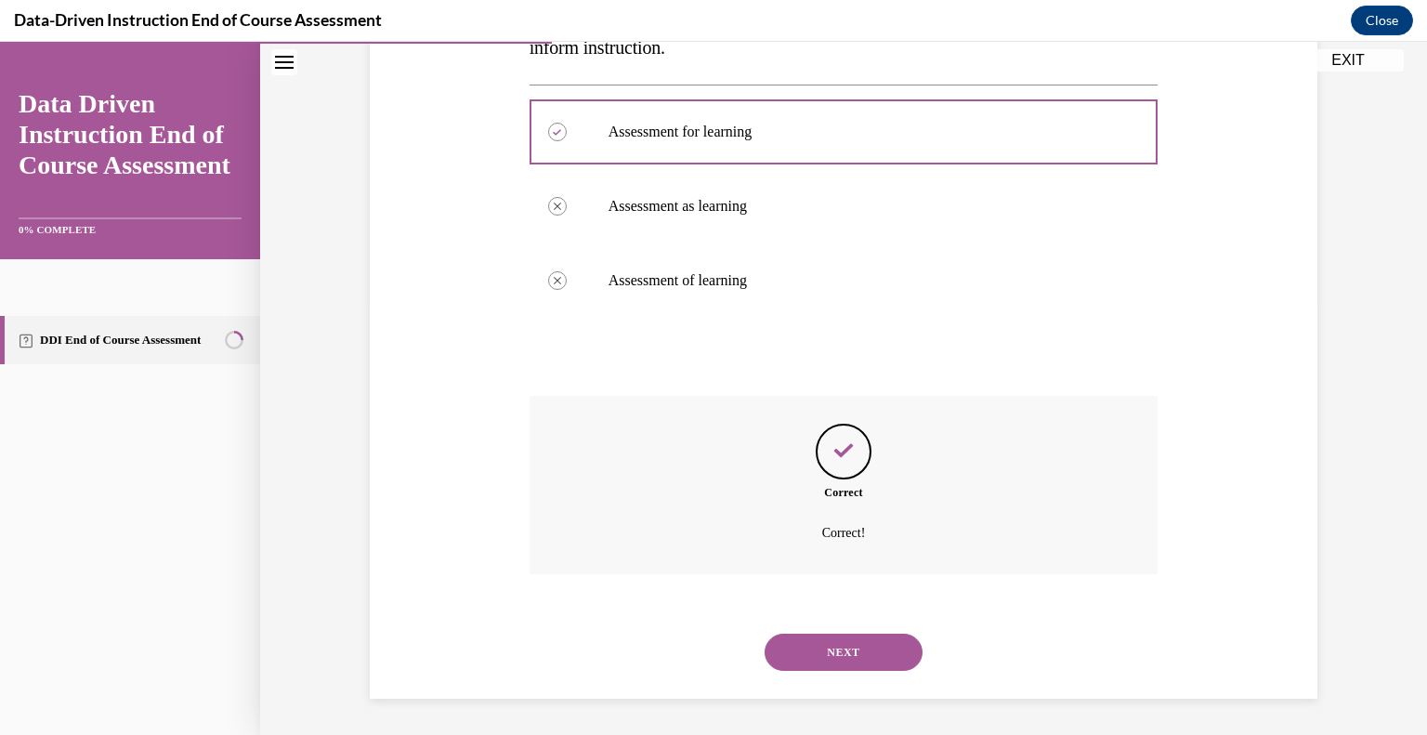
click at [858, 630] on div "NEXT" at bounding box center [843, 652] width 629 height 74
click at [866, 644] on button "NEXT" at bounding box center [843, 651] width 158 height 37
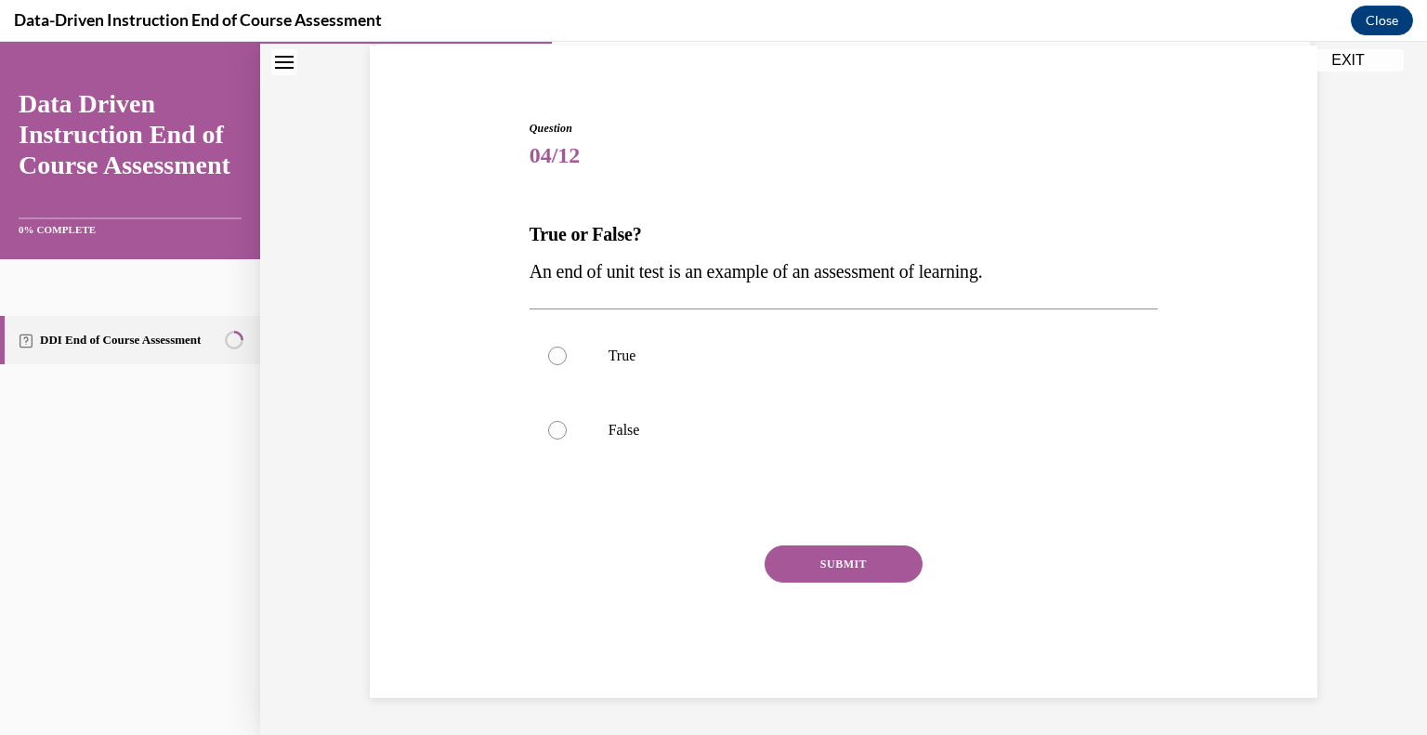
scroll to position [137, 0]
click at [637, 353] on p "True" at bounding box center [859, 356] width 503 height 19
click at [567, 353] on input "True" at bounding box center [557, 356] width 19 height 19
radio input "true"
click at [821, 547] on button "SUBMIT" at bounding box center [843, 564] width 158 height 37
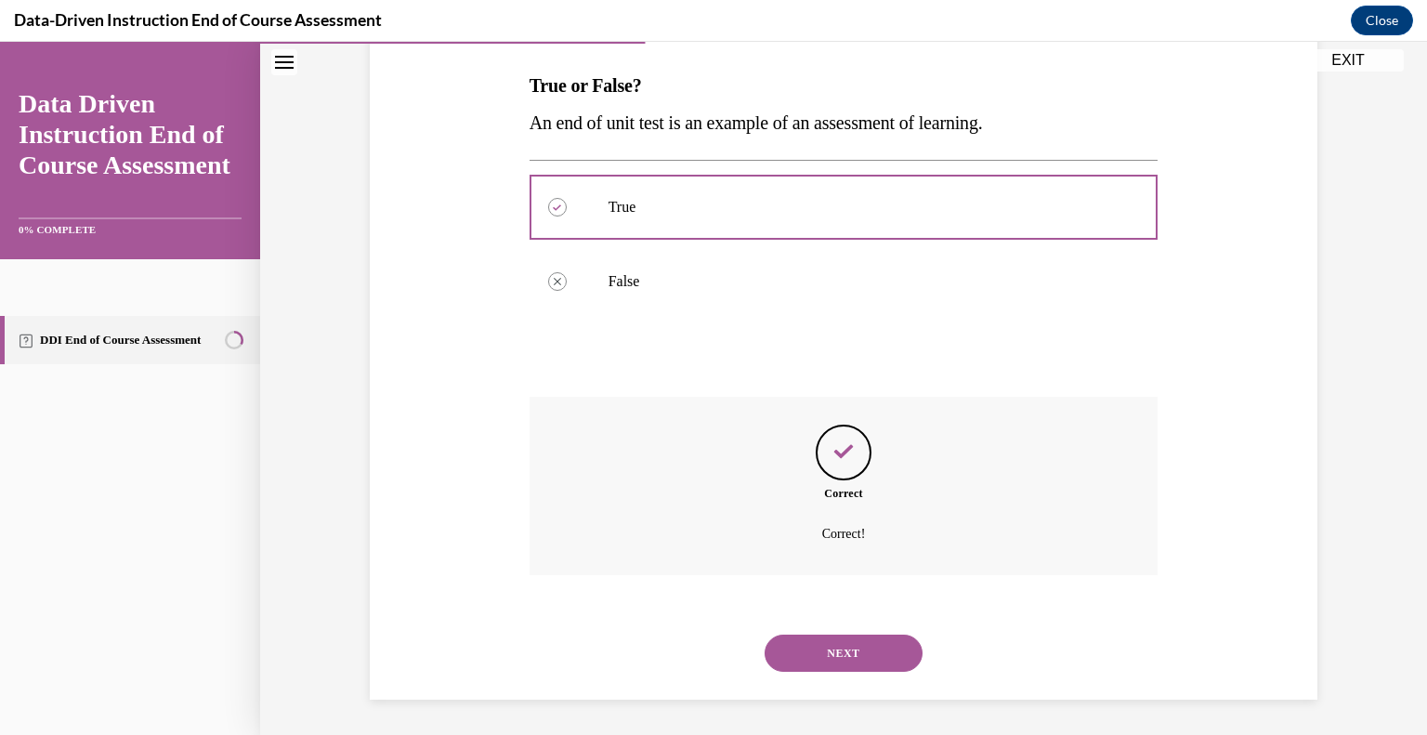
scroll to position [288, 0]
click at [836, 638] on button "NEXT" at bounding box center [843, 651] width 158 height 37
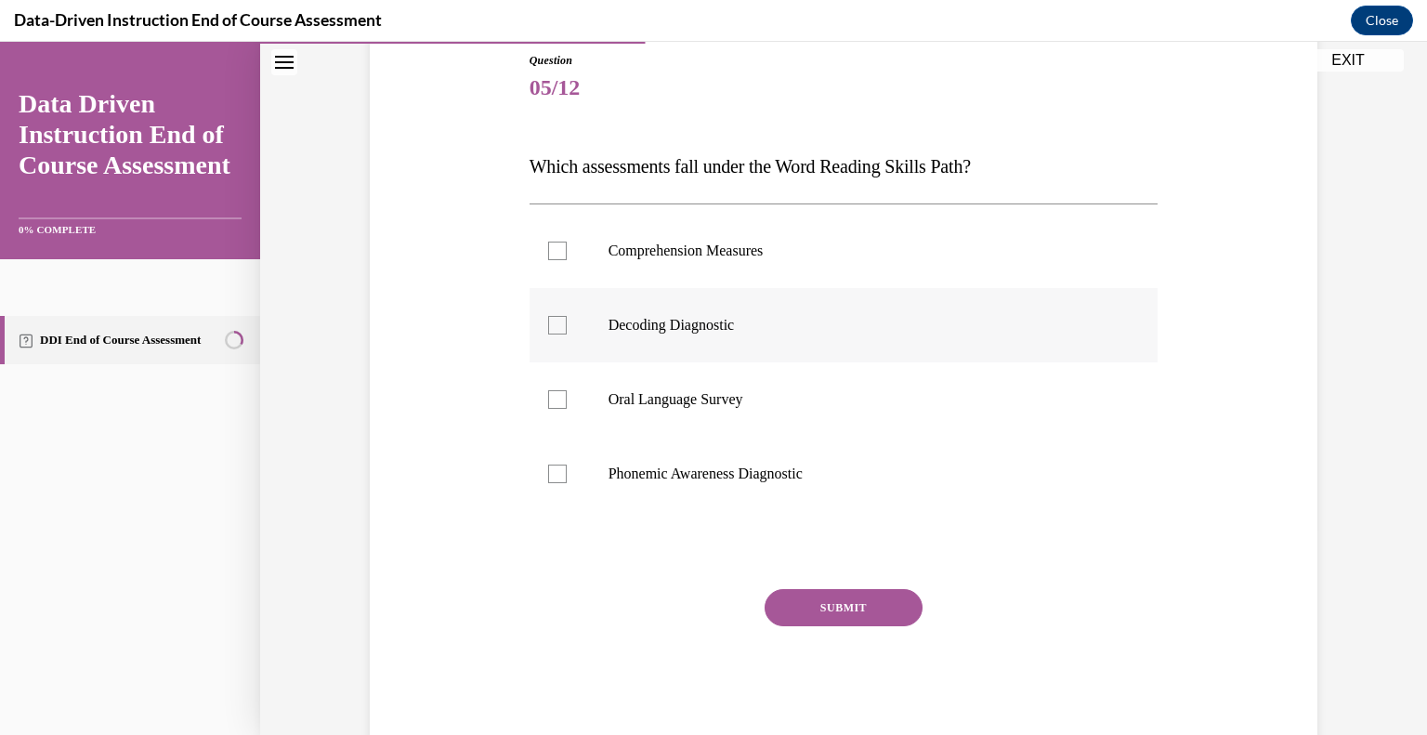
click at [748, 333] on p "Decoding Diagnostic" at bounding box center [859, 325] width 503 height 19
click at [567, 333] on input "Decoding Diagnostic" at bounding box center [557, 325] width 19 height 19
checkbox input "true"
click at [717, 471] on p "Phonemic Awareness Diagnostic" at bounding box center [859, 473] width 503 height 19
click at [567, 471] on input "Phonemic Awareness Diagnostic" at bounding box center [557, 473] width 19 height 19
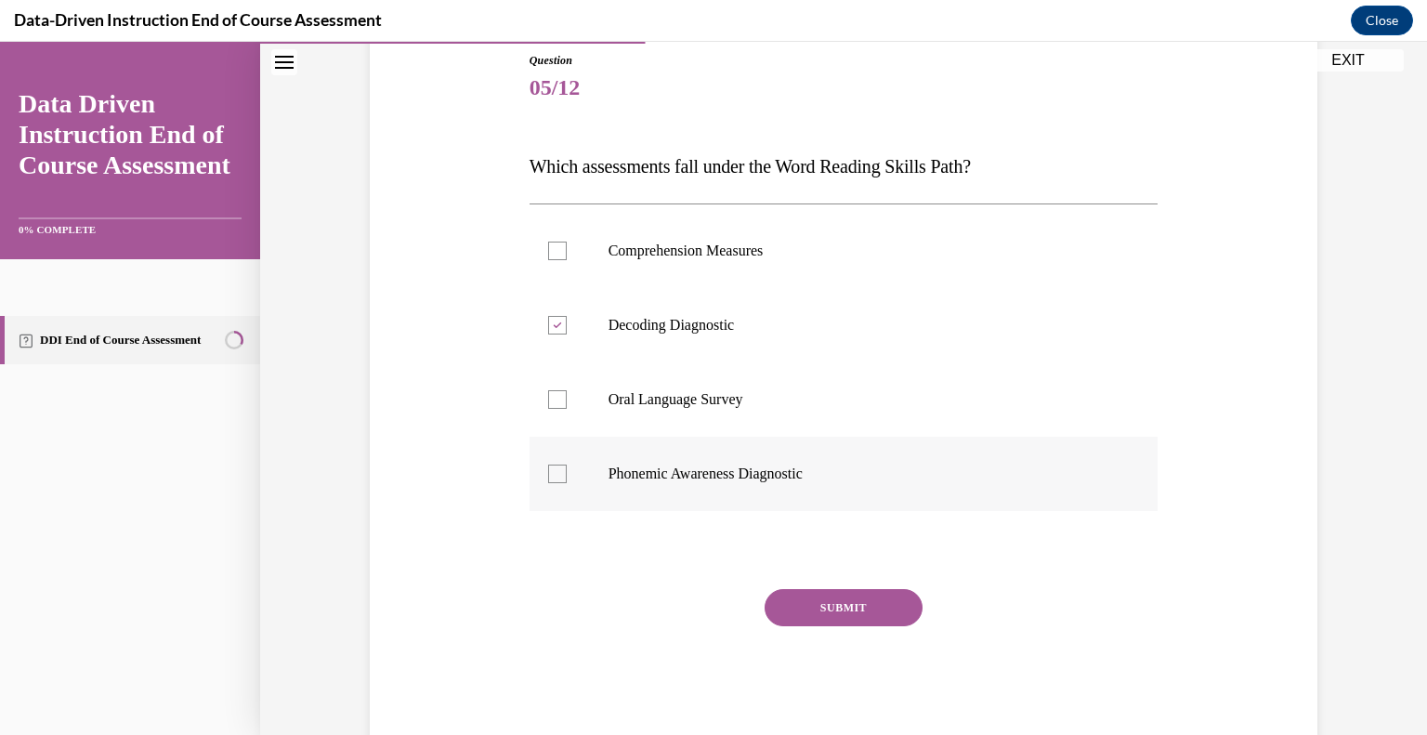
checkbox input "true"
click at [844, 608] on button "SUBMIT" at bounding box center [843, 607] width 158 height 37
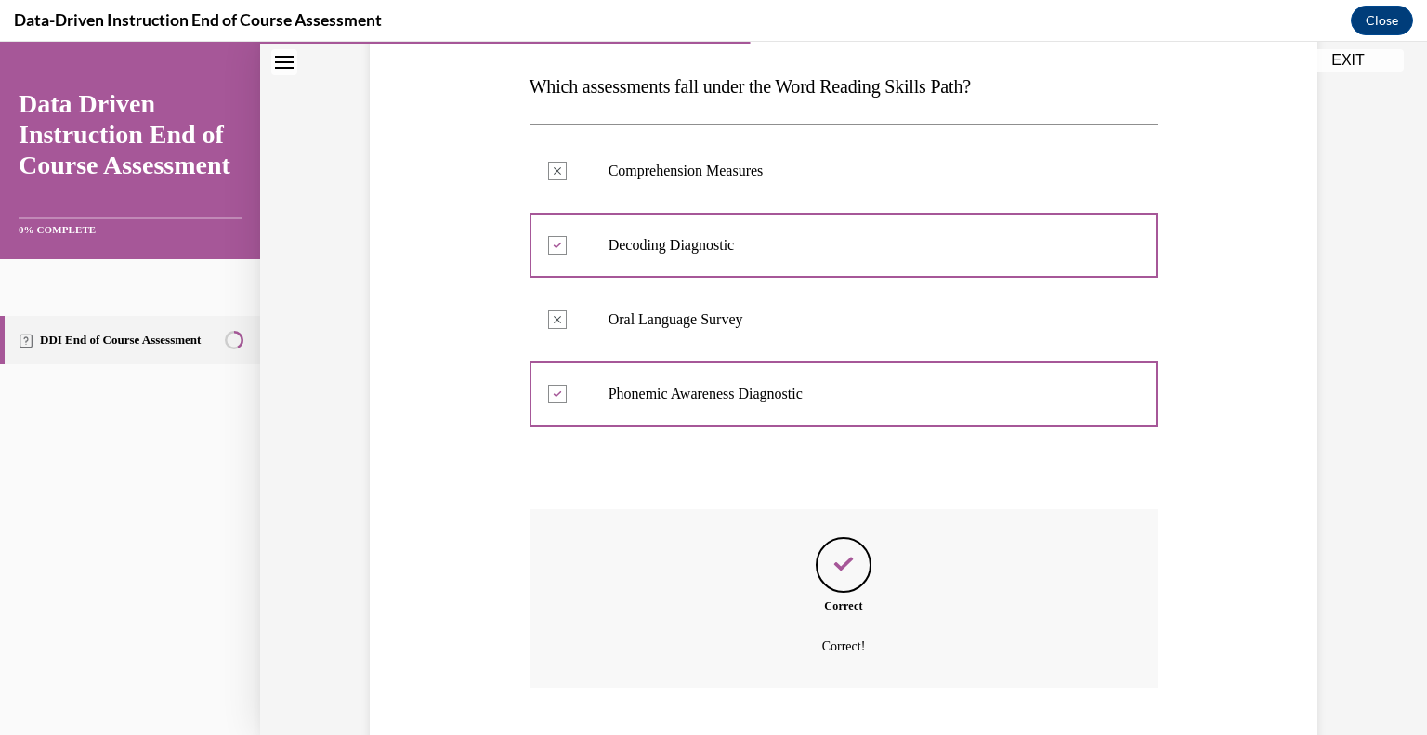
scroll to position [399, 0]
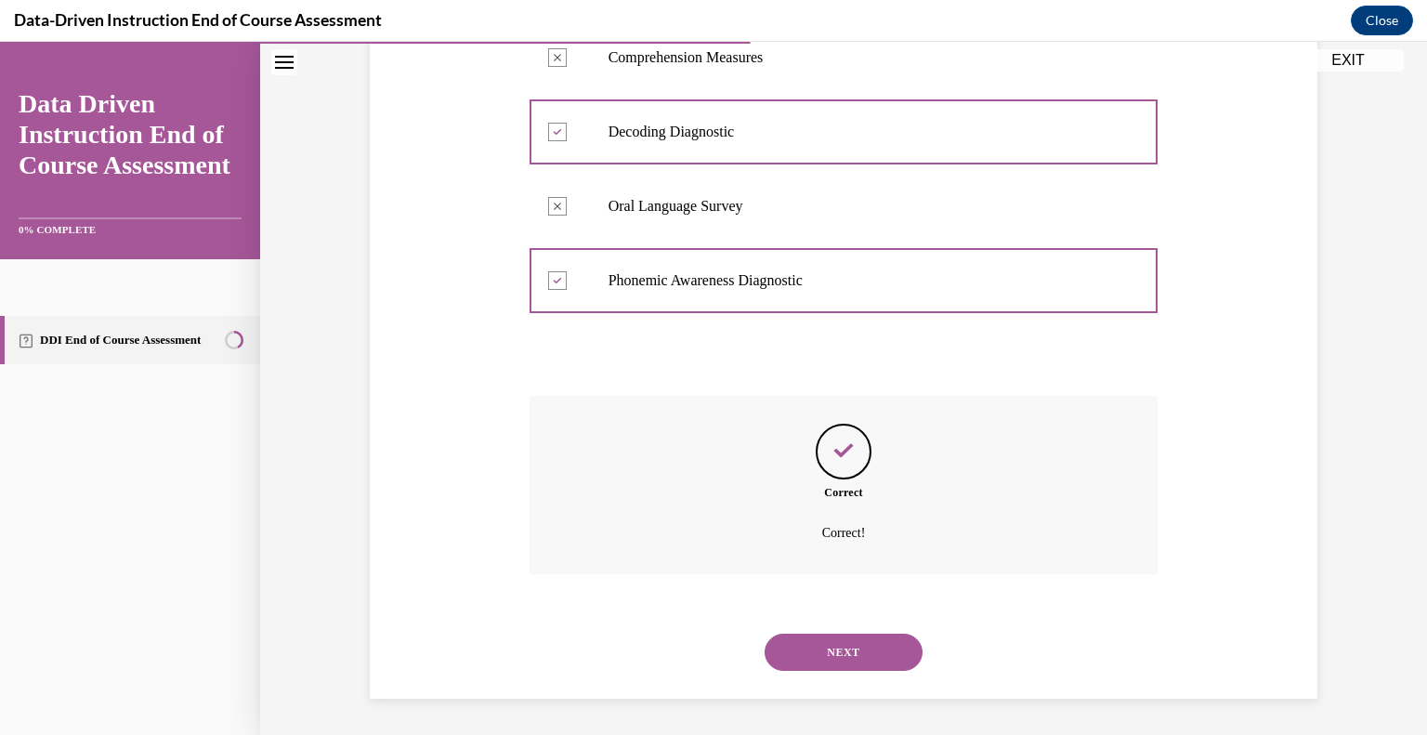
click at [862, 644] on button "NEXT" at bounding box center [843, 651] width 158 height 37
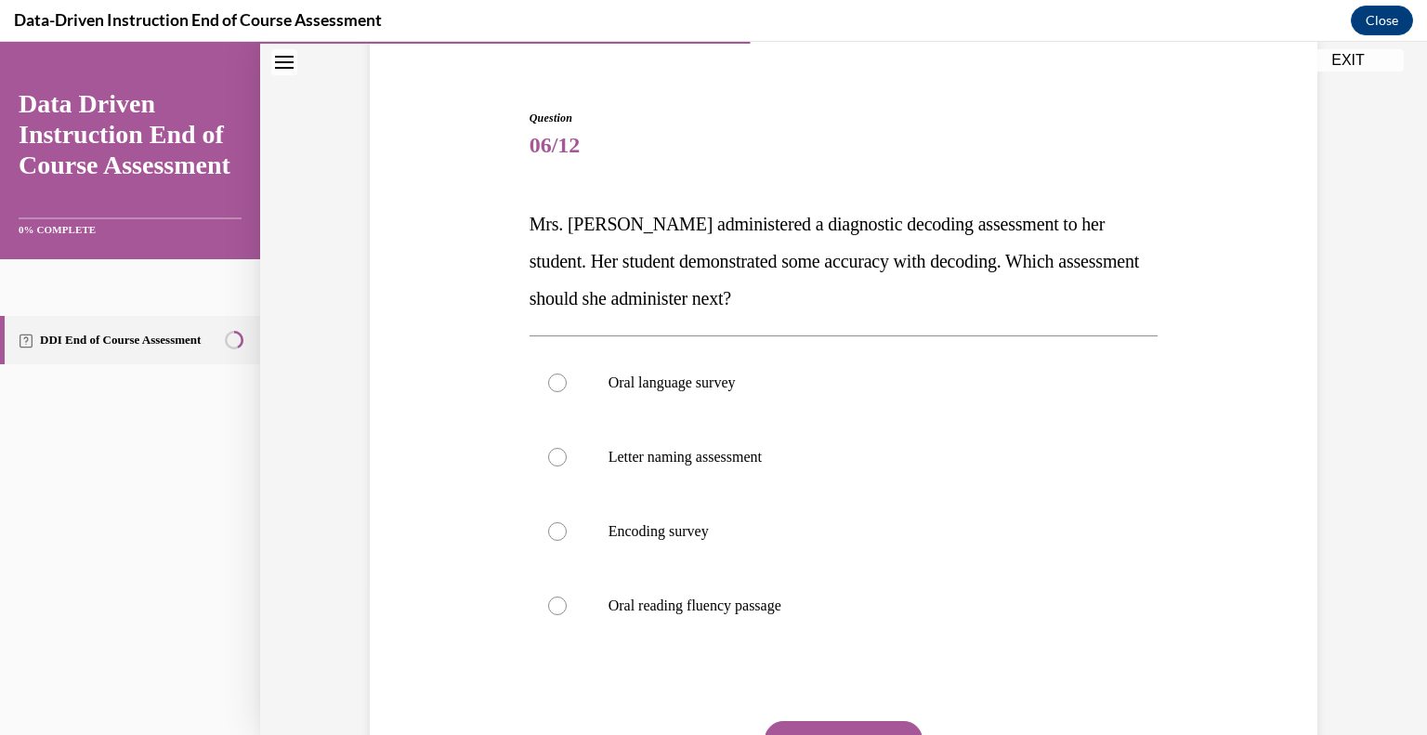
scroll to position [152, 0]
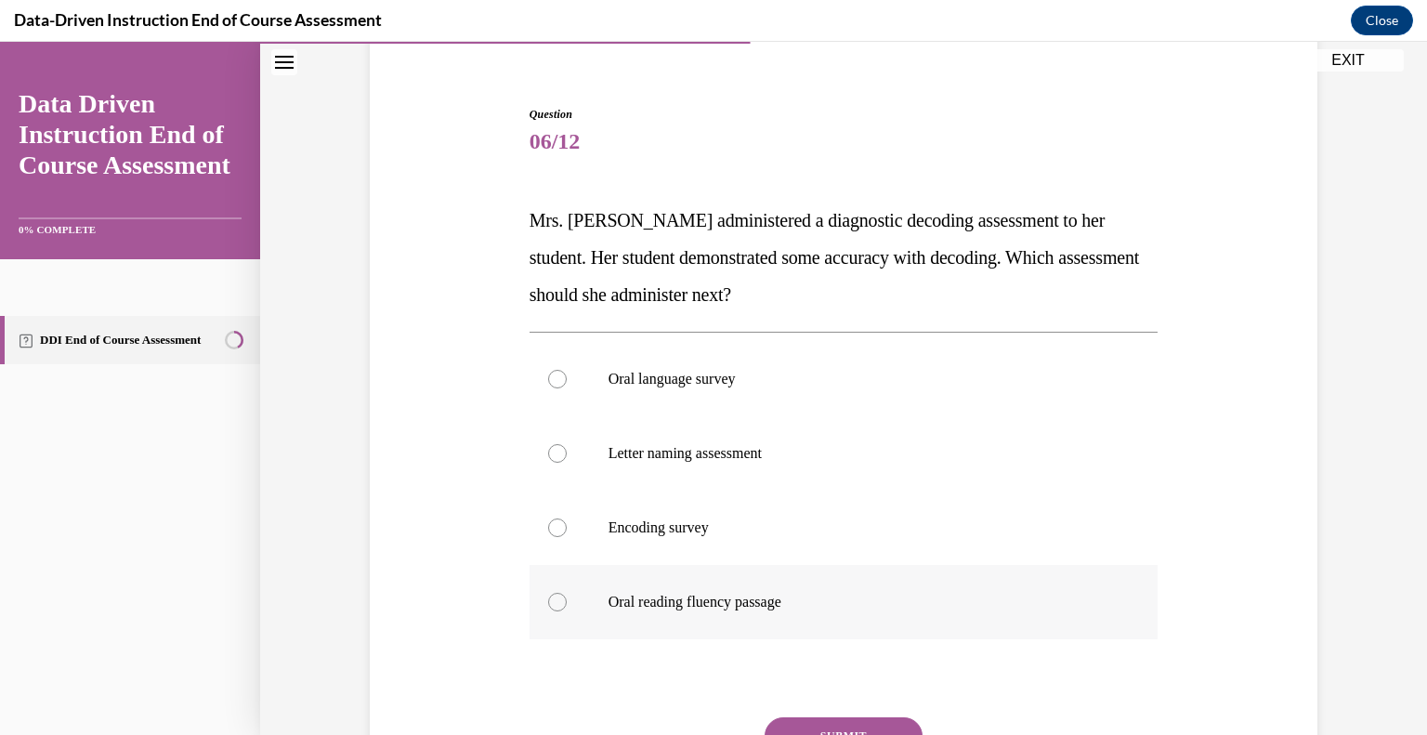
click at [771, 581] on label "Oral reading fluency passage" at bounding box center [843, 602] width 629 height 74
click at [567, 593] on input "Oral reading fluency passage" at bounding box center [557, 602] width 19 height 19
radio input "true"
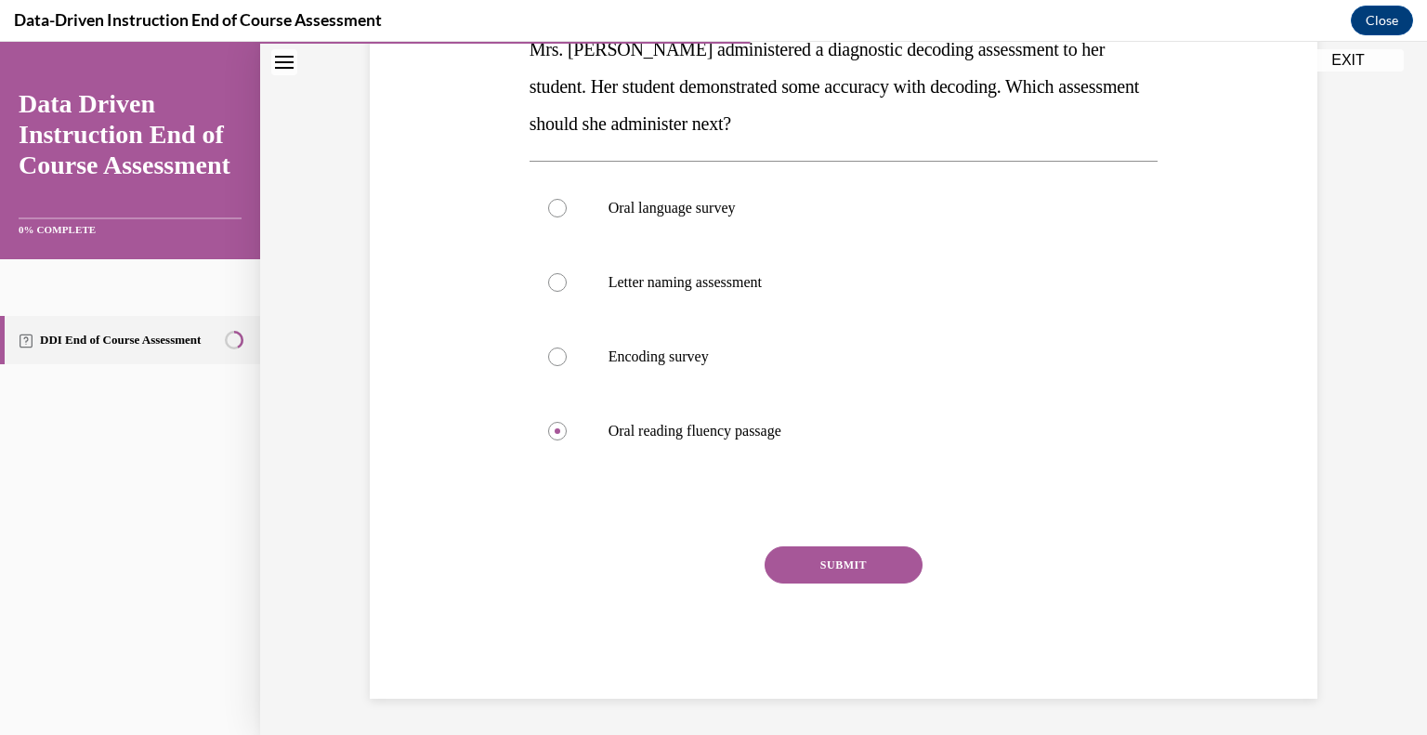
click at [894, 575] on button "SUBMIT" at bounding box center [843, 564] width 158 height 37
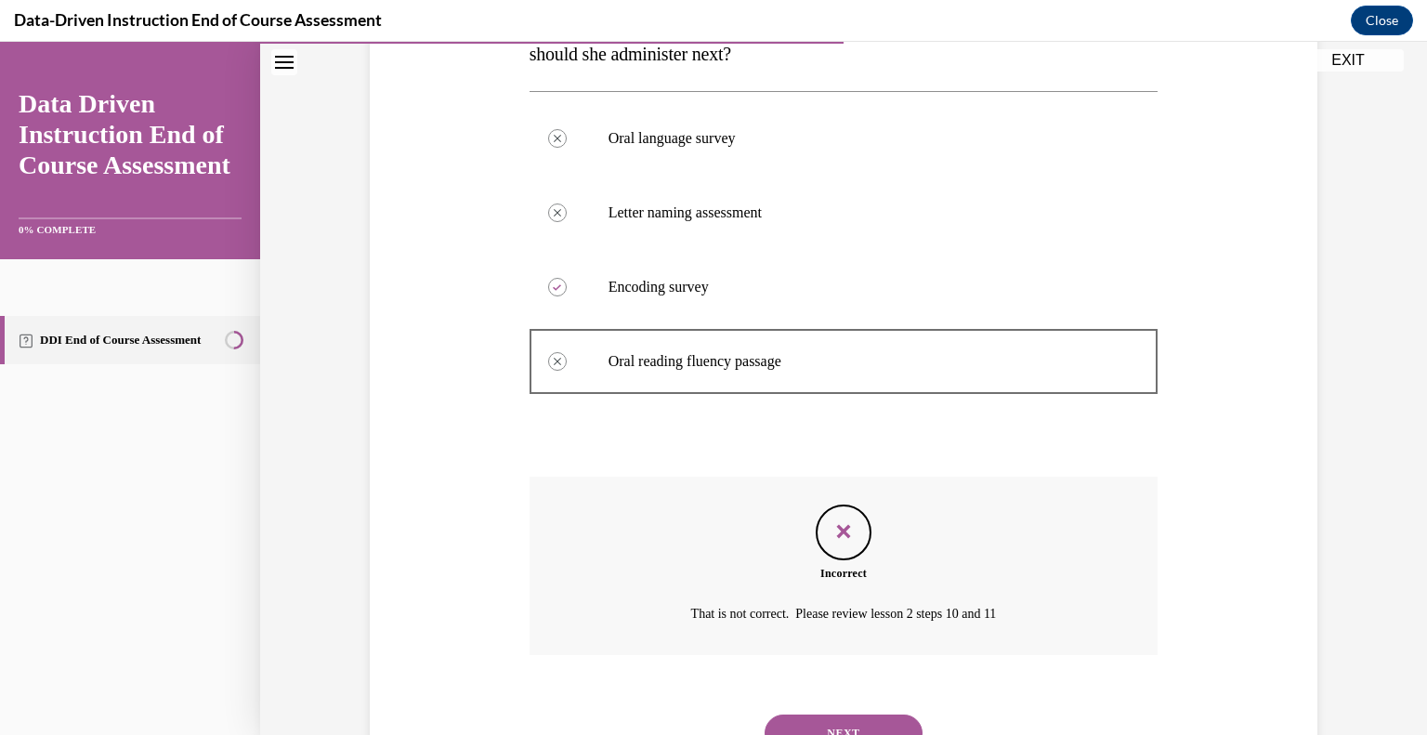
scroll to position [474, 0]
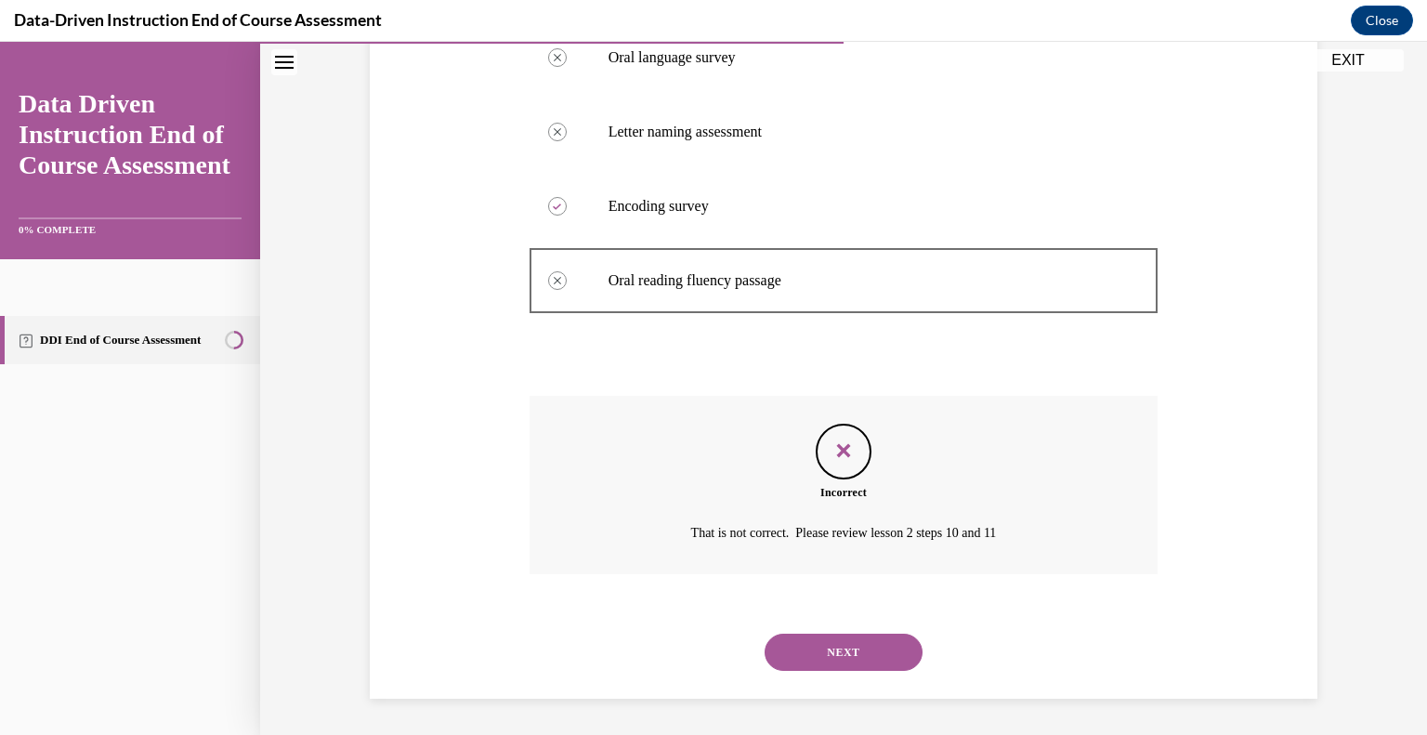
click at [877, 650] on button "NEXT" at bounding box center [843, 651] width 158 height 37
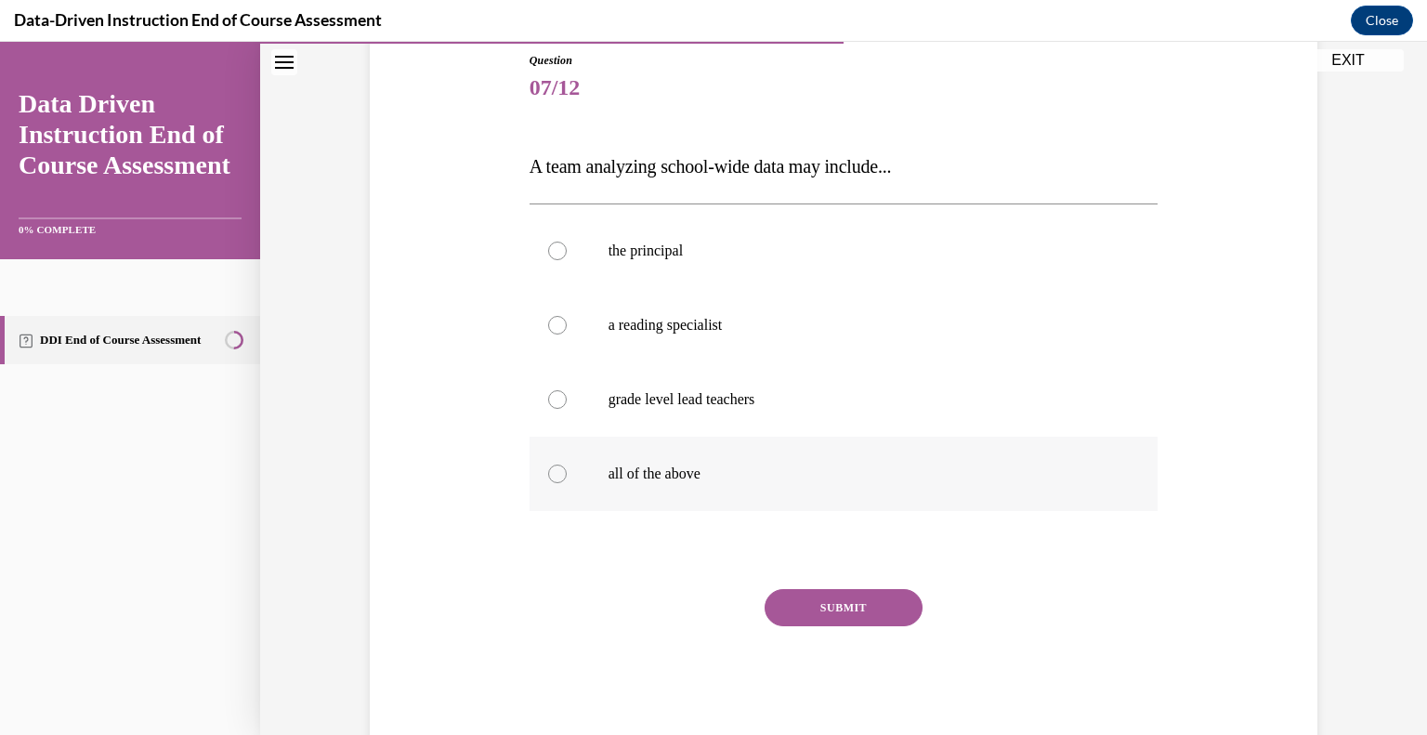
click at [730, 472] on p "all of the above" at bounding box center [859, 473] width 503 height 19
click at [567, 472] on input "all of the above" at bounding box center [557, 473] width 19 height 19
radio input "true"
click at [825, 606] on button "SUBMIT" at bounding box center [843, 607] width 158 height 37
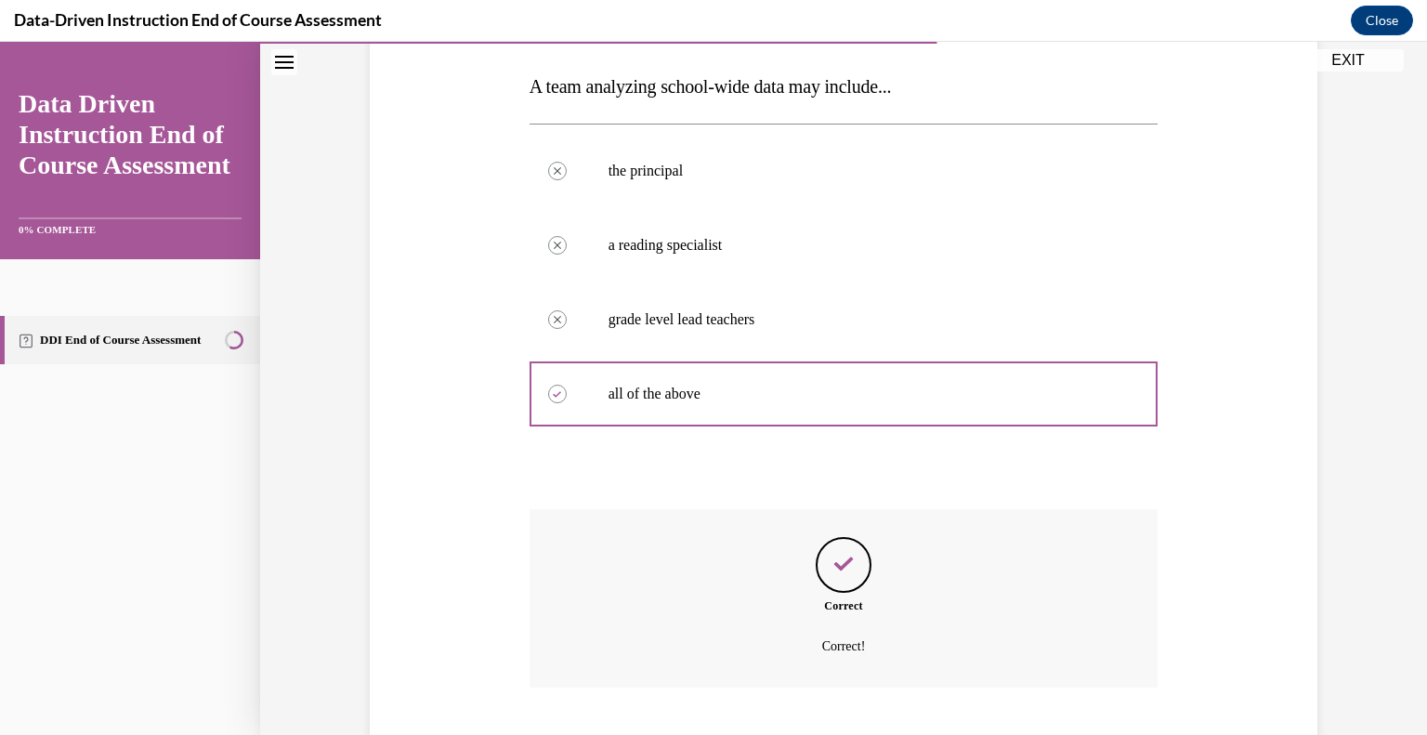
scroll to position [399, 0]
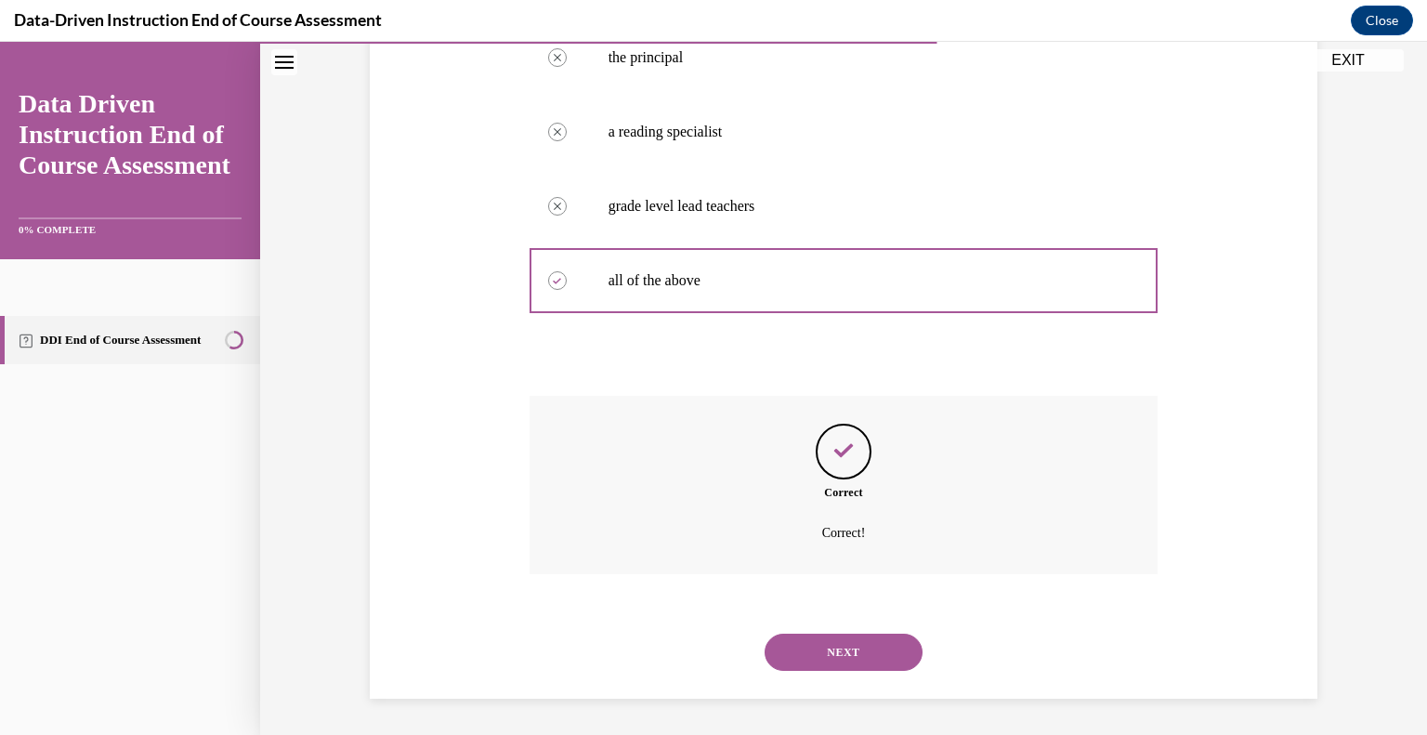
click at [828, 642] on button "NEXT" at bounding box center [843, 651] width 158 height 37
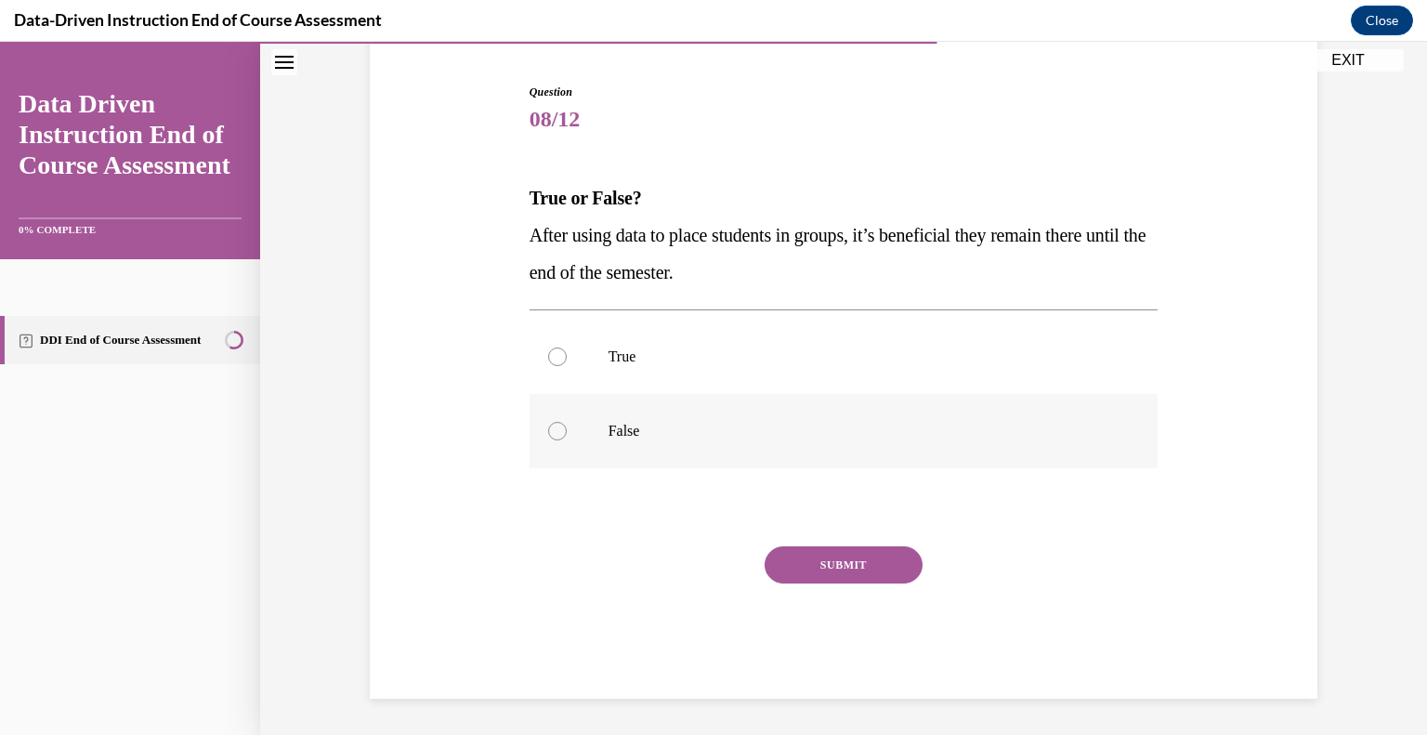
click at [721, 413] on label "False" at bounding box center [843, 431] width 629 height 74
click at [567, 422] on input "False" at bounding box center [557, 431] width 19 height 19
radio input "true"
click at [846, 580] on button "SUBMIT" at bounding box center [843, 564] width 158 height 37
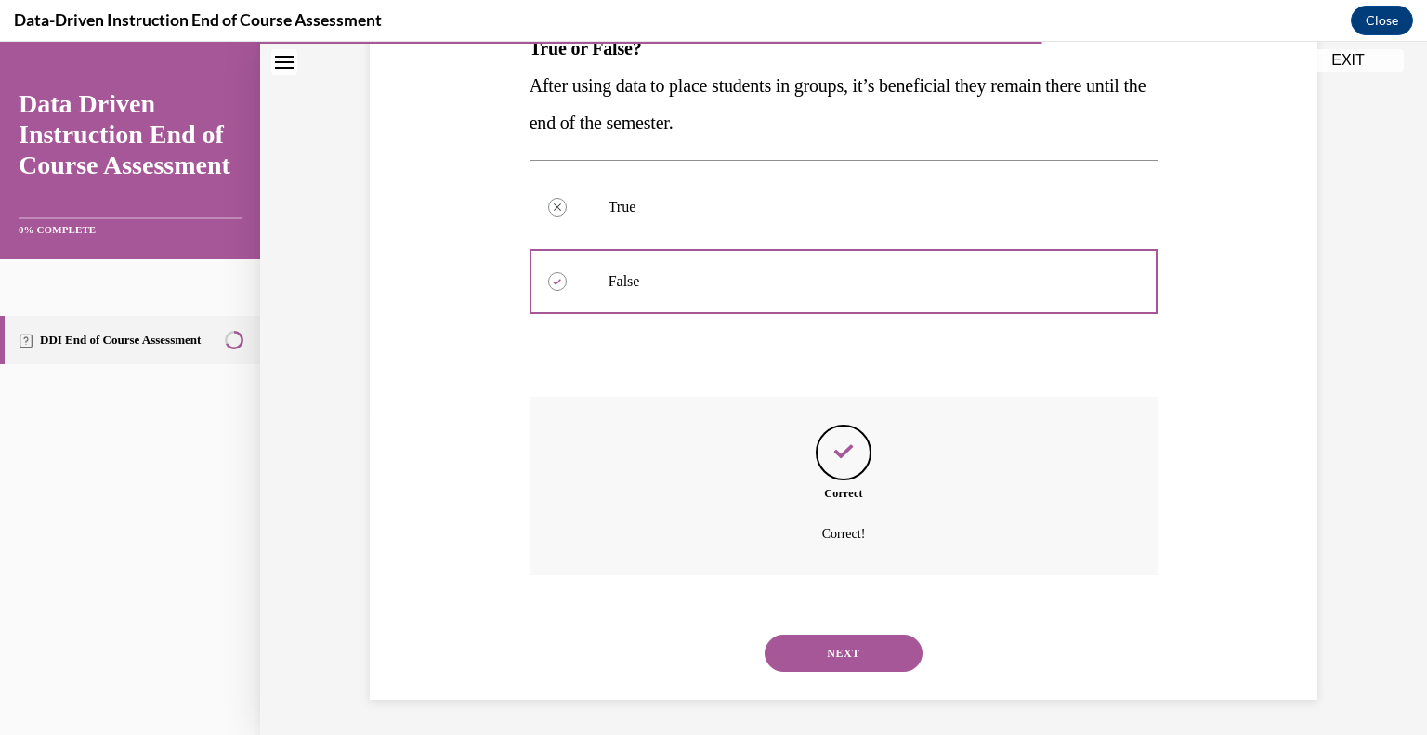
scroll to position [325, 0]
click at [847, 654] on button "NEXT" at bounding box center [843, 651] width 158 height 37
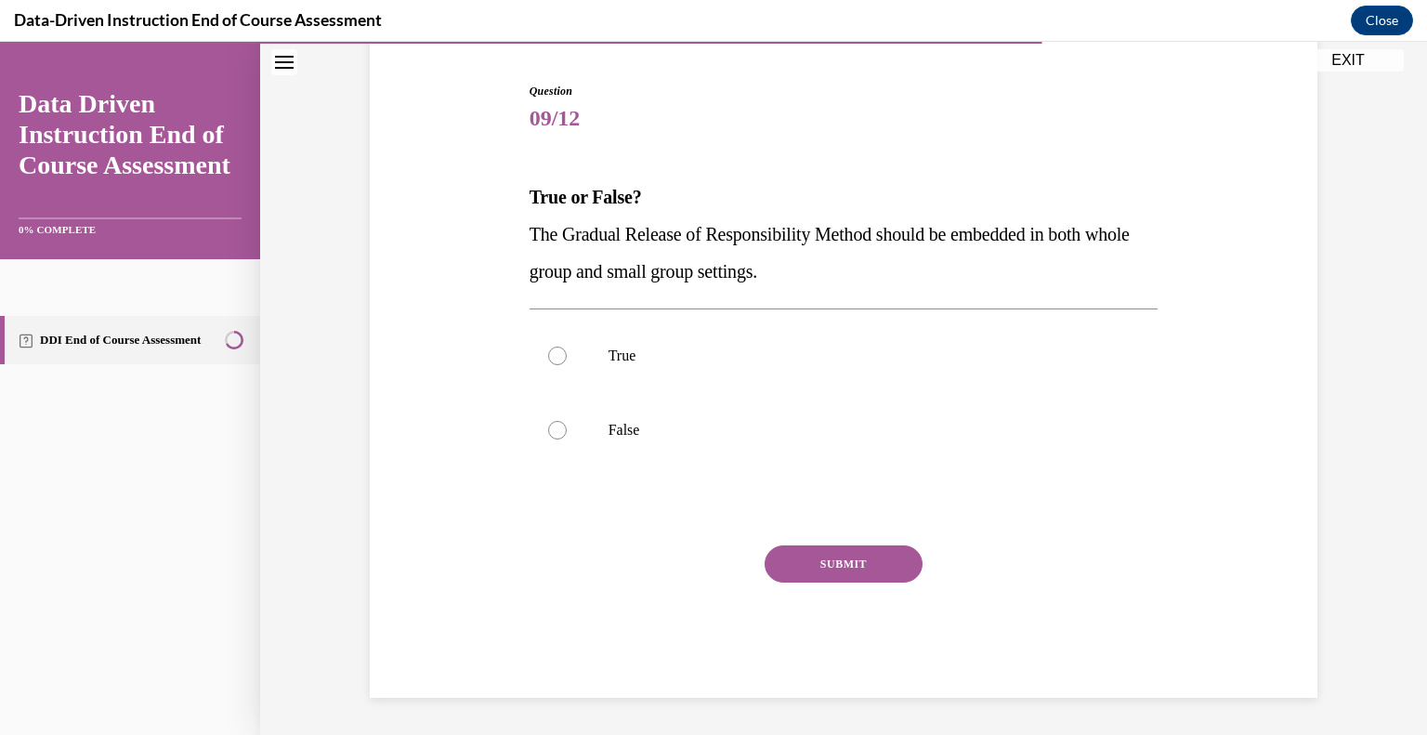
scroll to position [175, 0]
click at [698, 356] on p "True" at bounding box center [859, 356] width 503 height 19
click at [567, 356] on input "True" at bounding box center [557, 356] width 19 height 19
radio input "true"
click at [828, 562] on button "SUBMIT" at bounding box center [843, 564] width 158 height 37
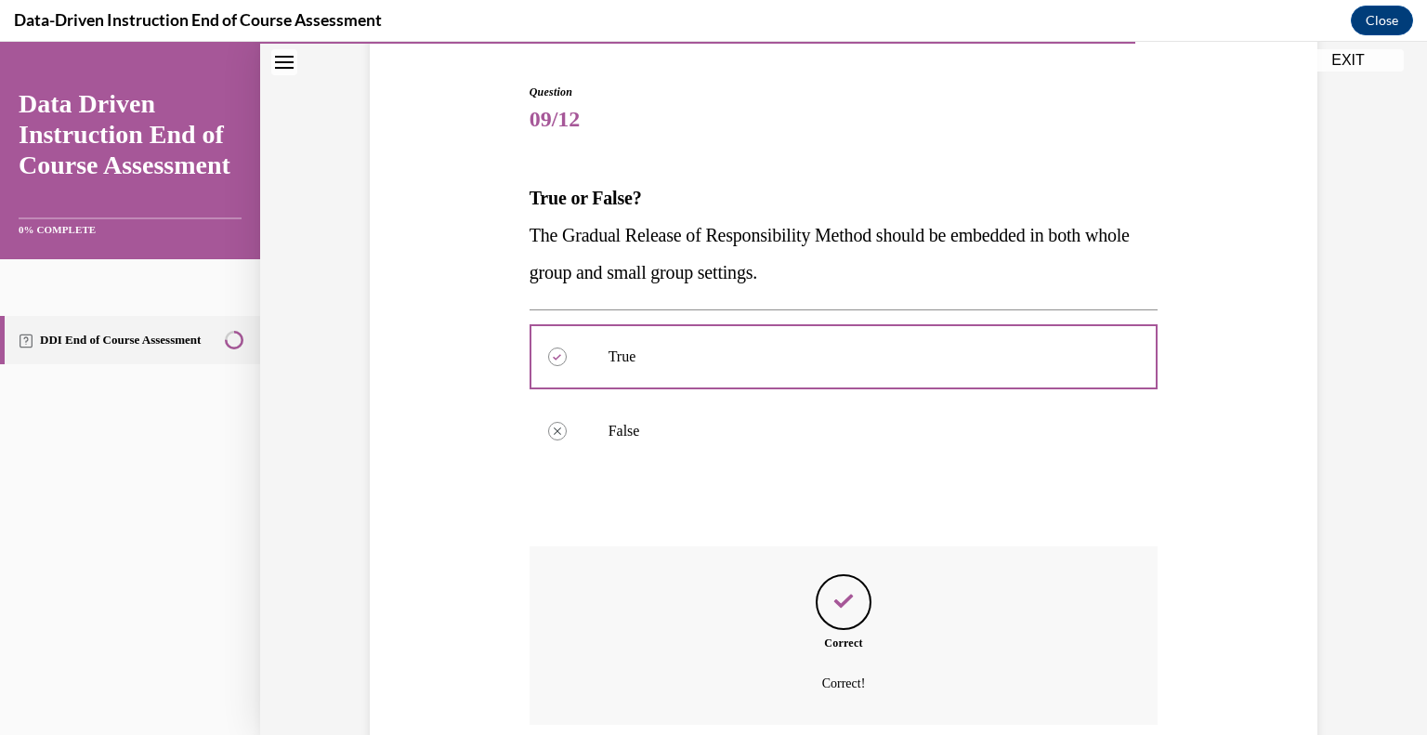
scroll to position [325, 0]
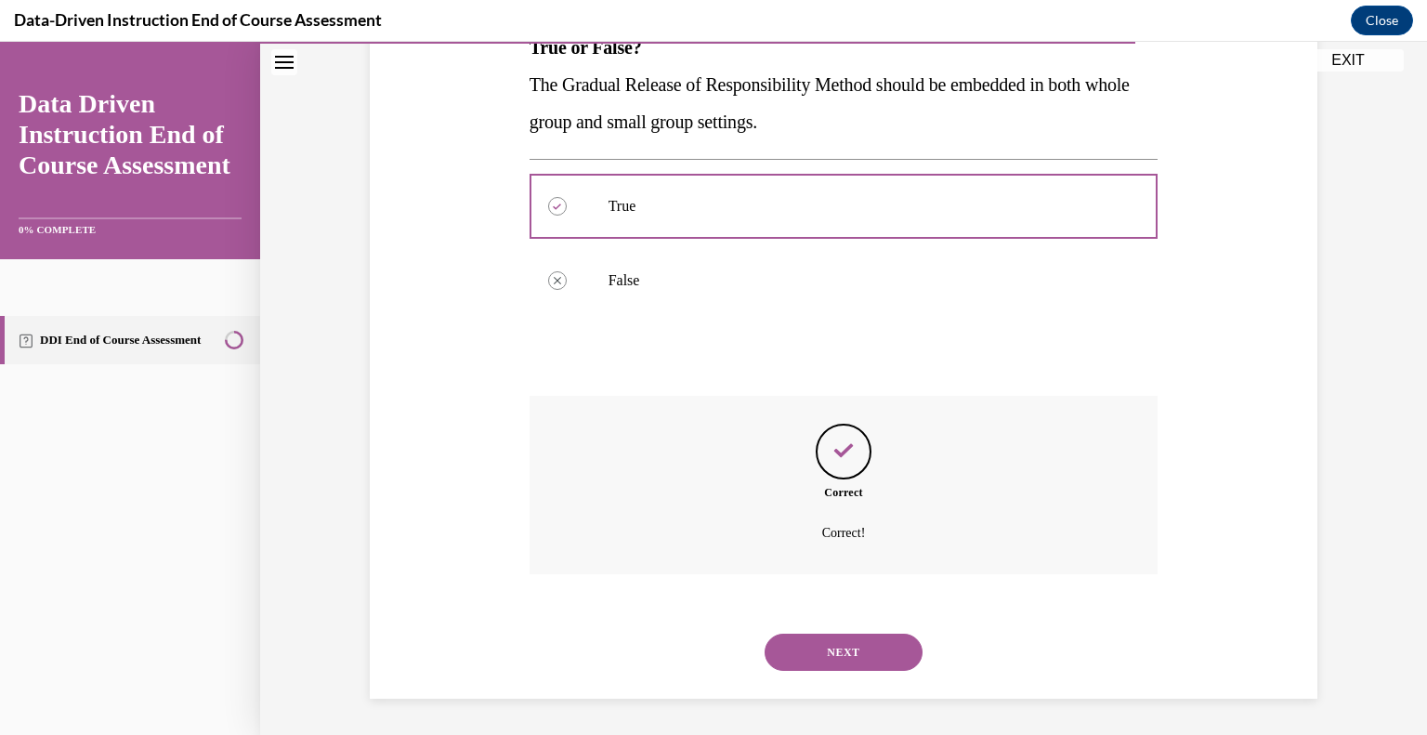
click at [839, 638] on button "NEXT" at bounding box center [843, 651] width 158 height 37
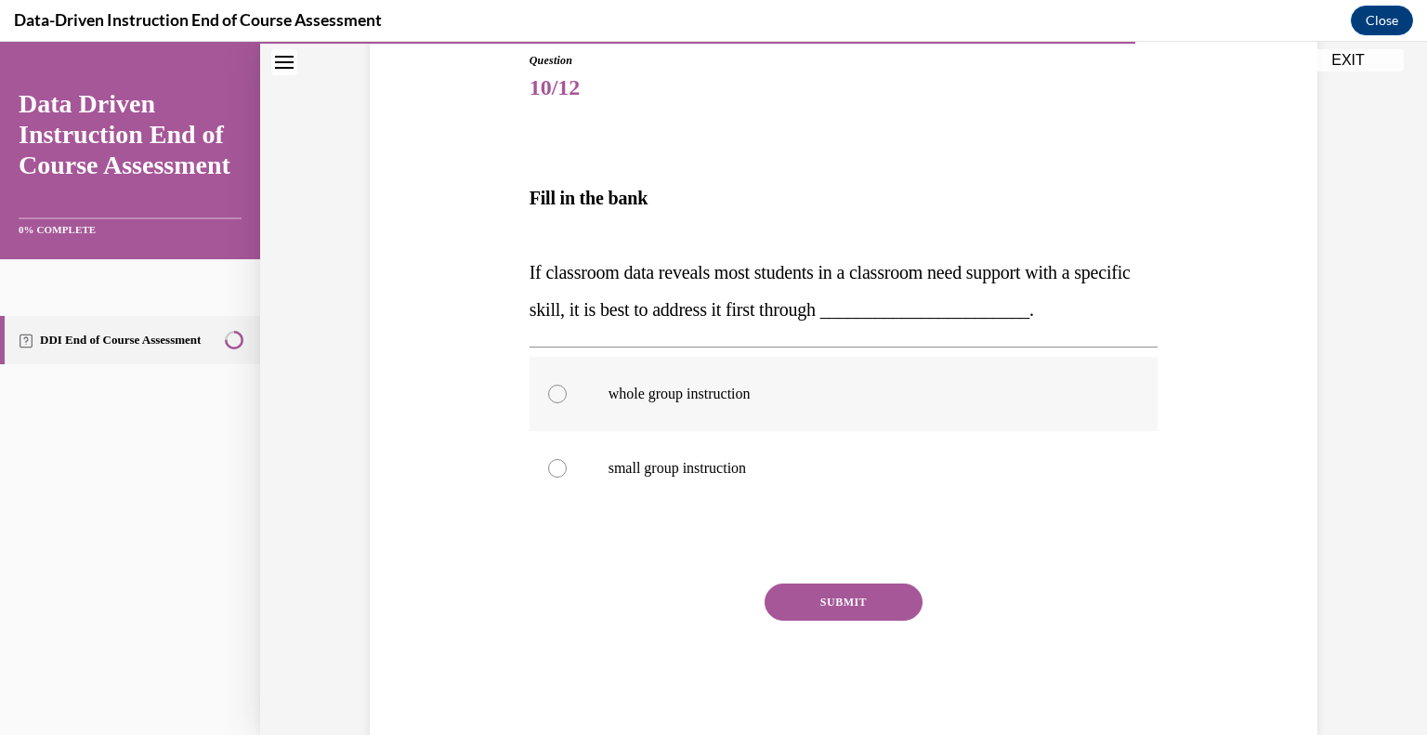
click at [676, 398] on p "whole group instruction" at bounding box center [859, 394] width 503 height 19
click at [567, 398] on input "whole group instruction" at bounding box center [557, 394] width 19 height 19
radio input "true"
click at [810, 593] on button "SUBMIT" at bounding box center [843, 601] width 158 height 37
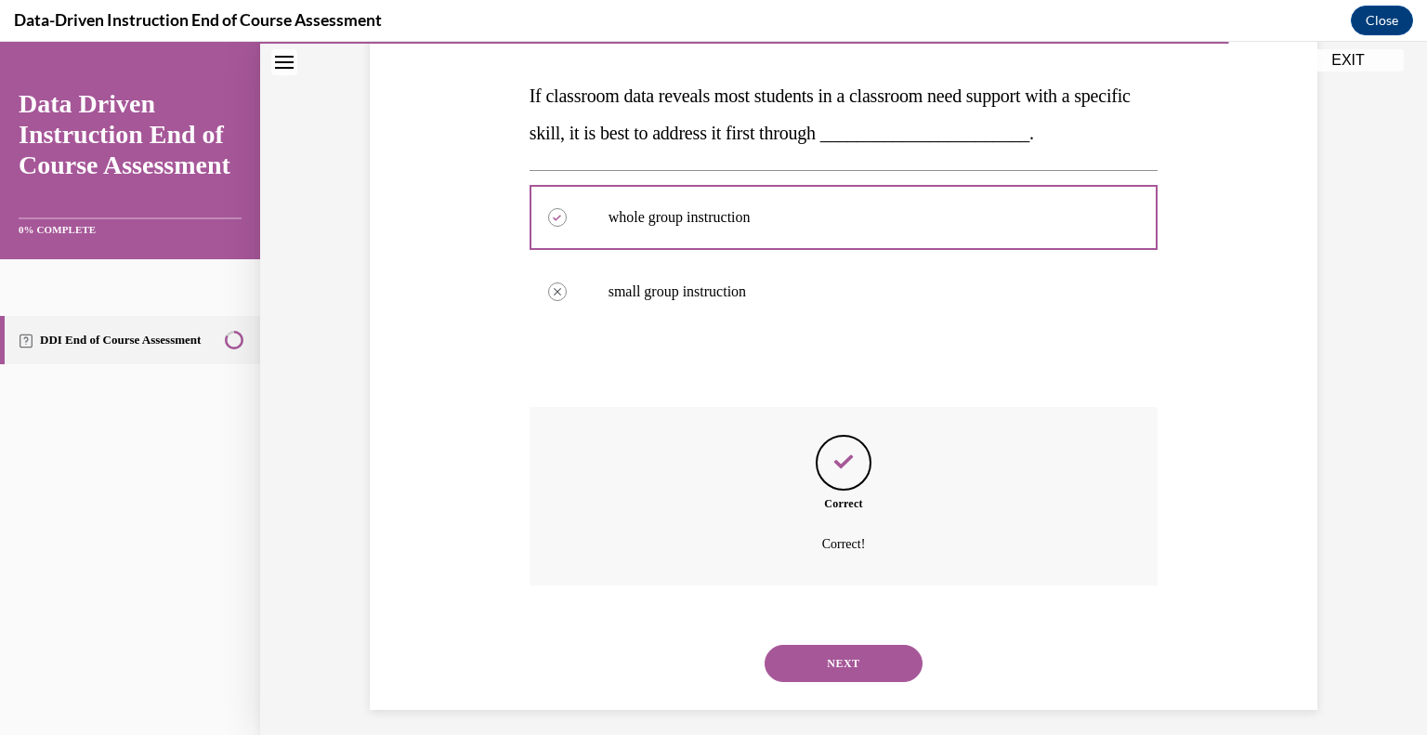
scroll to position [394, 0]
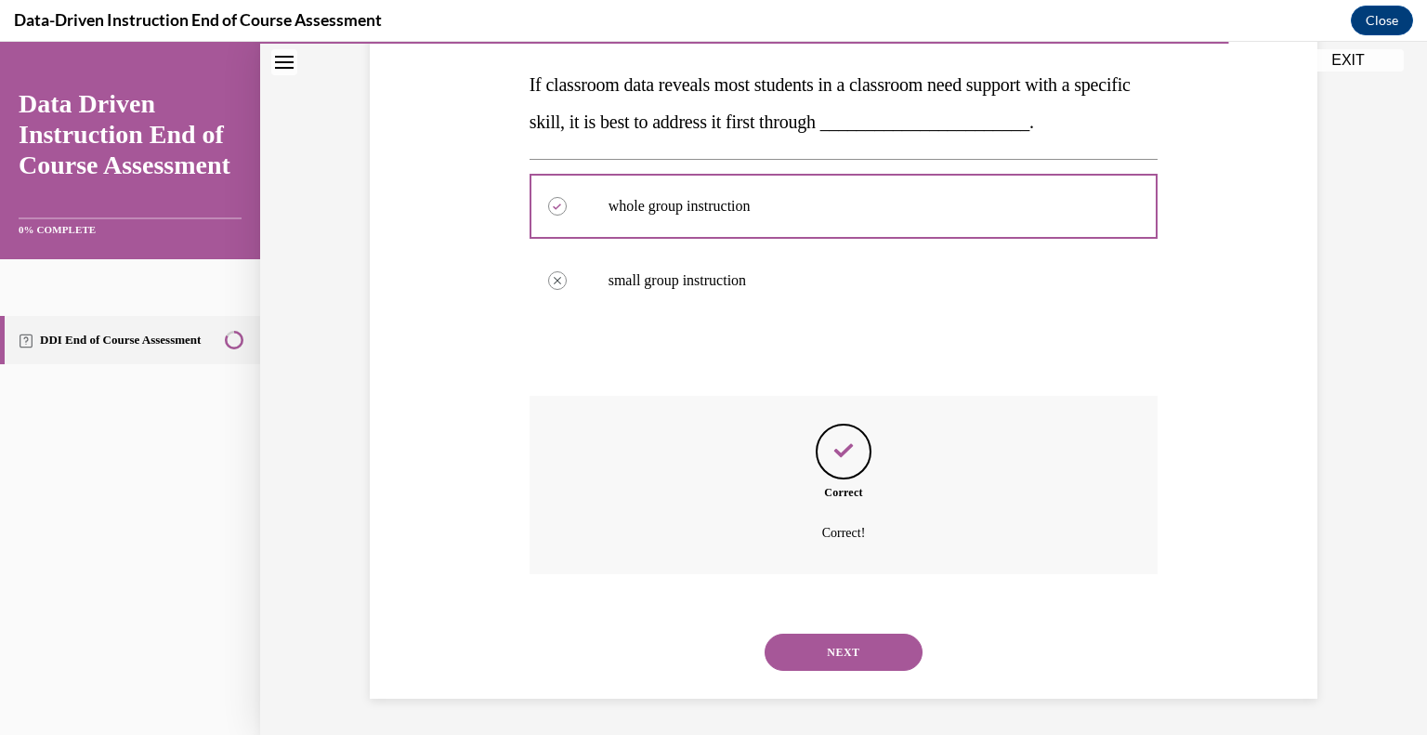
click at [860, 669] on button "NEXT" at bounding box center [843, 651] width 158 height 37
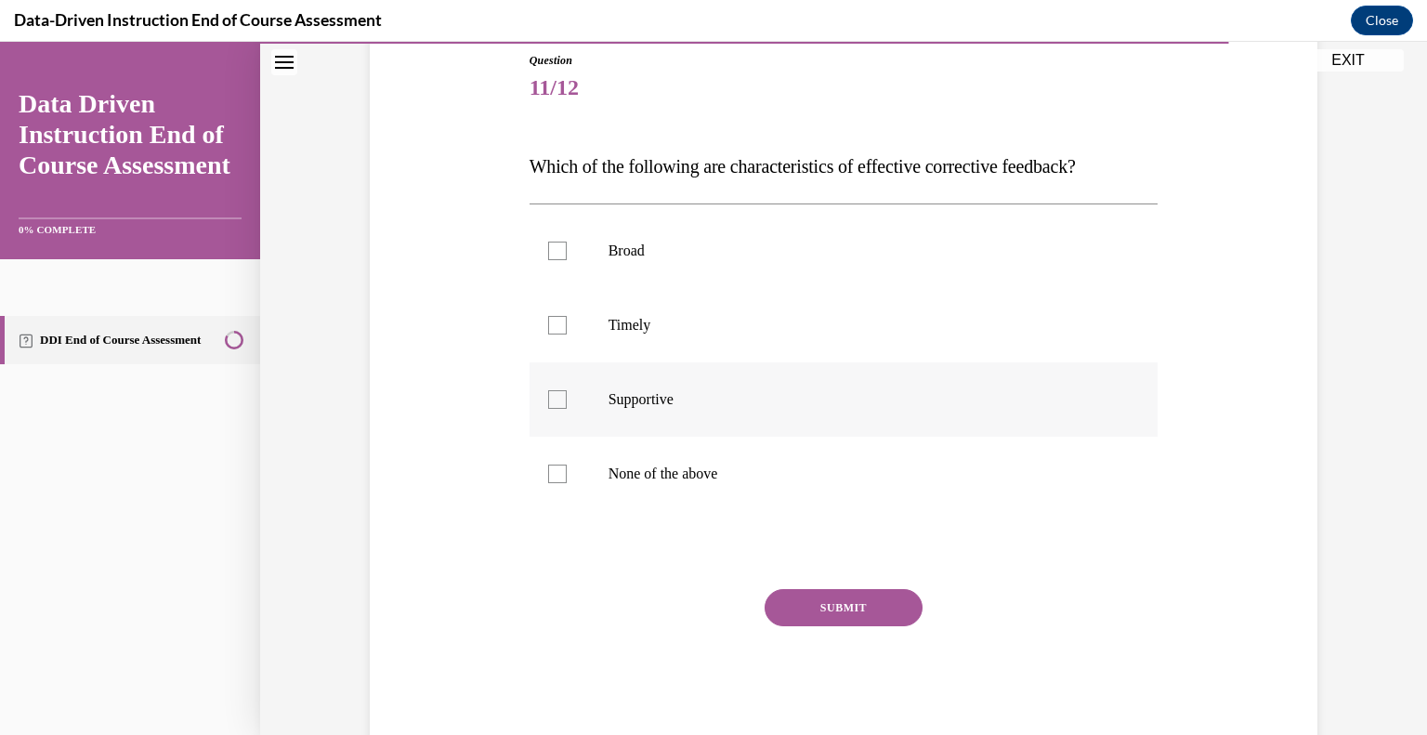
click at [567, 386] on label "Supportive" at bounding box center [843, 399] width 629 height 74
click at [567, 390] on input "Supportive" at bounding box center [557, 399] width 19 height 19
checkbox input "true"
click at [553, 328] on div at bounding box center [557, 325] width 19 height 19
click at [553, 328] on input "Timely" at bounding box center [557, 325] width 19 height 19
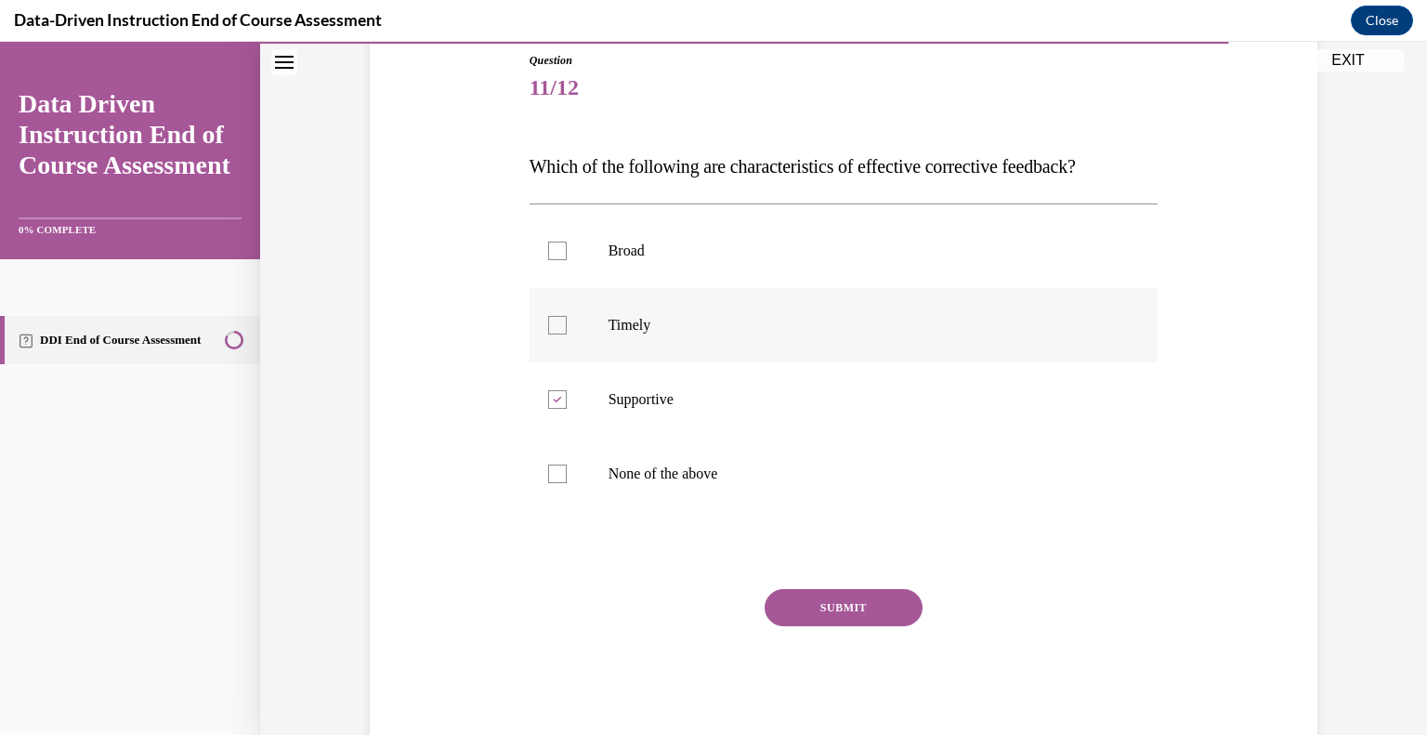
checkbox input "true"
click at [841, 603] on button "SUBMIT" at bounding box center [843, 607] width 158 height 37
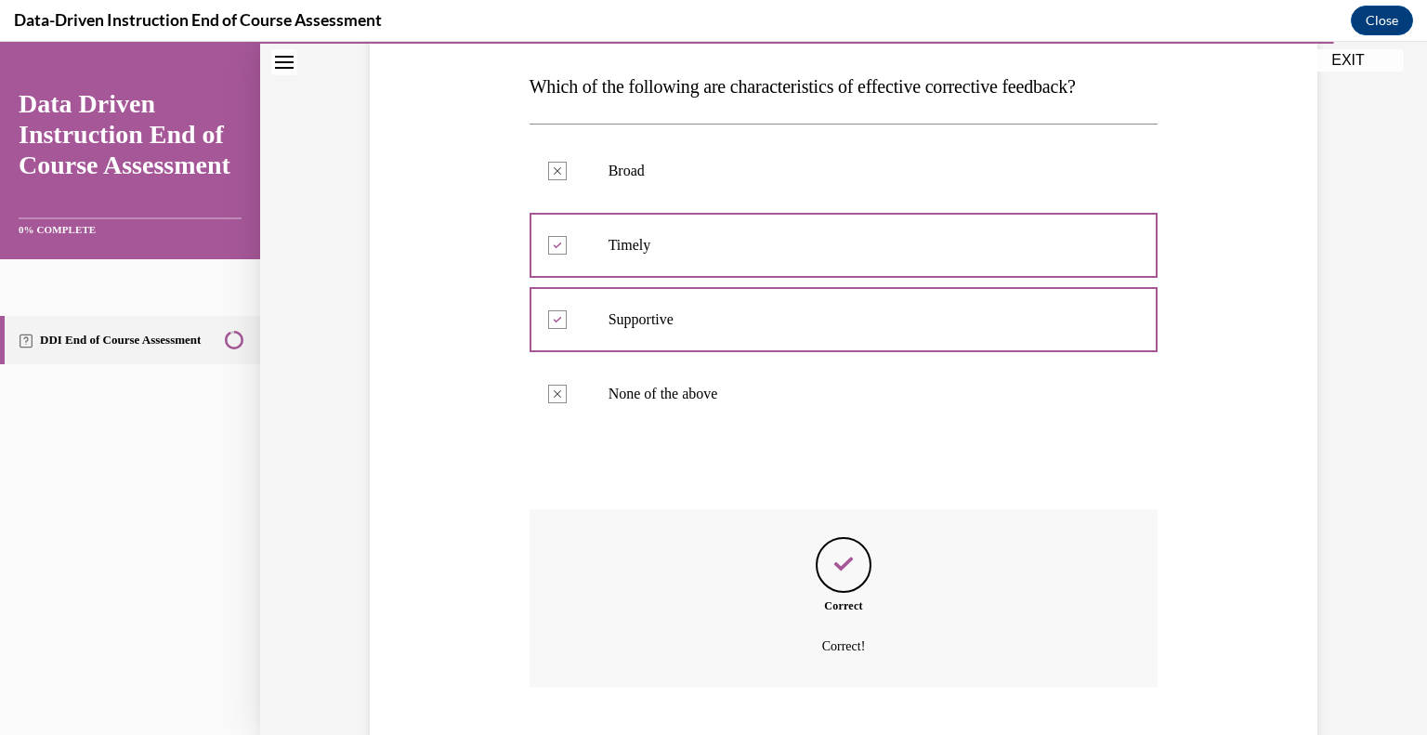
scroll to position [399, 0]
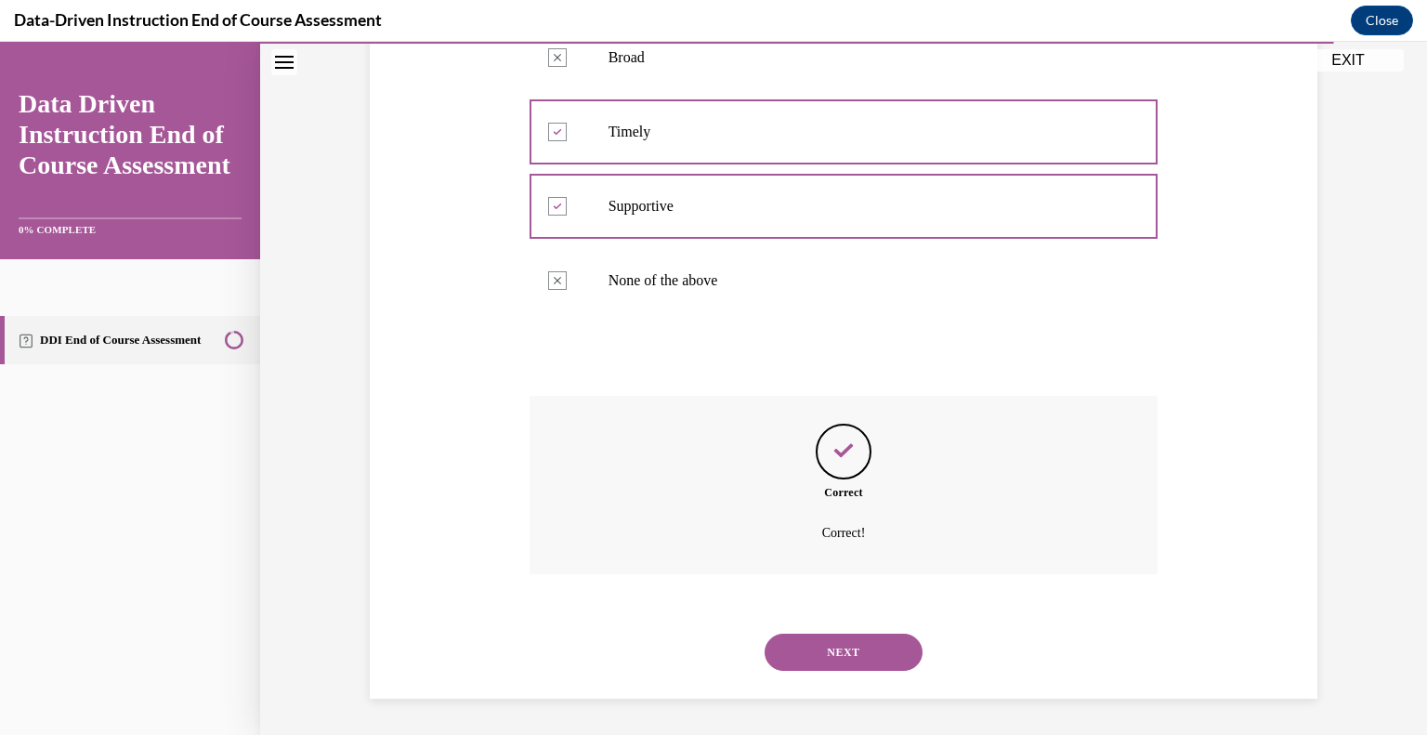
click at [851, 650] on button "NEXT" at bounding box center [843, 651] width 158 height 37
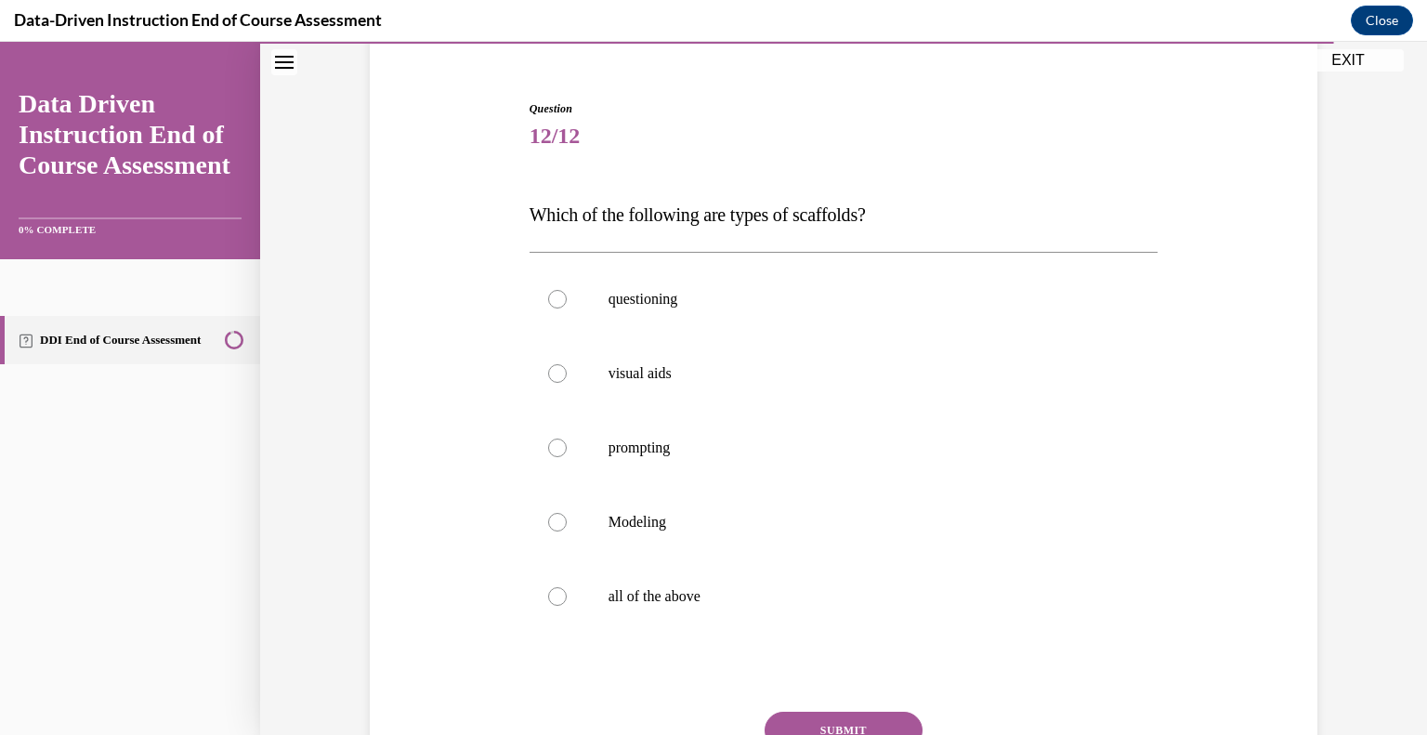
scroll to position [160, 0]
click at [730, 588] on p "all of the above" at bounding box center [859, 594] width 503 height 19
click at [567, 588] on input "all of the above" at bounding box center [557, 594] width 19 height 19
radio input "true"
click at [861, 720] on button "SUBMIT" at bounding box center [843, 728] width 158 height 37
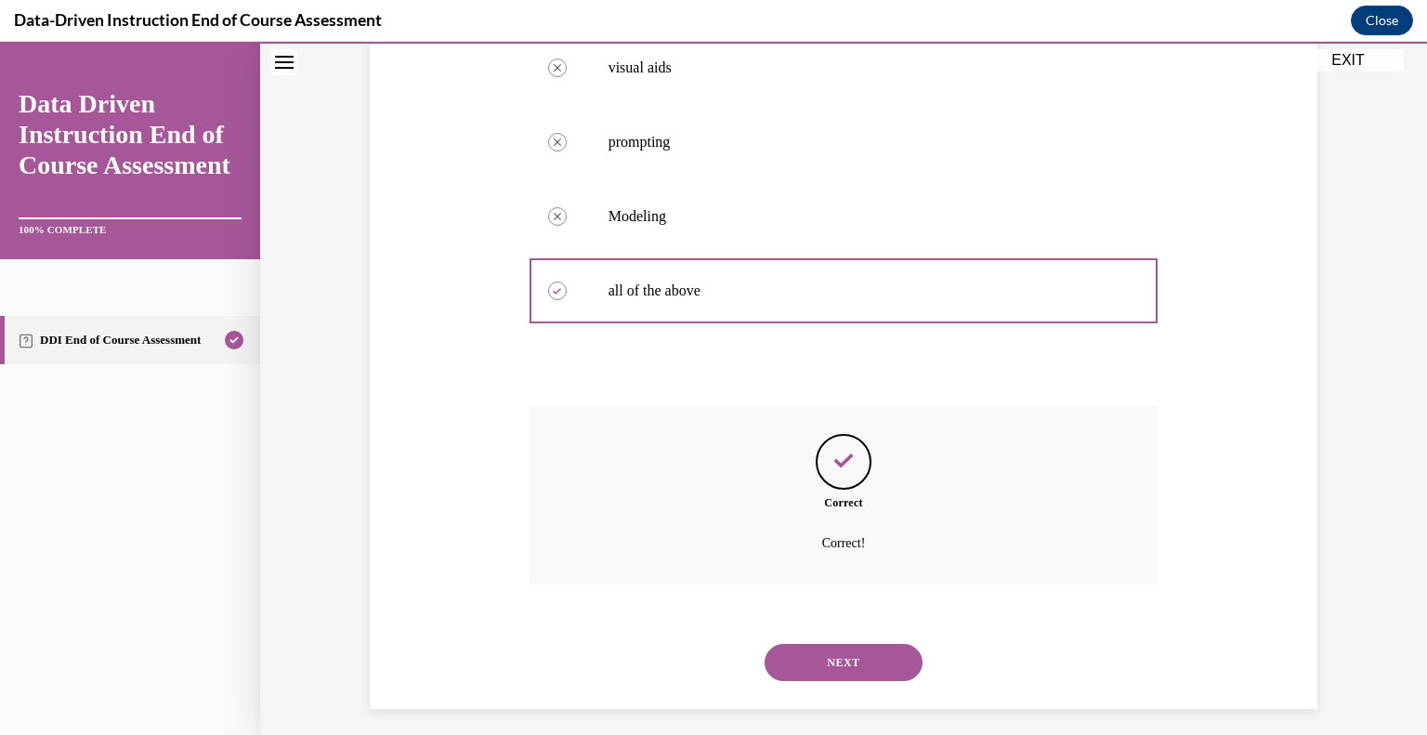
scroll to position [474, 0]
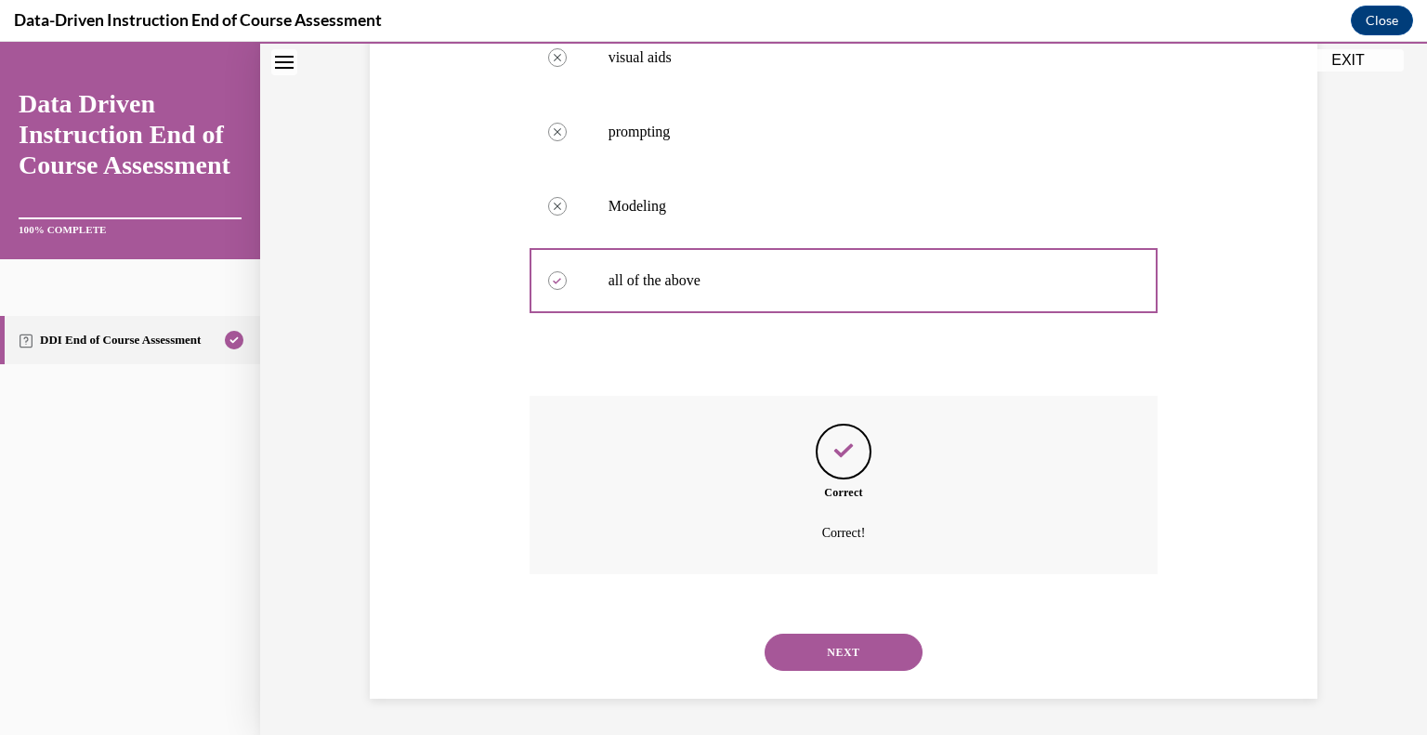
click at [876, 638] on button "NEXT" at bounding box center [843, 651] width 158 height 37
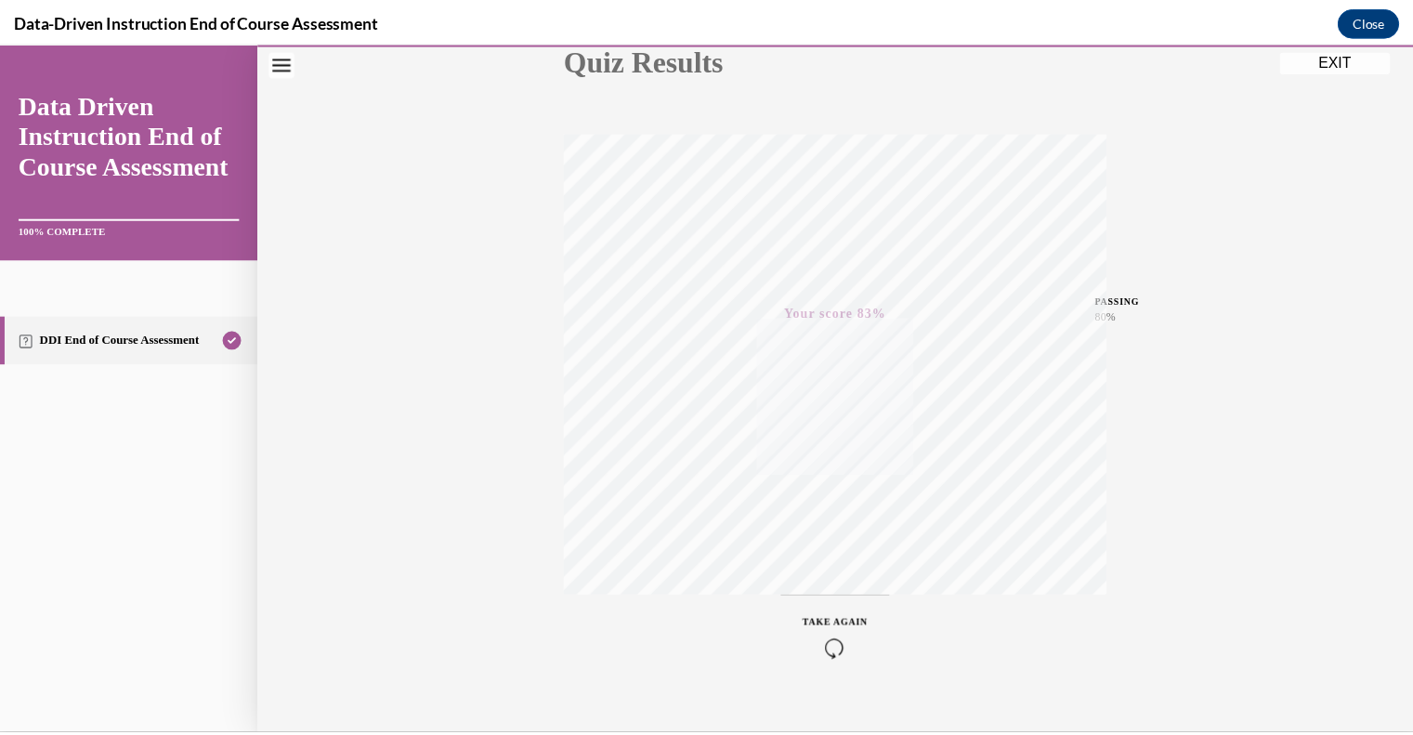
scroll to position [258, 0]
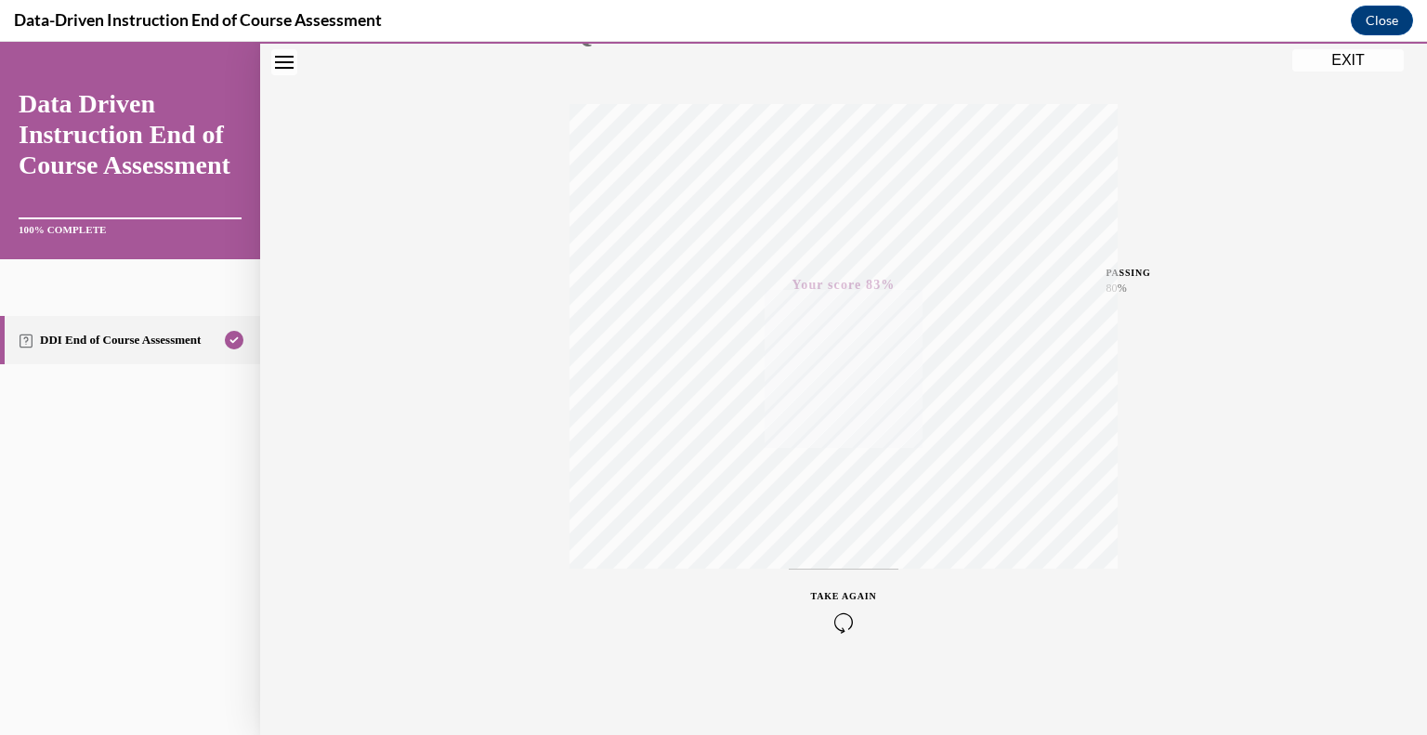
click at [1354, 63] on button "EXIT" at bounding box center [1347, 60] width 111 height 22
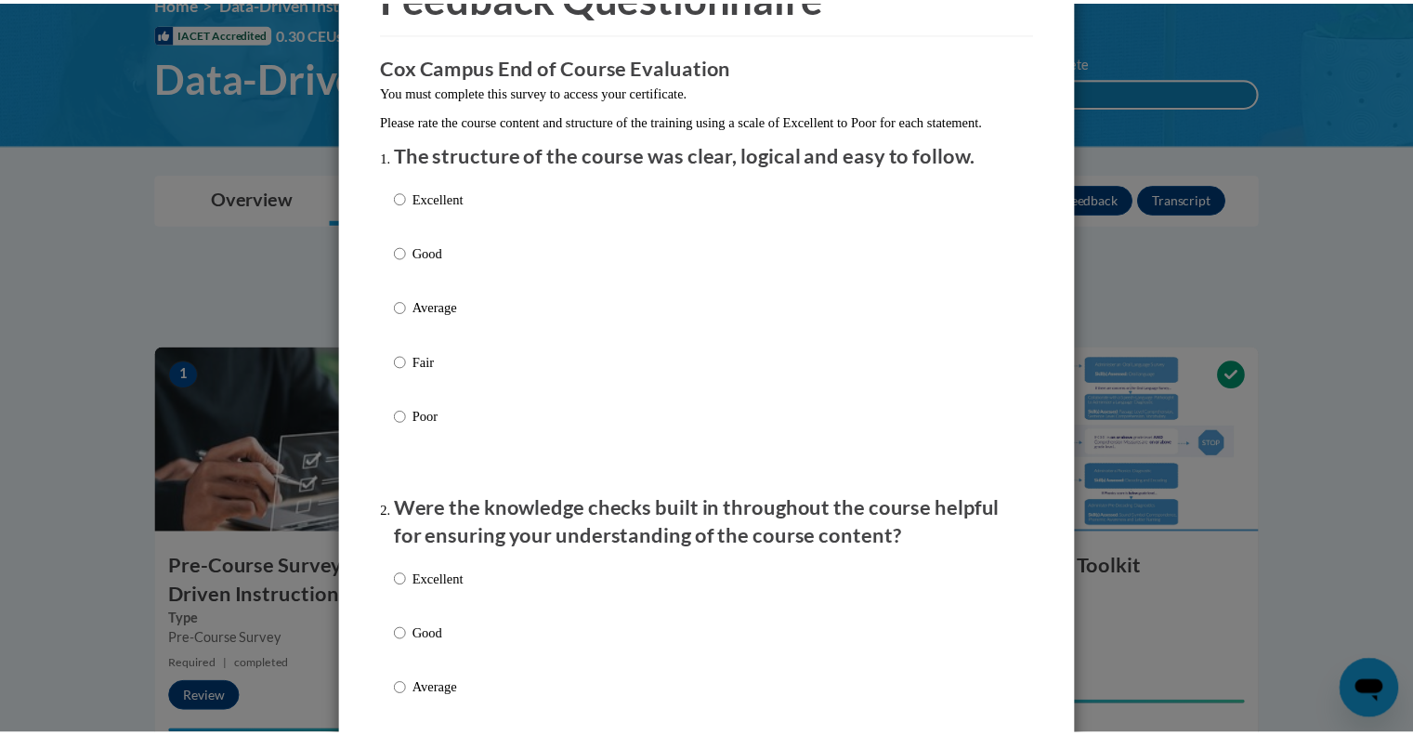
scroll to position [0, 0]
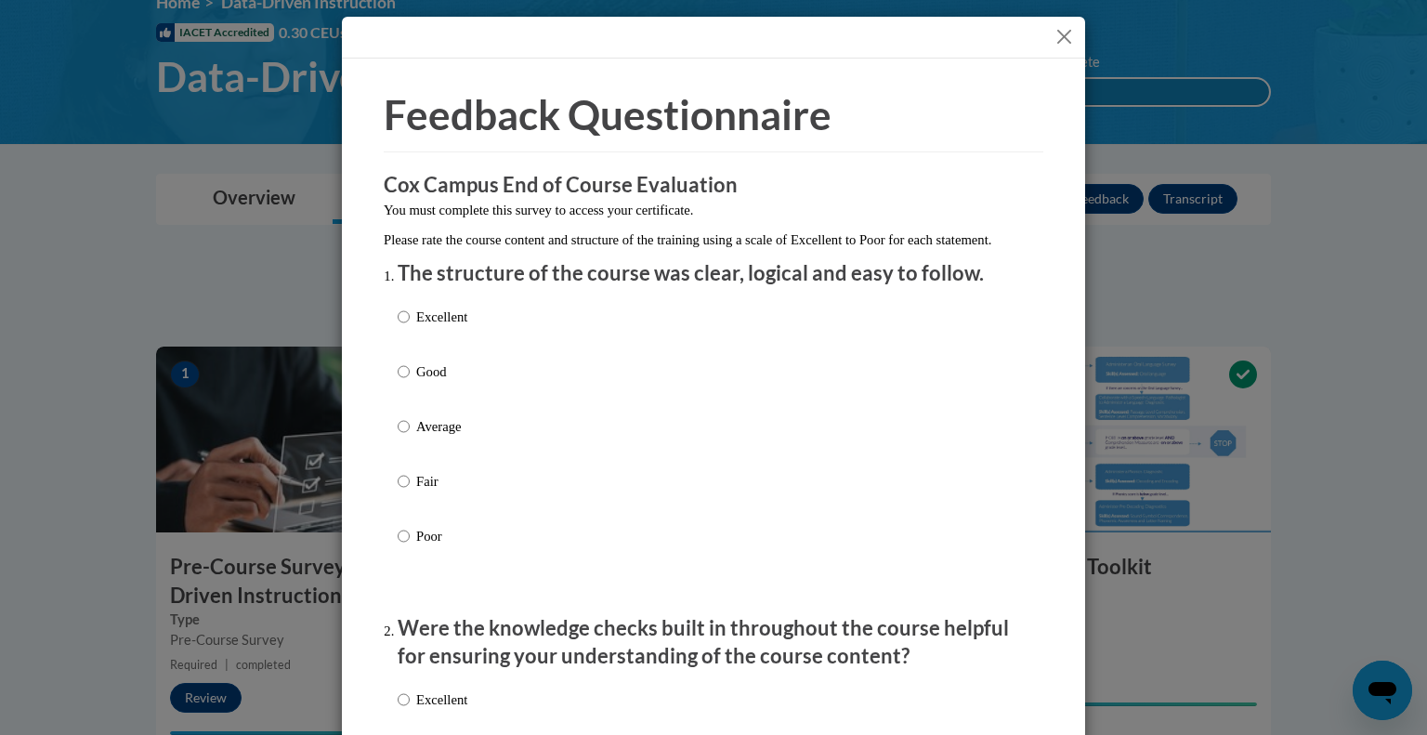
click at [1060, 35] on button "Close" at bounding box center [1063, 36] width 23 height 23
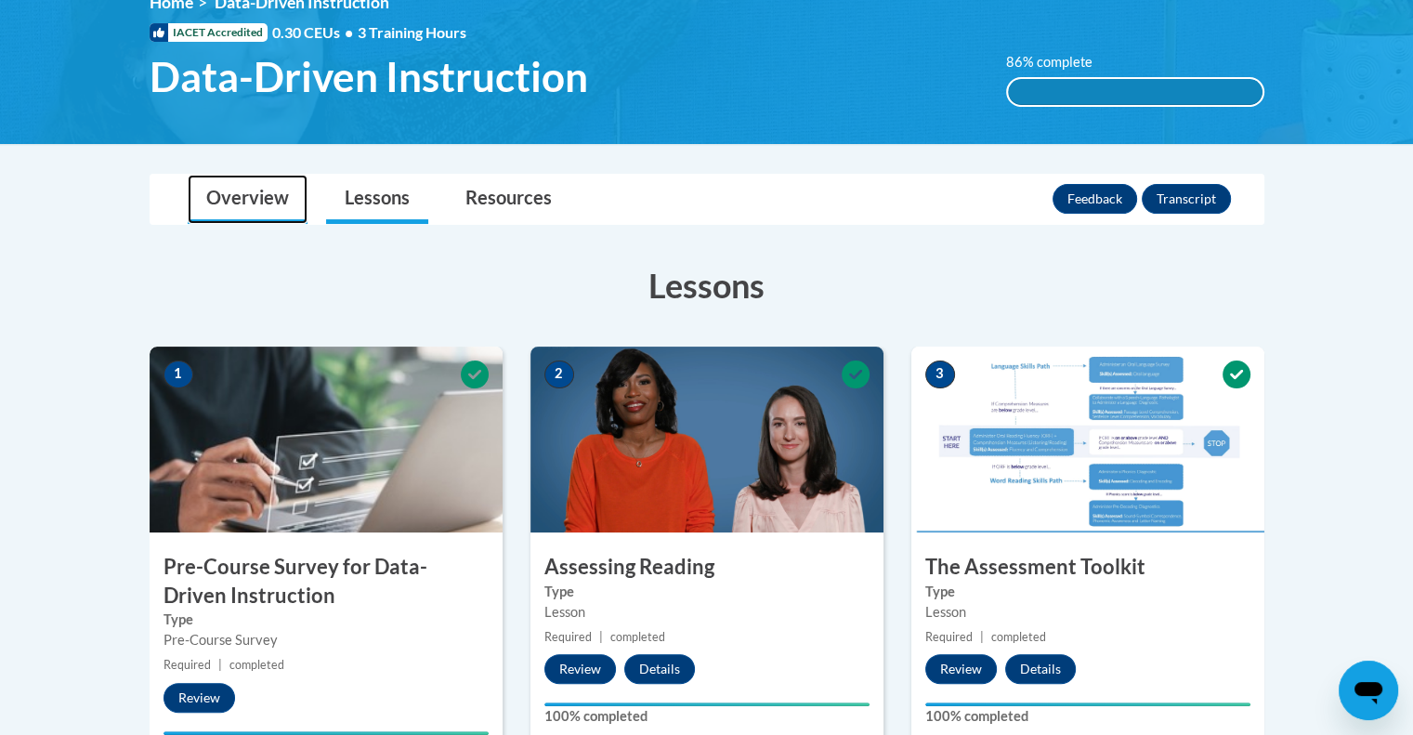
click at [245, 210] on link "Overview" at bounding box center [248, 199] width 120 height 49
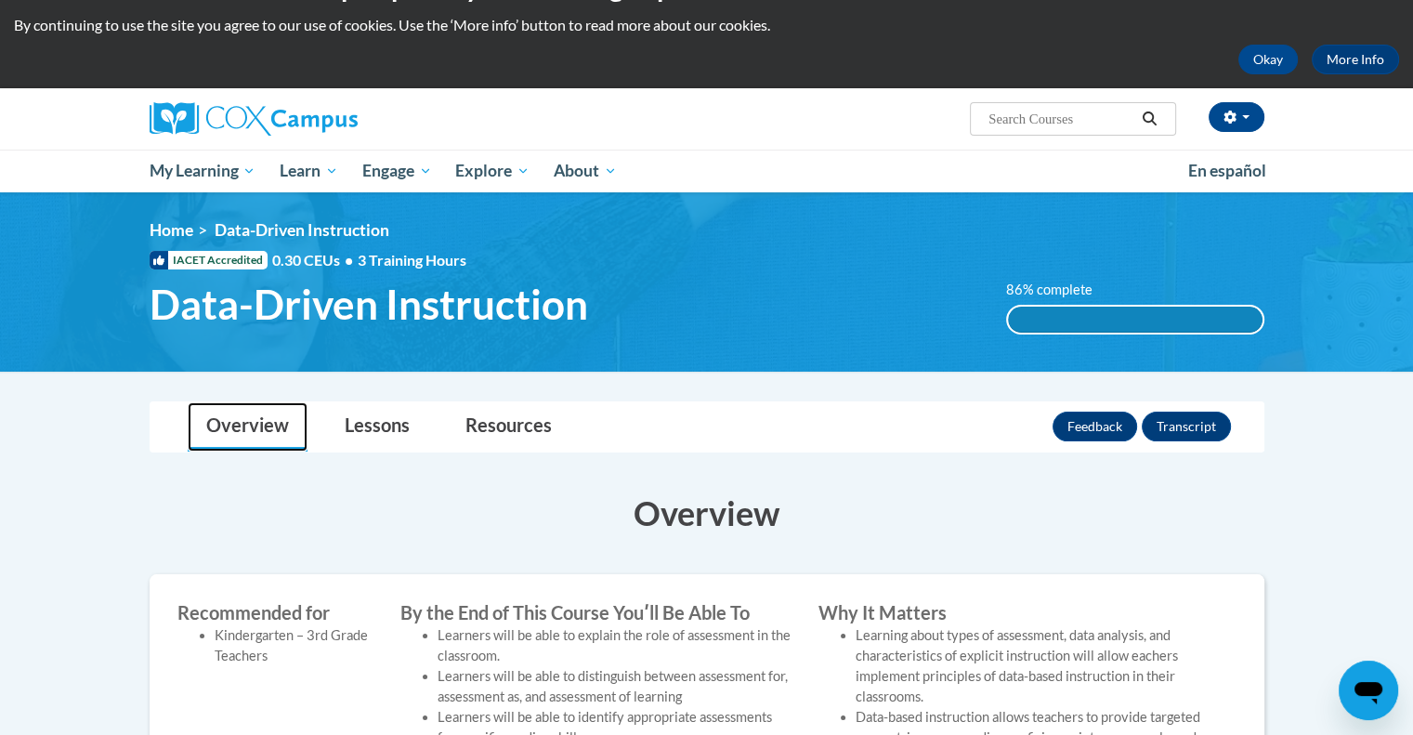
scroll to position [46, 0]
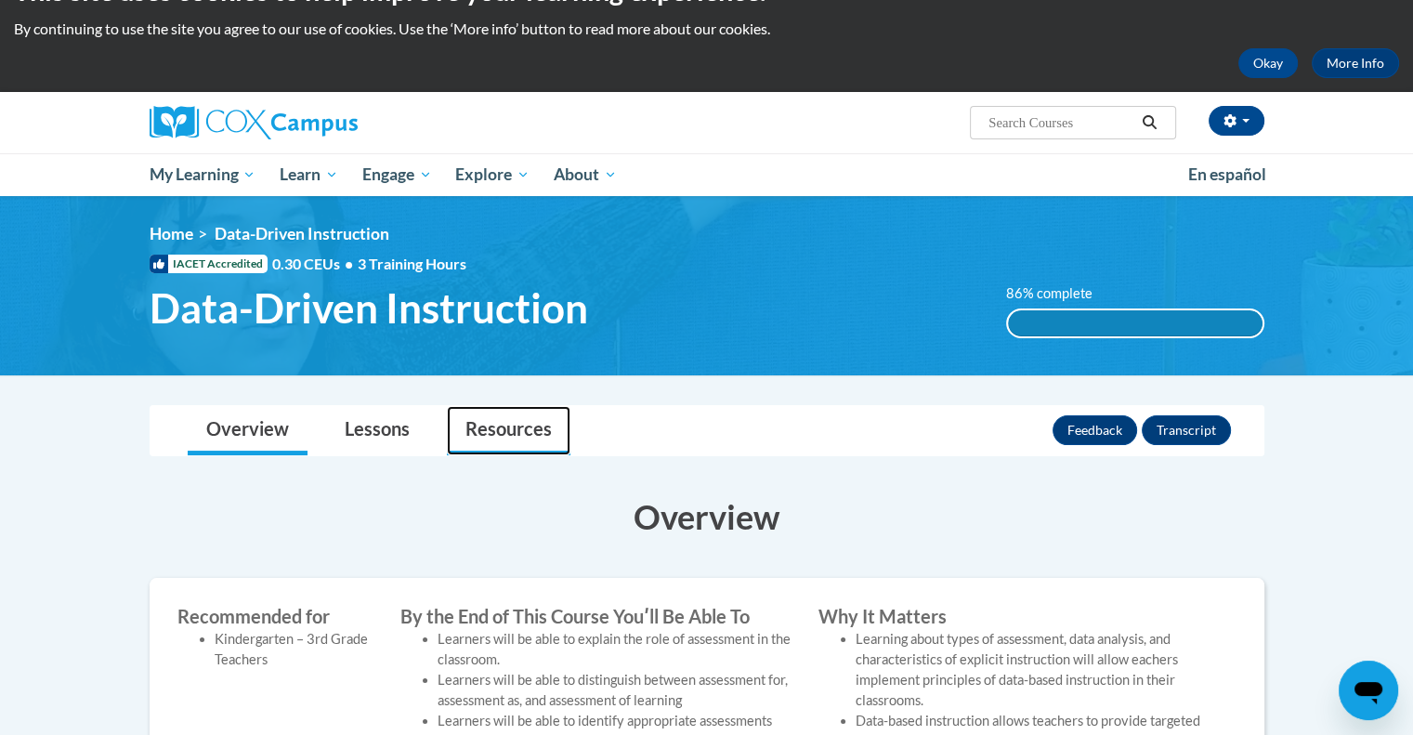
click at [527, 426] on link "Resources" at bounding box center [509, 430] width 124 height 49
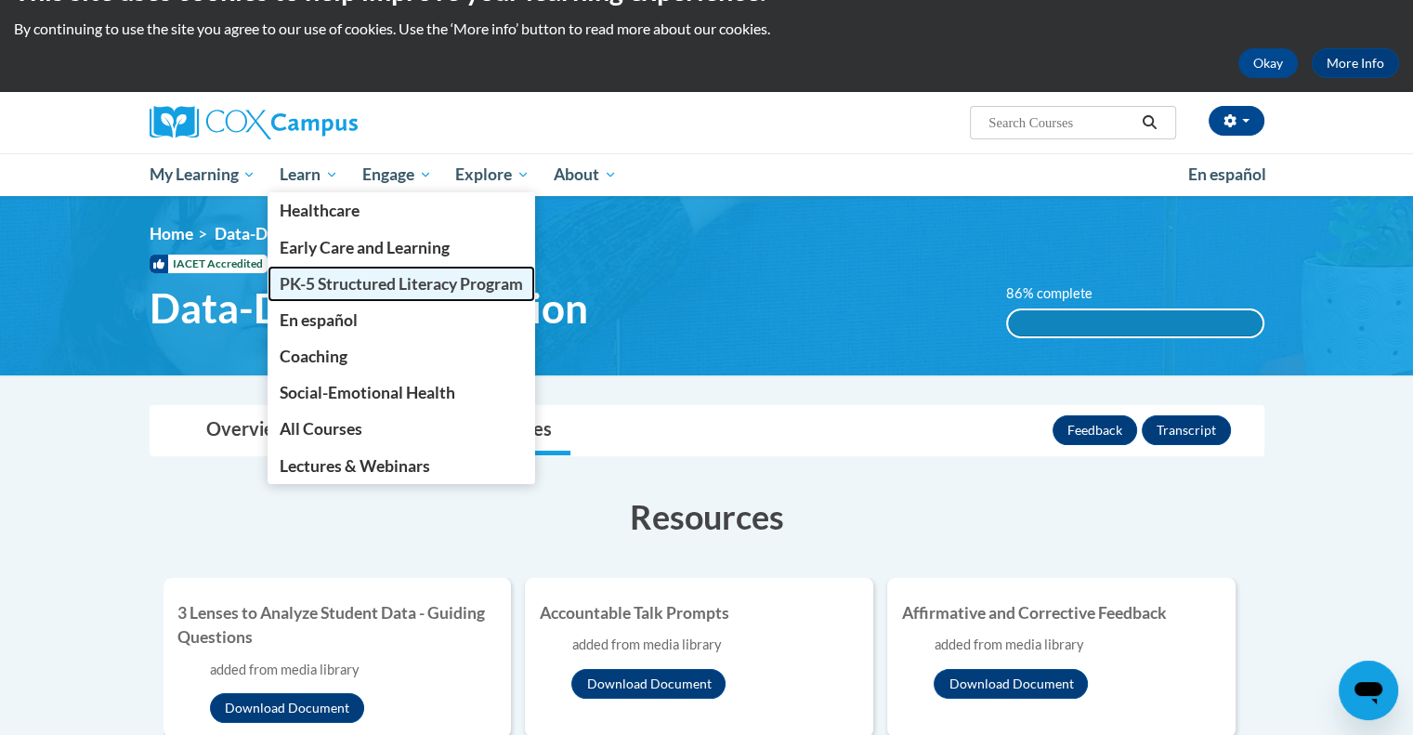
click at [353, 269] on link "PK-5 Structured Literacy Program" at bounding box center [400, 284] width 267 height 36
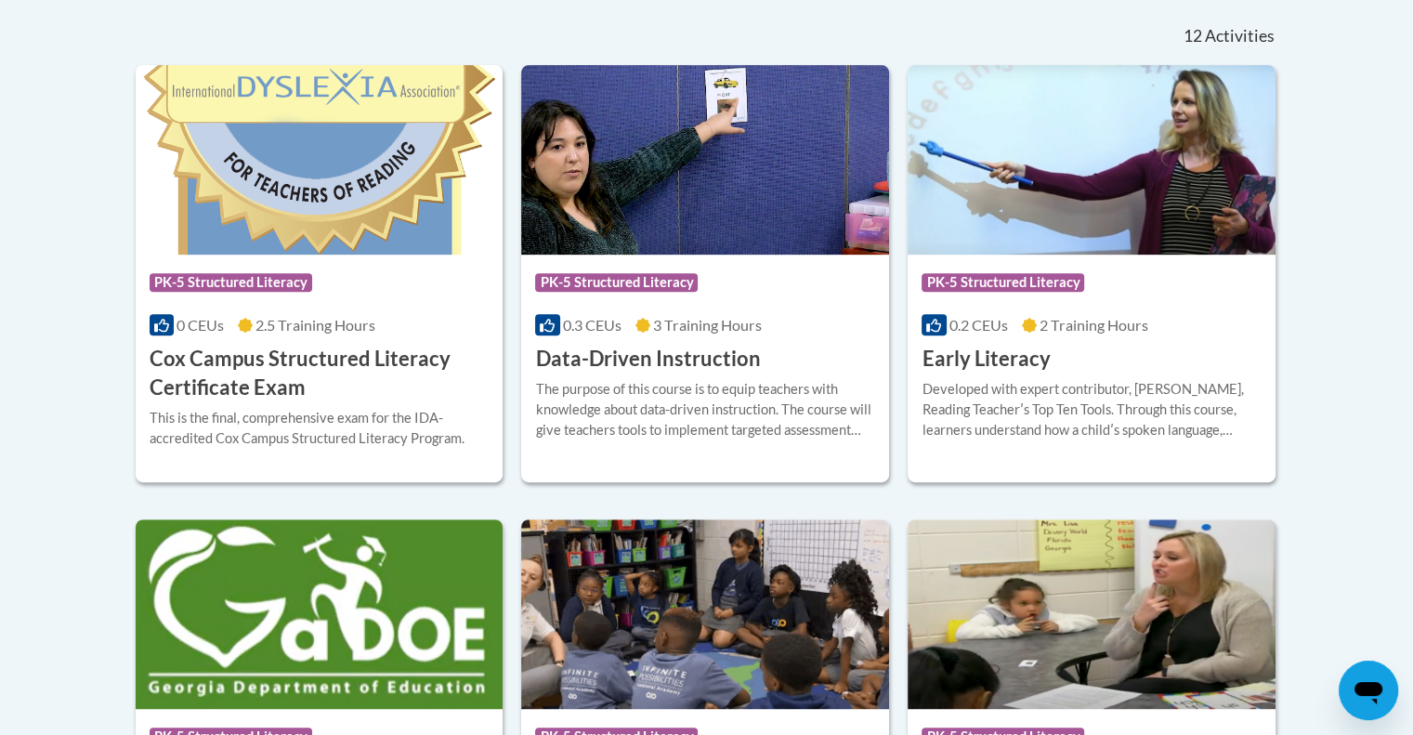
scroll to position [839, 0]
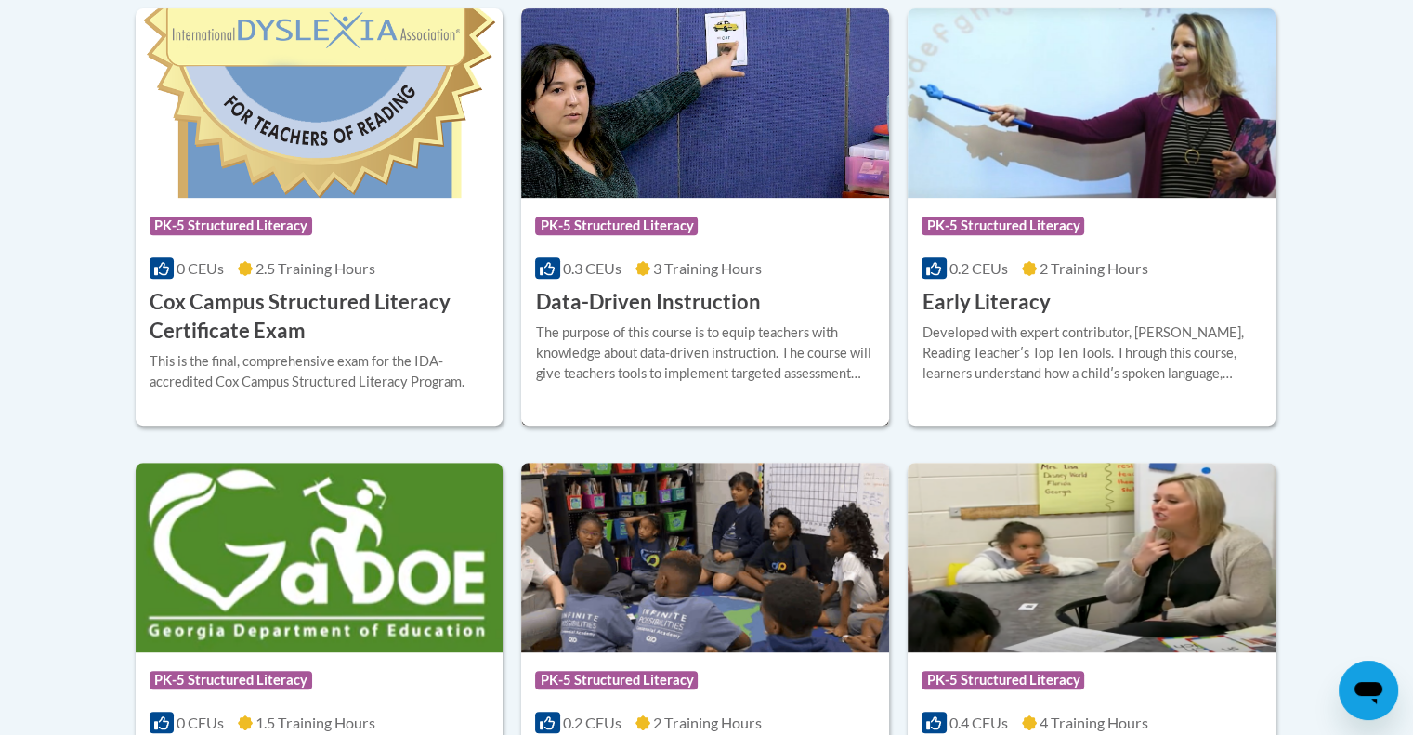
click at [692, 296] on h3 "Data-Driven Instruction" at bounding box center [647, 302] width 225 height 29
